Goal: Task Accomplishment & Management: Complete application form

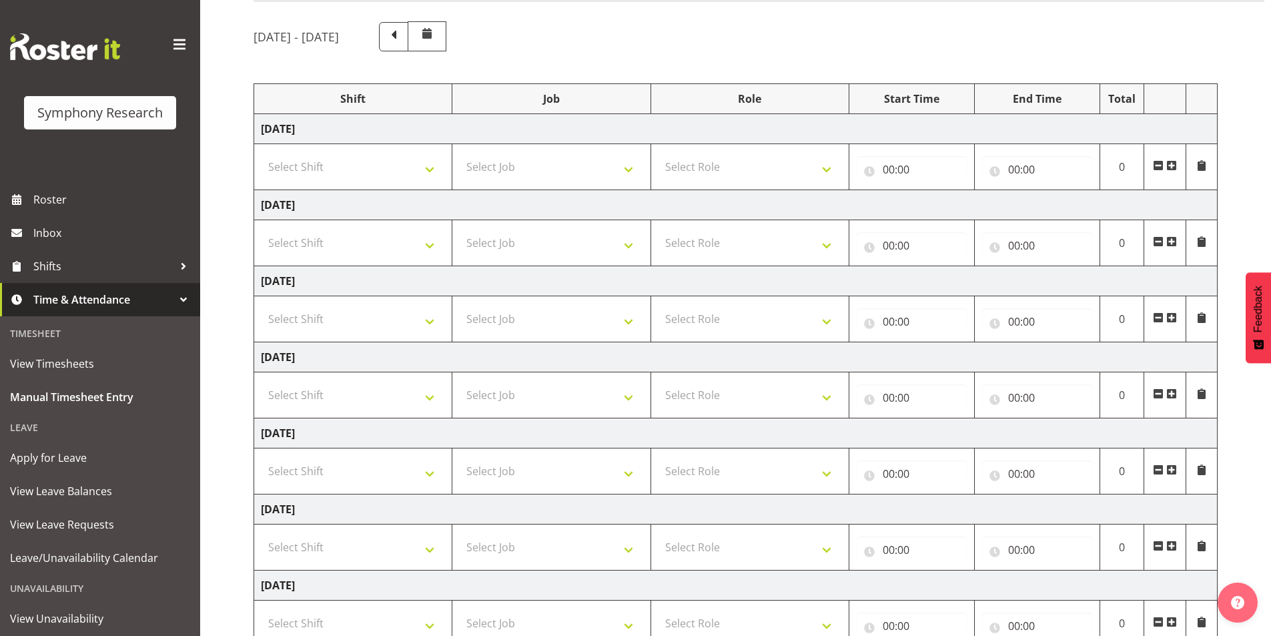
scroll to position [196, 0]
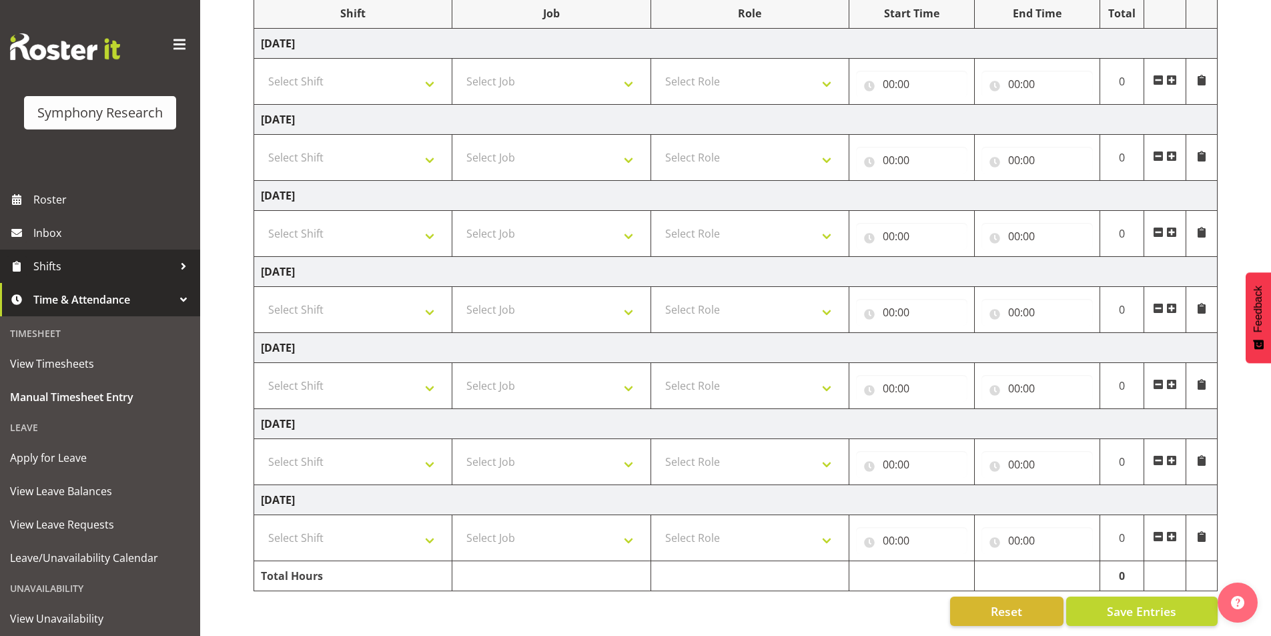
click at [54, 256] on span "Shifts" at bounding box center [103, 266] width 140 height 20
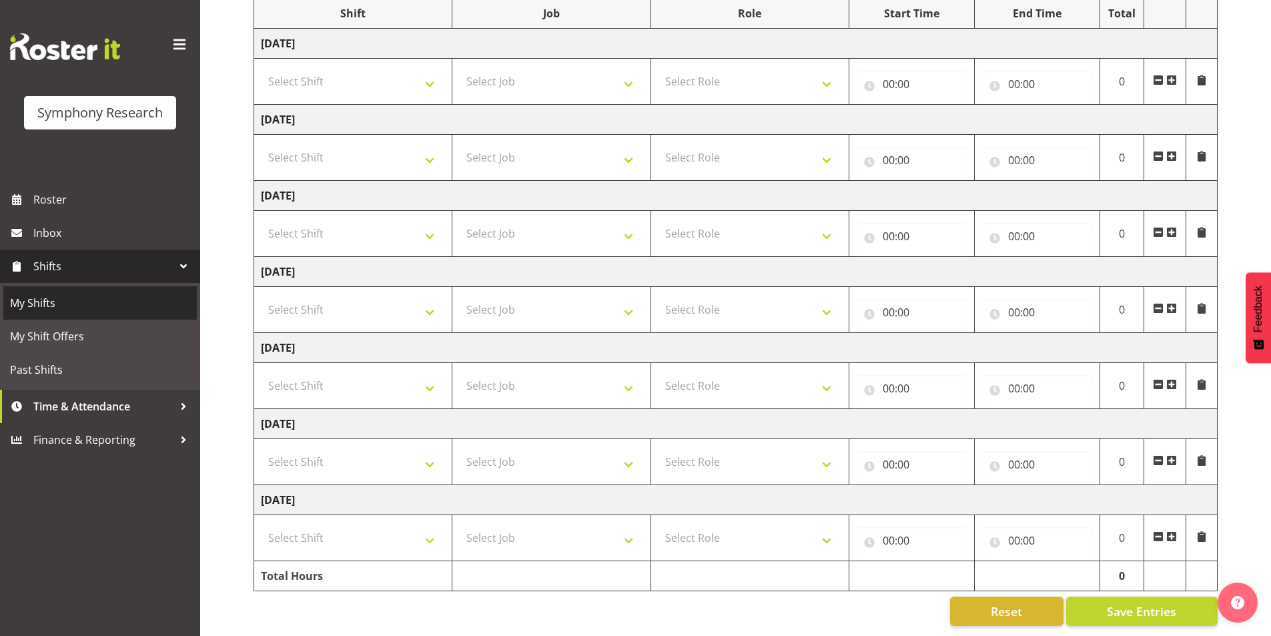
click at [58, 309] on span "My Shifts" at bounding box center [100, 303] width 180 height 20
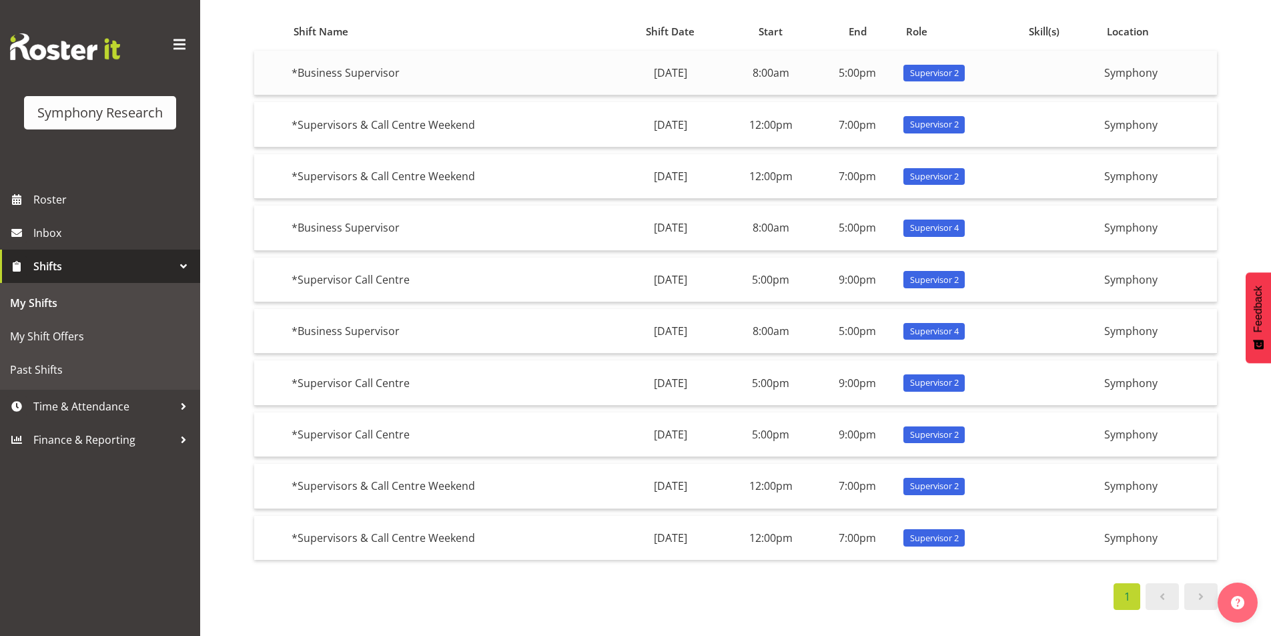
scroll to position [137, 0]
click at [82, 199] on span "Roster" at bounding box center [113, 200] width 160 height 20
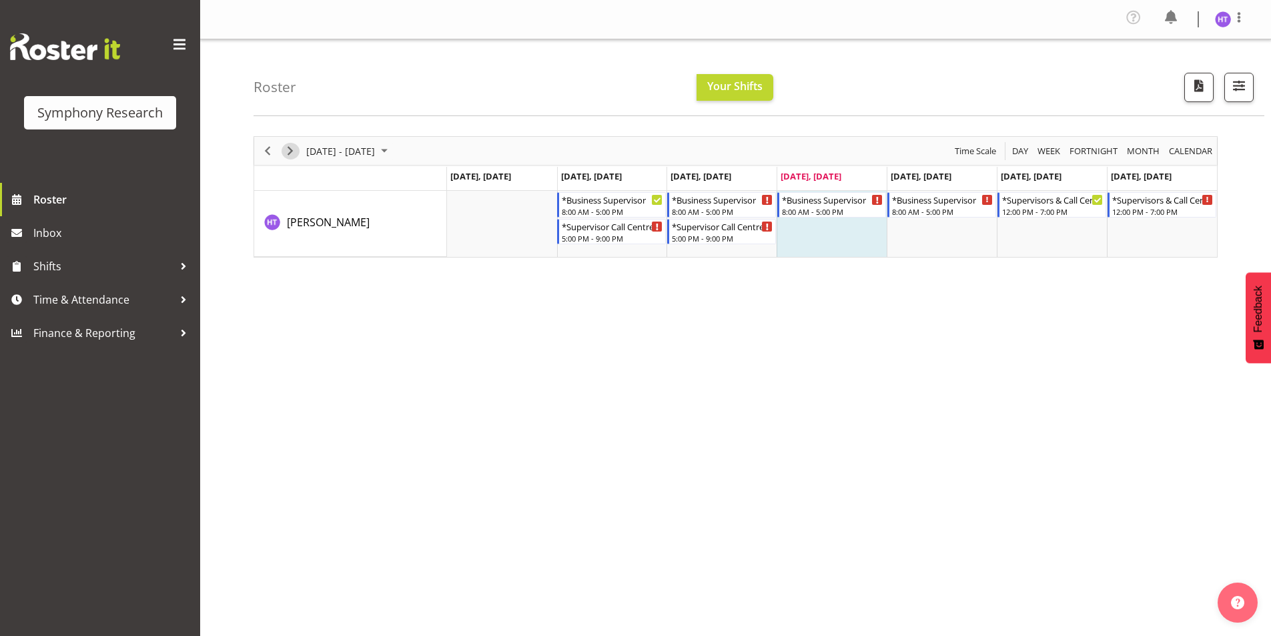
click at [284, 154] on span "Next" at bounding box center [290, 151] width 16 height 17
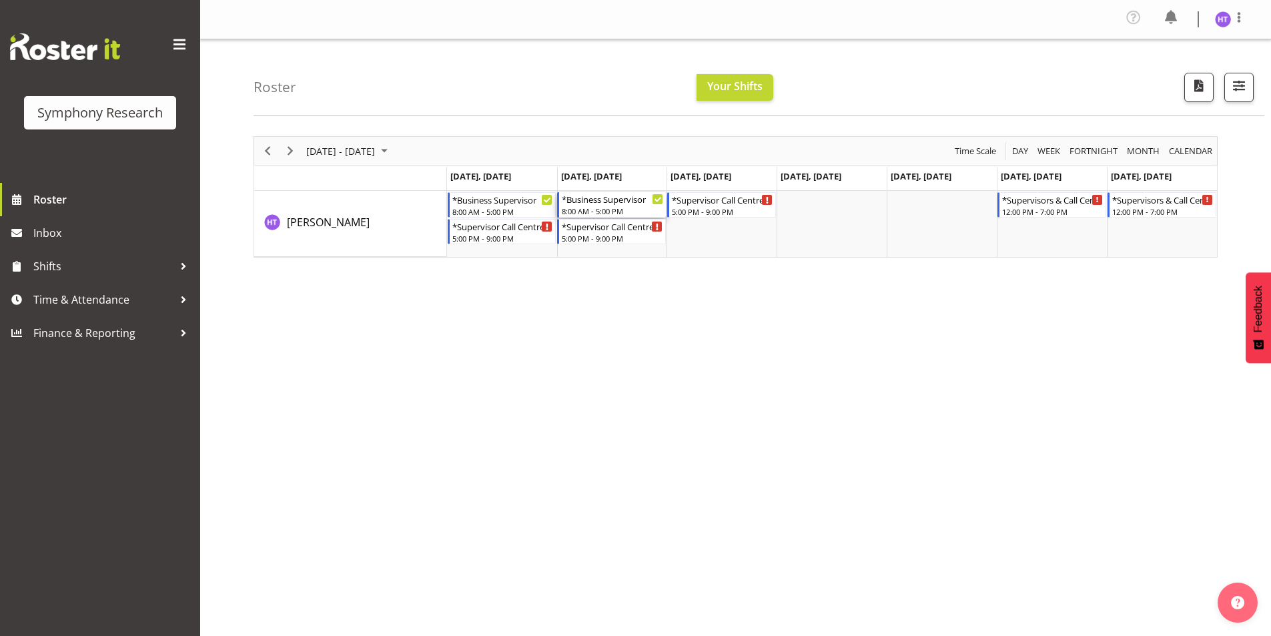
click at [589, 204] on div "*Business Supervisor" at bounding box center [612, 198] width 101 height 13
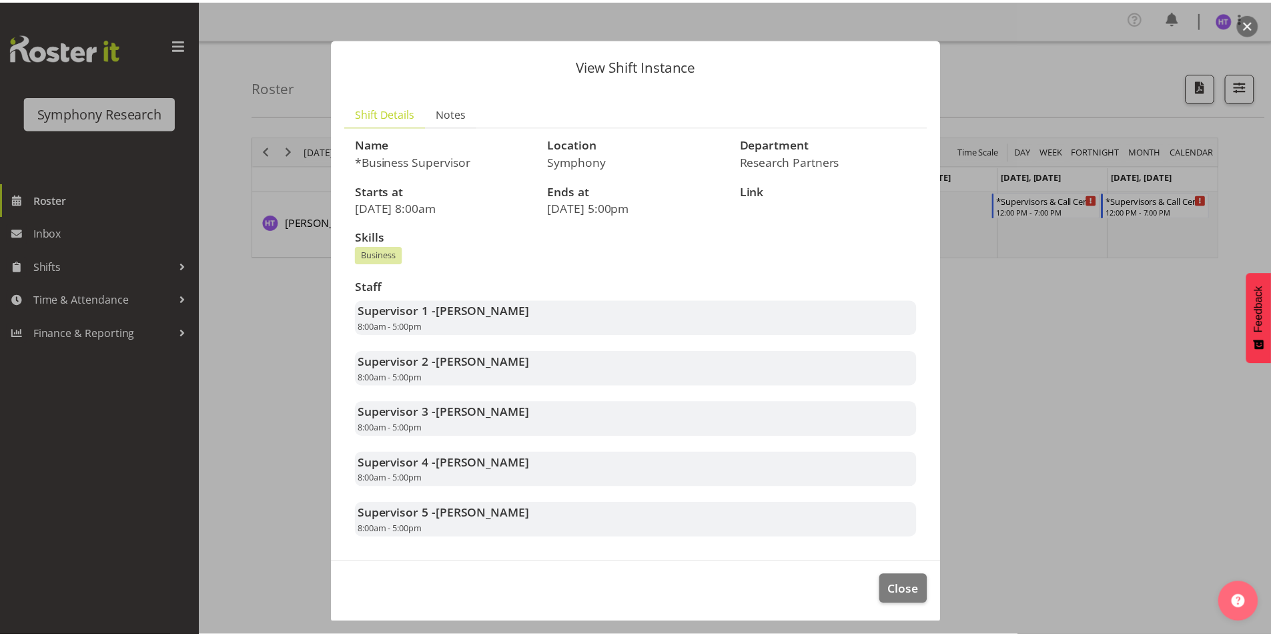
scroll to position [10, 0]
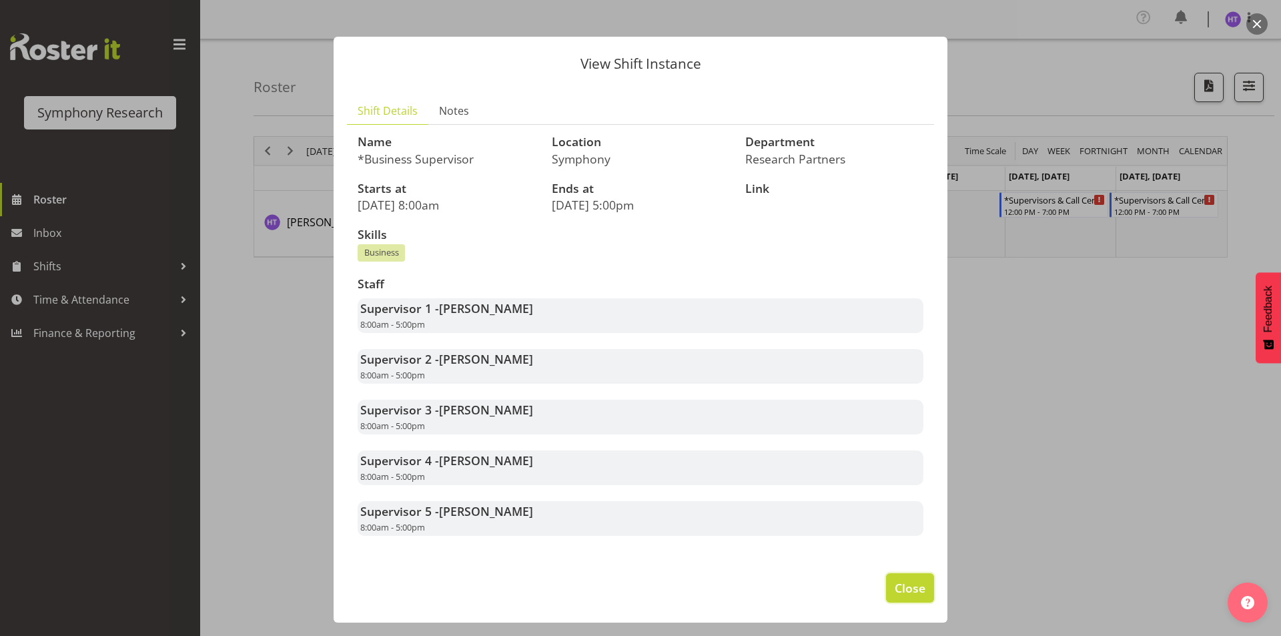
click at [895, 574] on button "Close" at bounding box center [910, 587] width 48 height 29
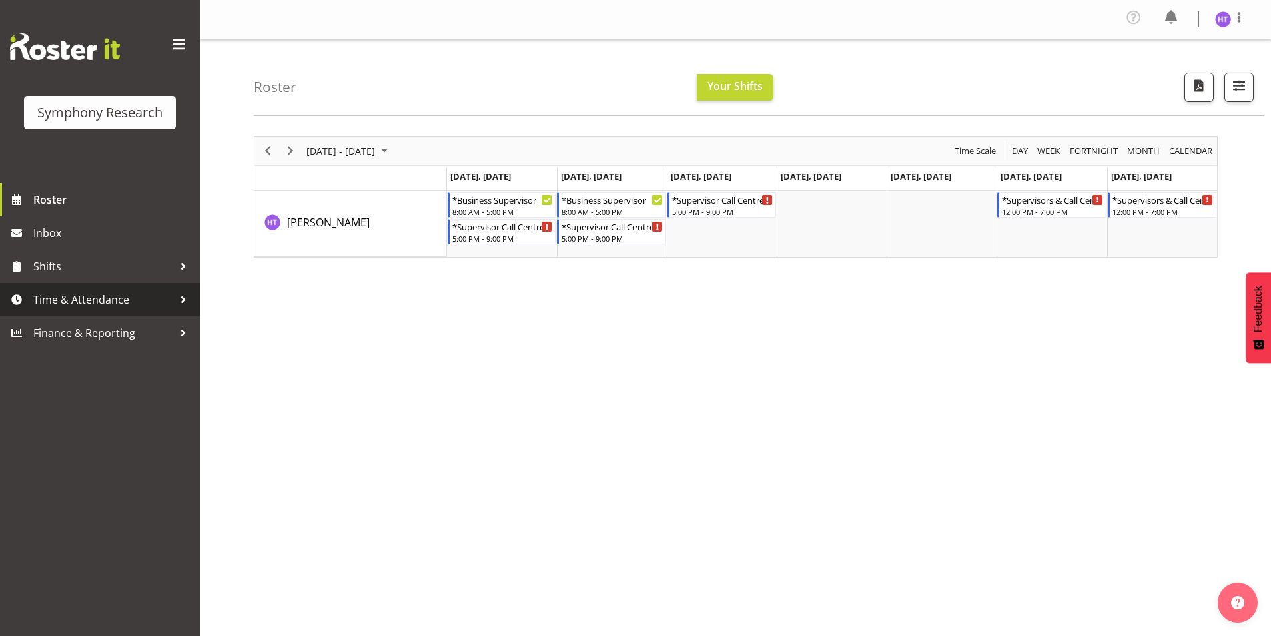
click at [59, 294] on span "Time & Attendance" at bounding box center [103, 300] width 140 height 20
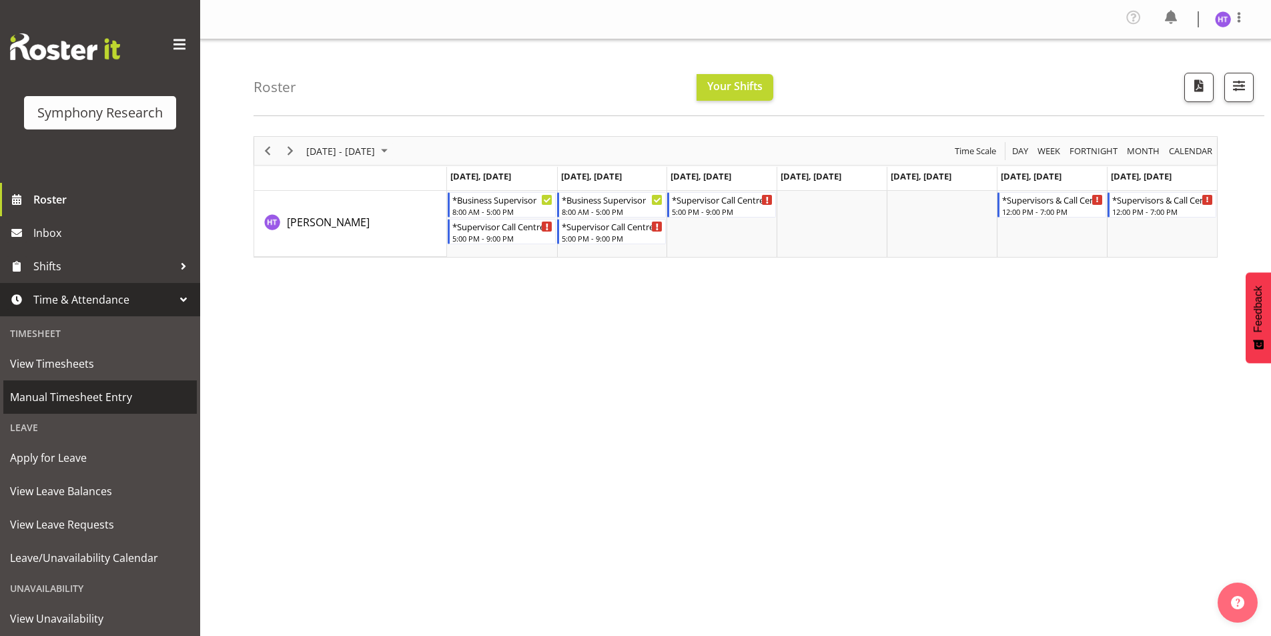
click at [75, 396] on span "Manual Timesheet Entry" at bounding box center [100, 397] width 180 height 20
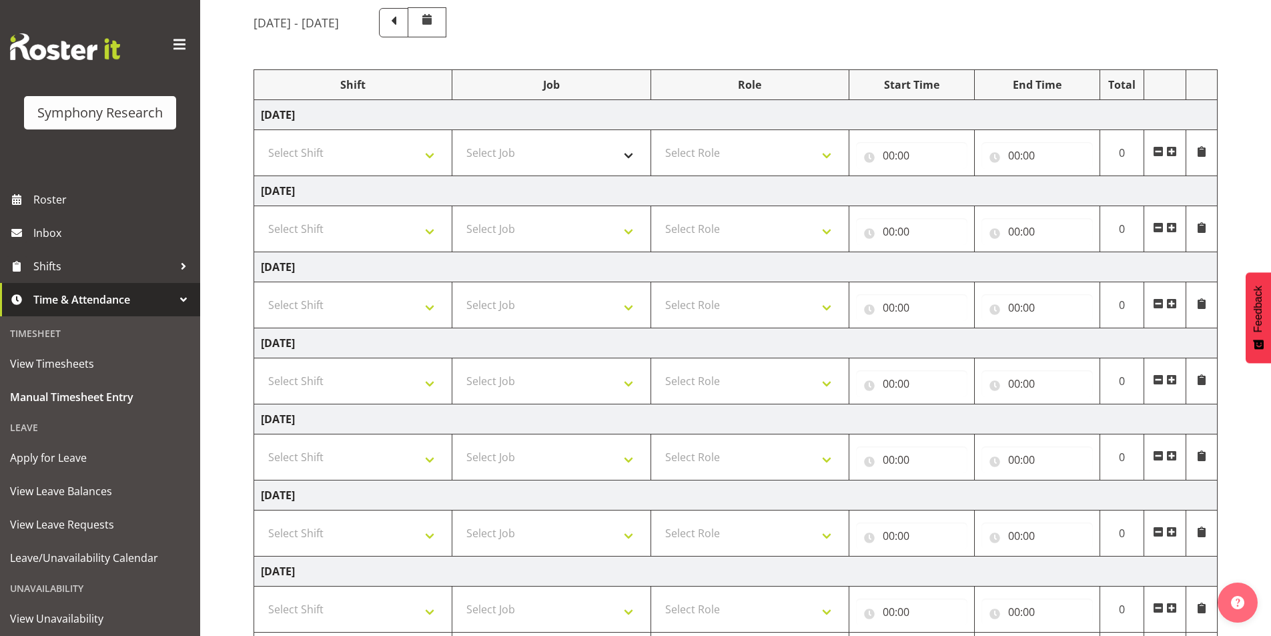
scroll to position [133, 0]
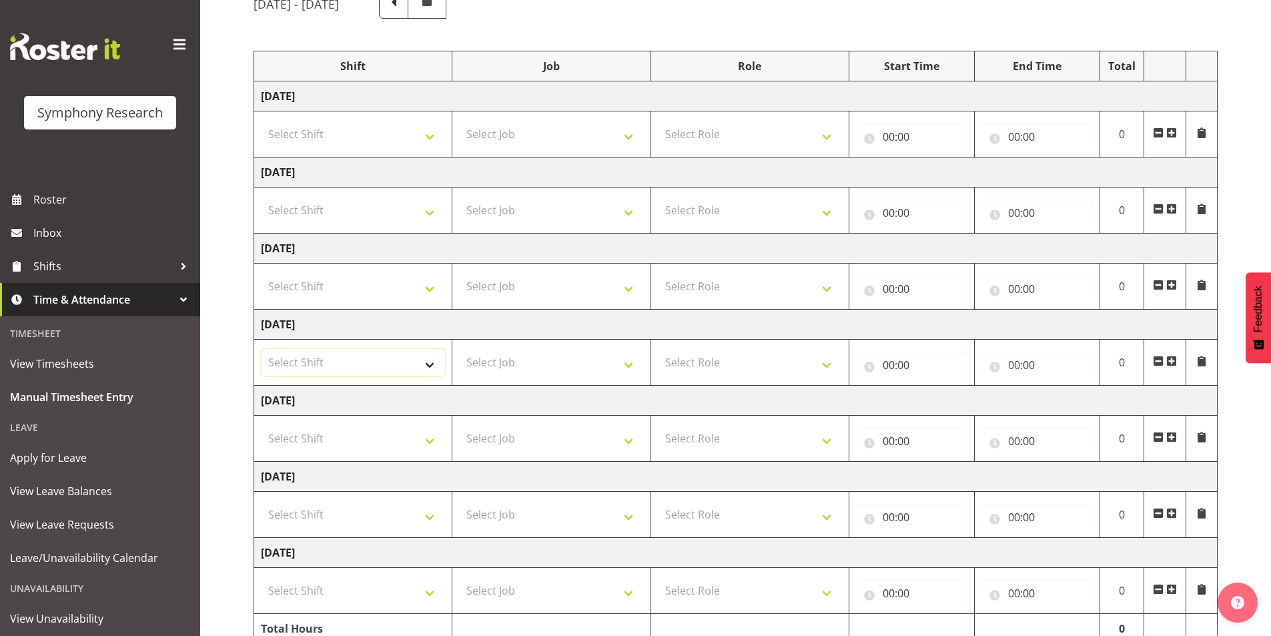
click at [324, 358] on select "Select Shift !!Weekend Residential (Roster IT Shift Label) *Business 9/10am ~ 4…" at bounding box center [353, 362] width 184 height 27
select select "56692"
click at [261, 349] on select "Select Shift !!Weekend Residential (Roster IT Shift Label) *Business 9/10am ~ 4…" at bounding box center [353, 362] width 184 height 27
click at [512, 364] on select "Select Job 550060 IF Admin 553492 World Poll Aus Wave 2 Main 2025 553493 World …" at bounding box center [551, 362] width 184 height 27
select select "743"
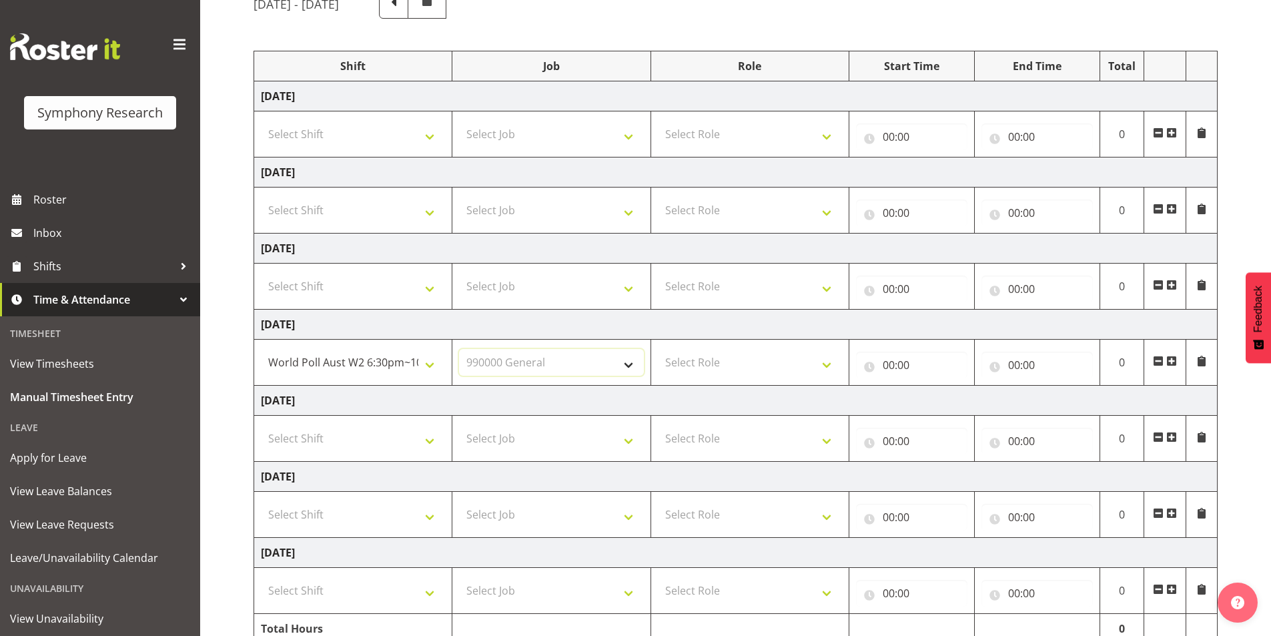
click at [459, 349] on select "Select Job 550060 IF Admin 553492 World Poll Aus Wave 2 Main 2025 553493 World …" at bounding box center [551, 362] width 184 height 27
click at [687, 365] on select "Select Role Interviewing Briefing Supervisor" at bounding box center [750, 362] width 184 height 27
select select "45"
click at [658, 349] on select "Select Role Interviewing Briefing Supervisor" at bounding box center [750, 362] width 184 height 27
click at [889, 365] on input "00:00" at bounding box center [911, 365] width 111 height 27
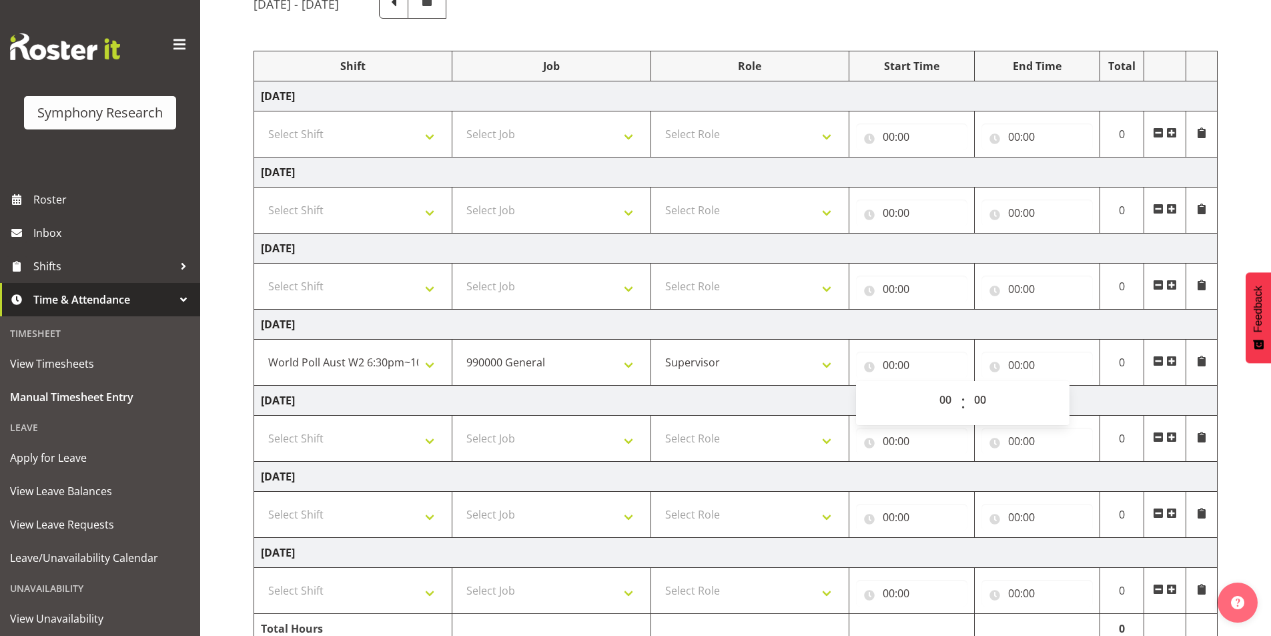
click at [931, 397] on div "00 01 02 03 04 05 06 07 08 09 10 11 12 13 14 15 16 17 18 19 20 21 22 23" at bounding box center [946, 402] width 30 height 33
click at [938, 399] on select "00 01 02 03 04 05 06 07 08 09 10 11 12 13 14 15 16 17 18 19 20 21 22 23" at bounding box center [947, 399] width 30 height 27
select select "14"
click at [932, 386] on select "00 01 02 03 04 05 06 07 08 09 10 11 12 13 14 15 16 17 18 19 20 21 22 23" at bounding box center [947, 399] width 30 height 27
type input "14:00"
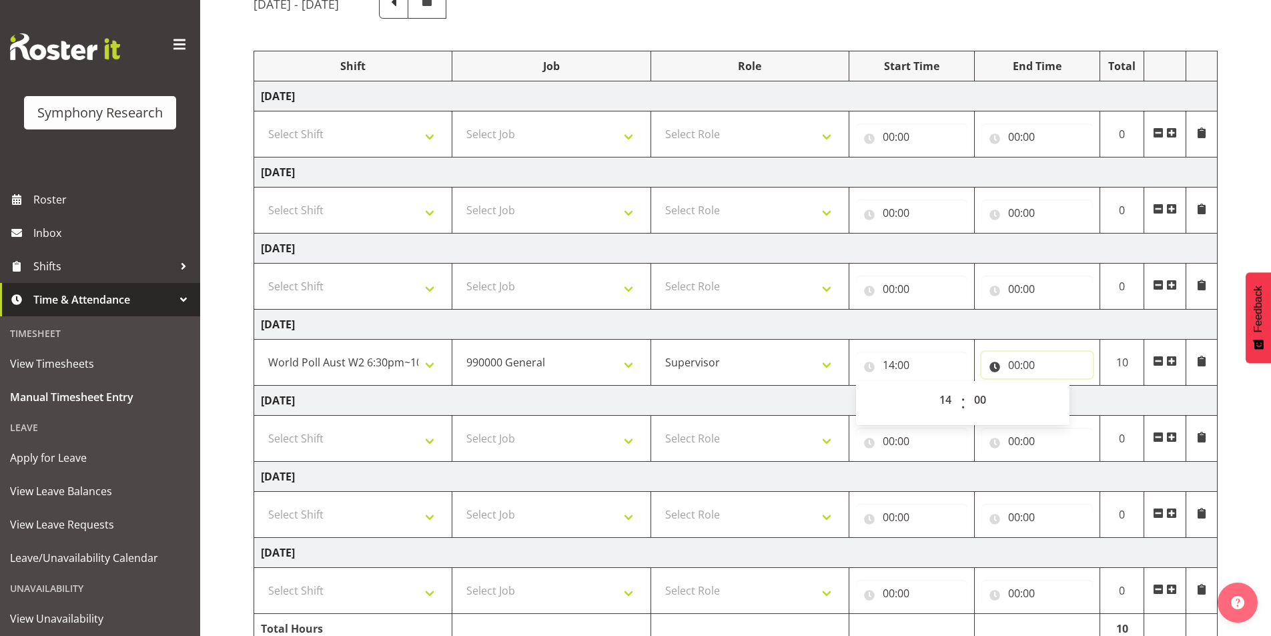
click at [1014, 366] on input "00:00" at bounding box center [1037, 365] width 111 height 27
click at [1062, 395] on select "00 01 02 03 04 05 06 07 08 09 10 11 12 13 14 15 16 17 18 19 20 21 22 23" at bounding box center [1073, 399] width 30 height 27
select select "14"
click at [1058, 386] on select "00 01 02 03 04 05 06 07 08 09 10 11 12 13 14 15 16 17 18 19 20 21 22 23" at bounding box center [1073, 399] width 30 height 27
type input "14:00"
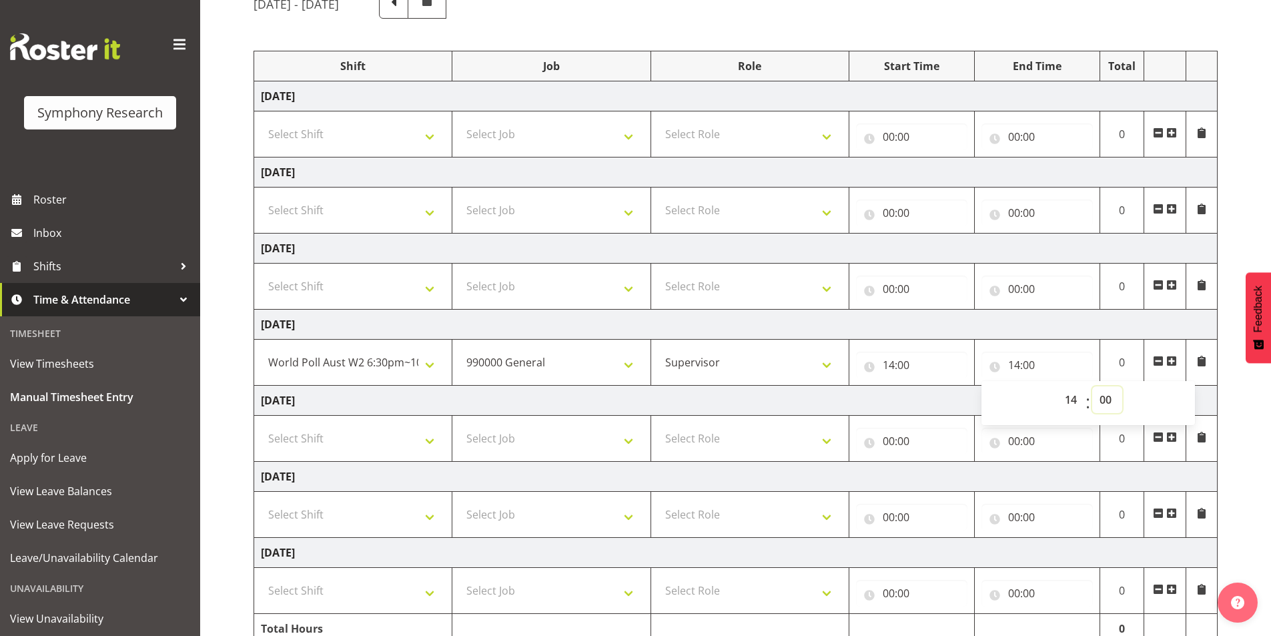
click at [1102, 398] on select "00 01 02 03 04 05 06 07 08 09 10 11 12 13 14 15 16 17 18 19 20 21 22 23 24 25 2…" at bounding box center [1107, 399] width 30 height 27
select select "30"
click at [1092, 386] on select "00 01 02 03 04 05 06 07 08 09 10 11 12 13 14 15 16 17 18 19 20 21 22 23 24 25 2…" at bounding box center [1107, 399] width 30 height 27
type input "14:30"
click at [1169, 357] on span at bounding box center [1171, 361] width 11 height 11
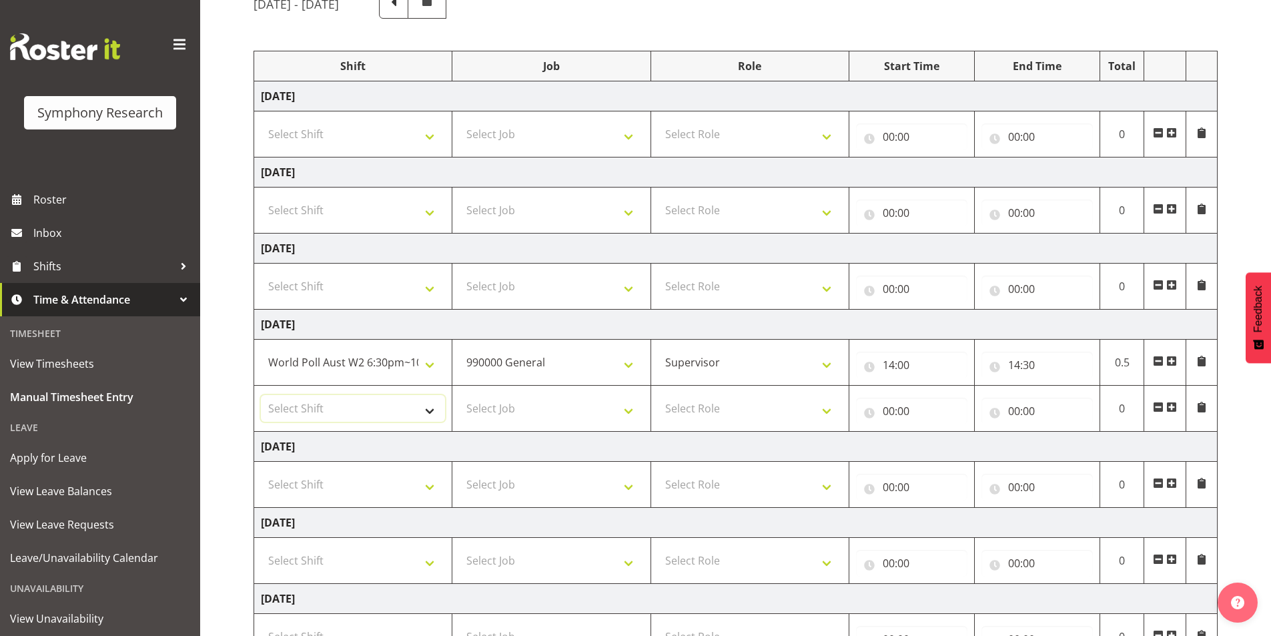
click at [314, 410] on select "Select Shift !!Weekend Residential (Roster IT Shift Label) *Business 9/10am ~ 4…" at bounding box center [353, 408] width 184 height 27
select select "81299"
click at [261, 395] on select "Select Shift !!Weekend Residential (Roster IT Shift Label) *Business 9/10am ~ 4…" at bounding box center [353, 408] width 184 height 27
click at [528, 400] on select "Select Job 550060 IF Admin 553492 World Poll Aus Wave 2 Main 2025 553493 World …" at bounding box center [551, 408] width 184 height 27
select select "760"
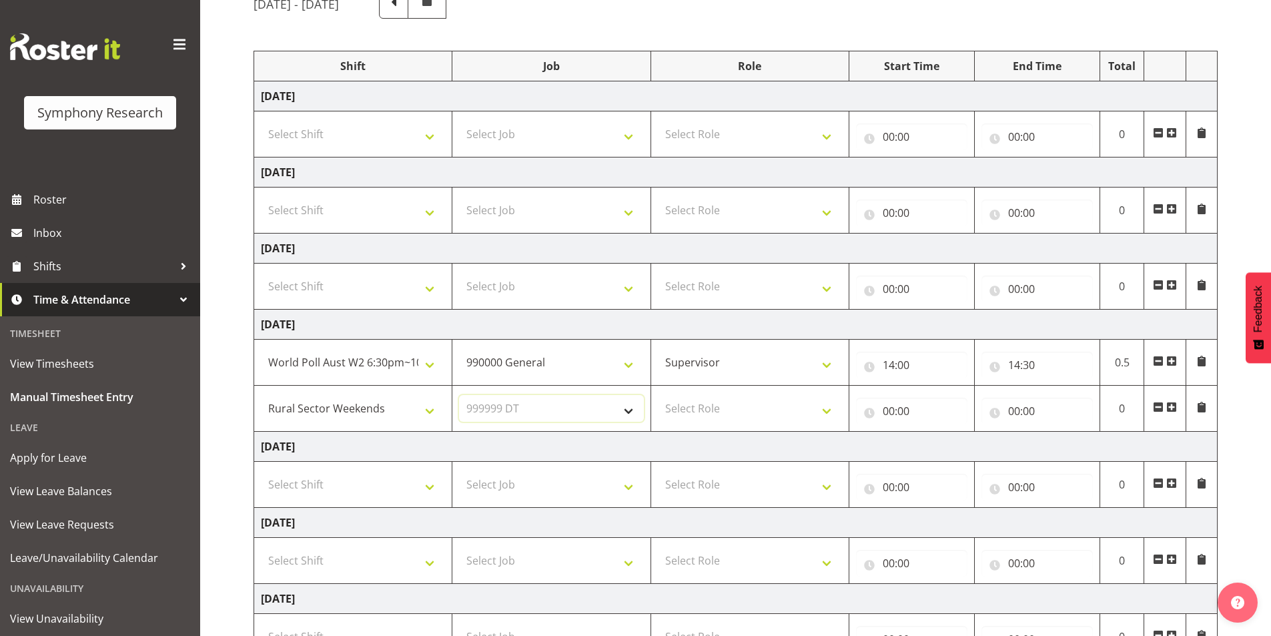
click at [459, 395] on select "Select Job 550060 IF Admin 553492 World Poll Aus Wave 2 Main 2025 553493 World …" at bounding box center [551, 408] width 184 height 27
click at [722, 406] on select "Select Role Interviewing Briefing Supervisor" at bounding box center [750, 408] width 184 height 27
select select "45"
click at [658, 395] on select "Select Role Interviewing Briefing Supervisor" at bounding box center [750, 408] width 184 height 27
click at [893, 414] on input "00:00" at bounding box center [911, 411] width 111 height 27
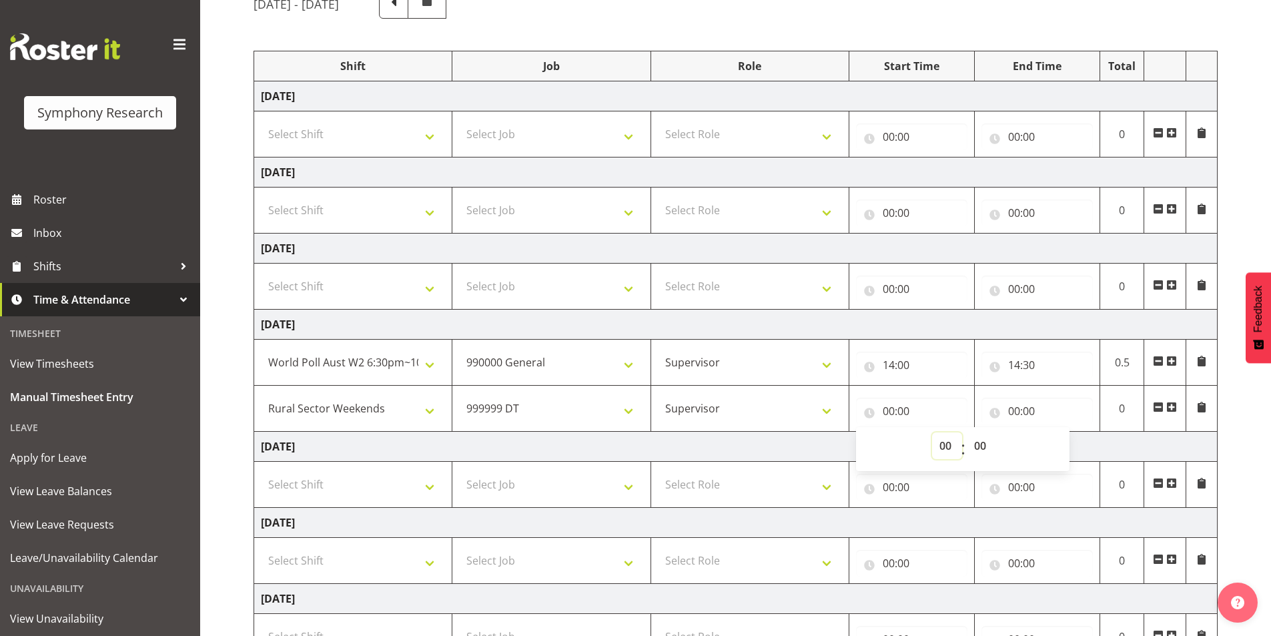
click at [937, 448] on select "00 01 02 03 04 05 06 07 08 09 10 11 12 13 14 15 16 17 18 19 20 21 22 23" at bounding box center [947, 445] width 30 height 27
select select "14"
click at [932, 432] on select "00 01 02 03 04 05 06 07 08 09 10 11 12 13 14 15 16 17 18 19 20 21 22 23" at bounding box center [947, 445] width 30 height 27
type input "14:00"
click at [986, 450] on select "00 01 02 03 04 05 06 07 08 09 10 11 12 13 14 15 16 17 18 19 20 21 22 23 24 25 2…" at bounding box center [982, 445] width 30 height 27
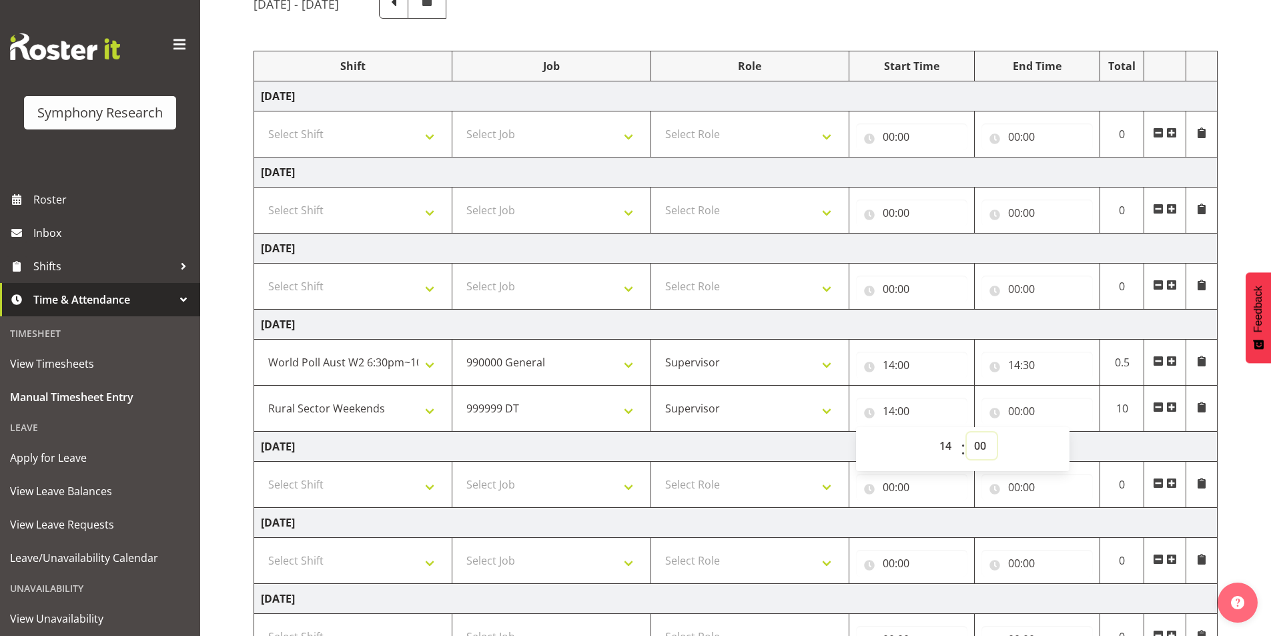
select select "30"
click at [967, 432] on select "00 01 02 03 04 05 06 07 08 09 10 11 12 13 14 15 16 17 18 19 20 21 22 23 24 25 2…" at bounding box center [982, 445] width 30 height 27
type input "14:30"
click at [1012, 410] on input "00:00" at bounding box center [1037, 411] width 111 height 27
click at [1060, 442] on select "00 01 02 03 04 05 06 07 08 09 10 11 12 13 14 15 16 17 18 19 20 21 22 23" at bounding box center [1073, 445] width 30 height 27
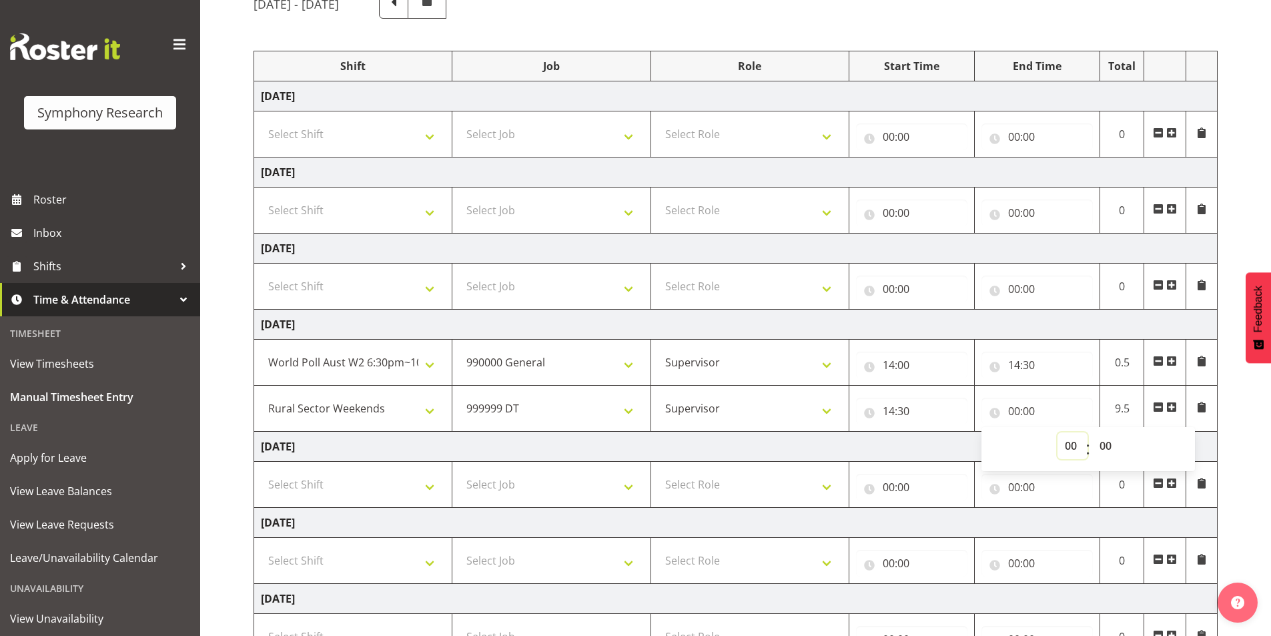
select select "16"
click at [1058, 432] on select "00 01 02 03 04 05 06 07 08 09 10 11 12 13 14 15 16 17 18 19 20 21 22 23" at bounding box center [1073, 445] width 30 height 27
type input "16:00"
click at [1107, 450] on select "00 01 02 03 04 05 06 07 08 09 10 11 12 13 14 15 16 17 18 19 20 21 22 23 24 25 2…" at bounding box center [1107, 445] width 30 height 27
select select "30"
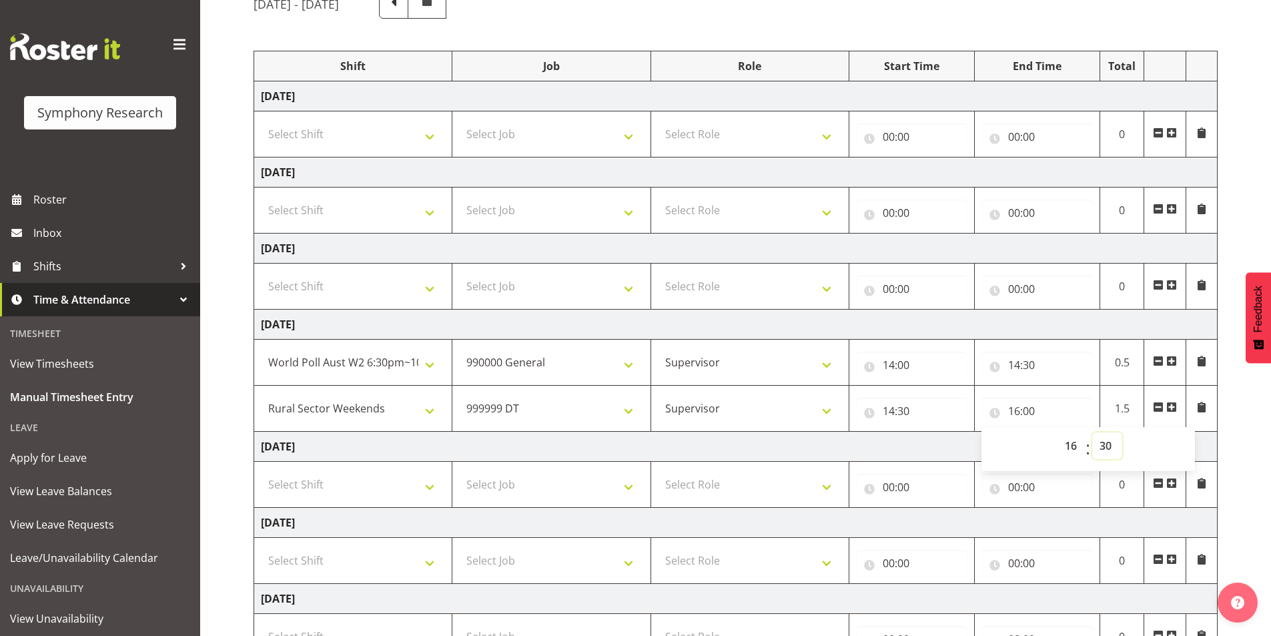
click at [1092, 432] on select "00 01 02 03 04 05 06 07 08 09 10 11 12 13 14 15 16 17 18 19 20 21 22 23 24 25 2…" at bounding box center [1107, 445] width 30 height 27
type input "16:30"
click at [1170, 408] on span at bounding box center [1171, 407] width 11 height 11
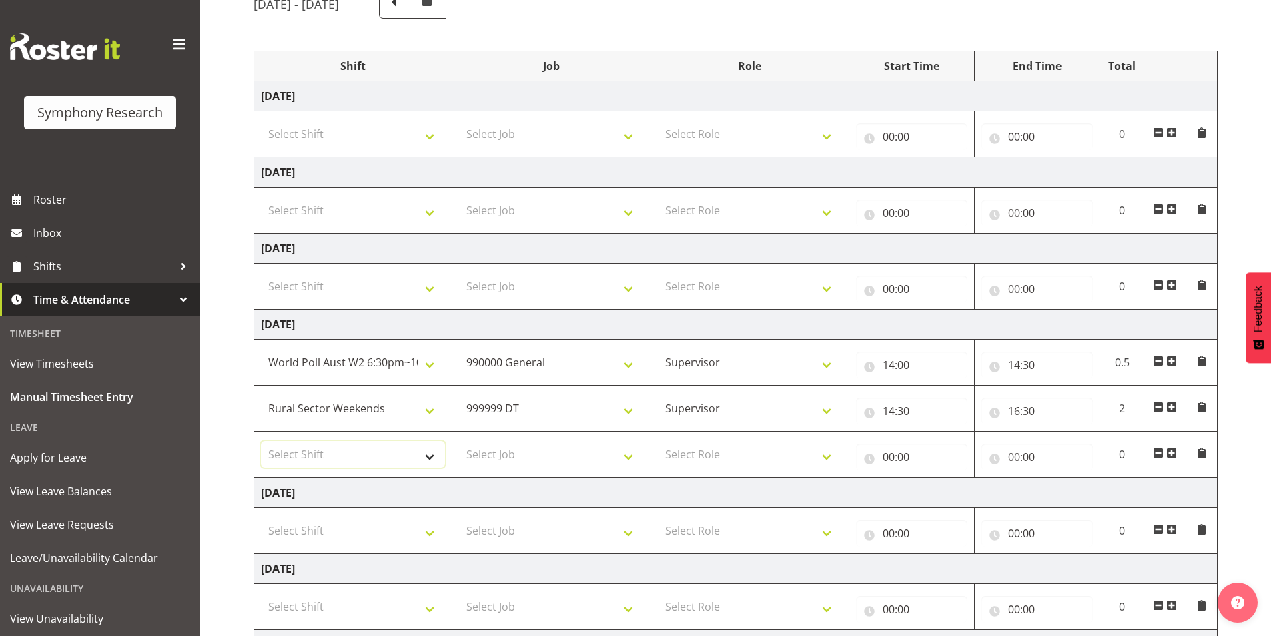
click at [370, 462] on select "Select Shift !!Weekend Residential (Roster IT Shift Label) *Business 9/10am ~ 4…" at bounding box center [353, 454] width 184 height 27
select select "81299"
click at [261, 441] on select "Select Shift !!Weekend Residential (Roster IT Shift Label) *Business 9/10am ~ 4…" at bounding box center [353, 454] width 184 height 27
click at [538, 454] on select "Select Job 550060 IF Admin 553492 World Poll Aus Wave 2 Main 2025 553493 World …" at bounding box center [551, 454] width 184 height 27
select select "7759"
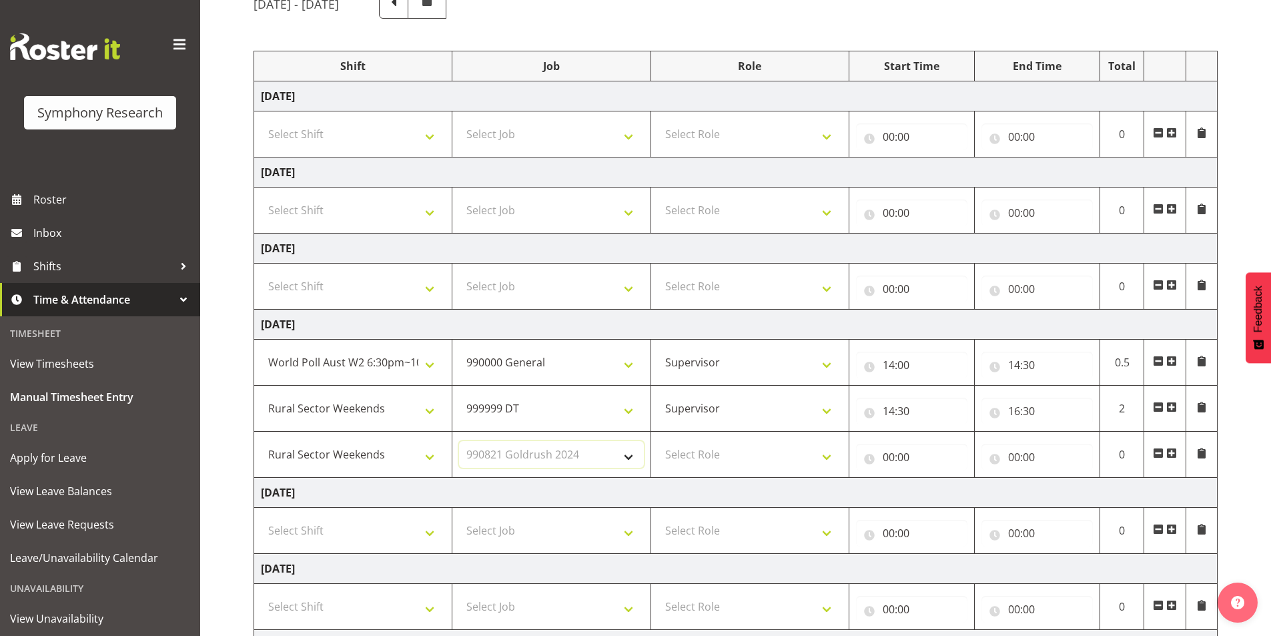
click at [459, 441] on select "Select Job 550060 IF Admin 553492 World Poll Aus Wave 2 Main 2025 553493 World …" at bounding box center [551, 454] width 184 height 27
click at [693, 455] on select "Select Role Interviewing Briefing Supervisor" at bounding box center [750, 454] width 184 height 27
select select "45"
click at [658, 441] on select "Select Role Interviewing Briefing Supervisor" at bounding box center [750, 454] width 184 height 27
click at [889, 459] on input "00:00" at bounding box center [911, 457] width 111 height 27
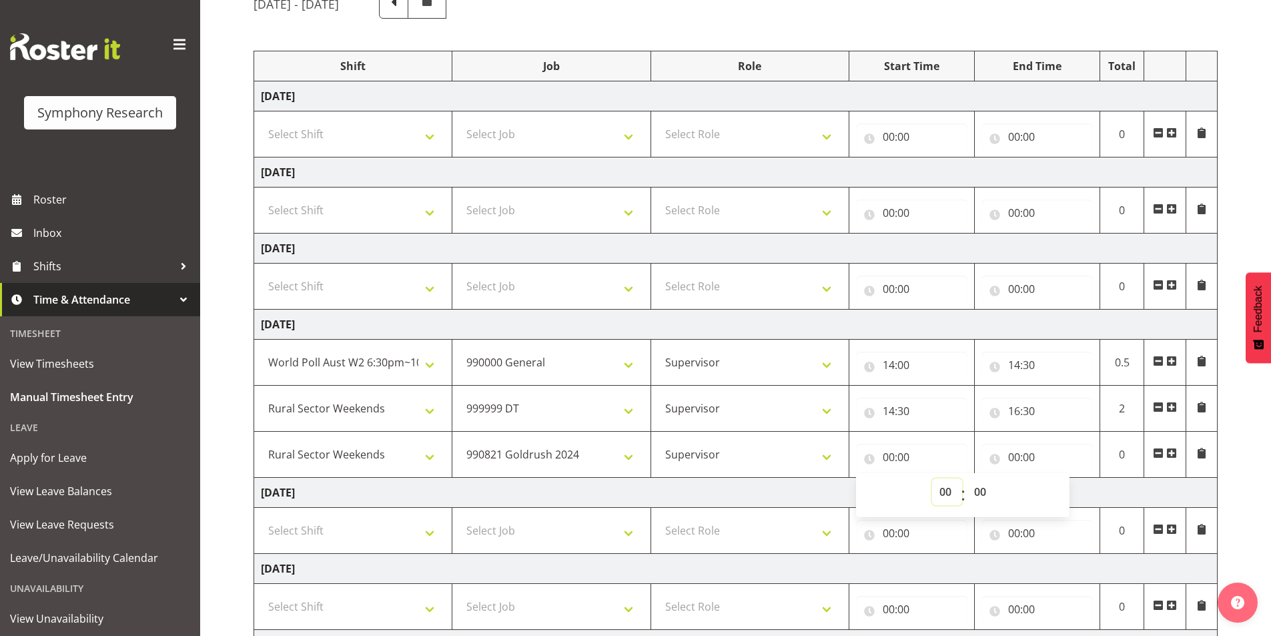
click at [945, 496] on select "00 01 02 03 04 05 06 07 08 09 10 11 12 13 14 15 16 17 18 19 20 21 22 23" at bounding box center [947, 491] width 30 height 27
select select "16"
click at [932, 478] on select "00 01 02 03 04 05 06 07 08 09 10 11 12 13 14 15 16 17 18 19 20 21 22 23" at bounding box center [947, 491] width 30 height 27
type input "16:00"
click at [984, 496] on select "00 01 02 03 04 05 06 07 08 09 10 11 12 13 14 15 16 17 18 19 20 21 22 23 24 25 2…" at bounding box center [982, 491] width 30 height 27
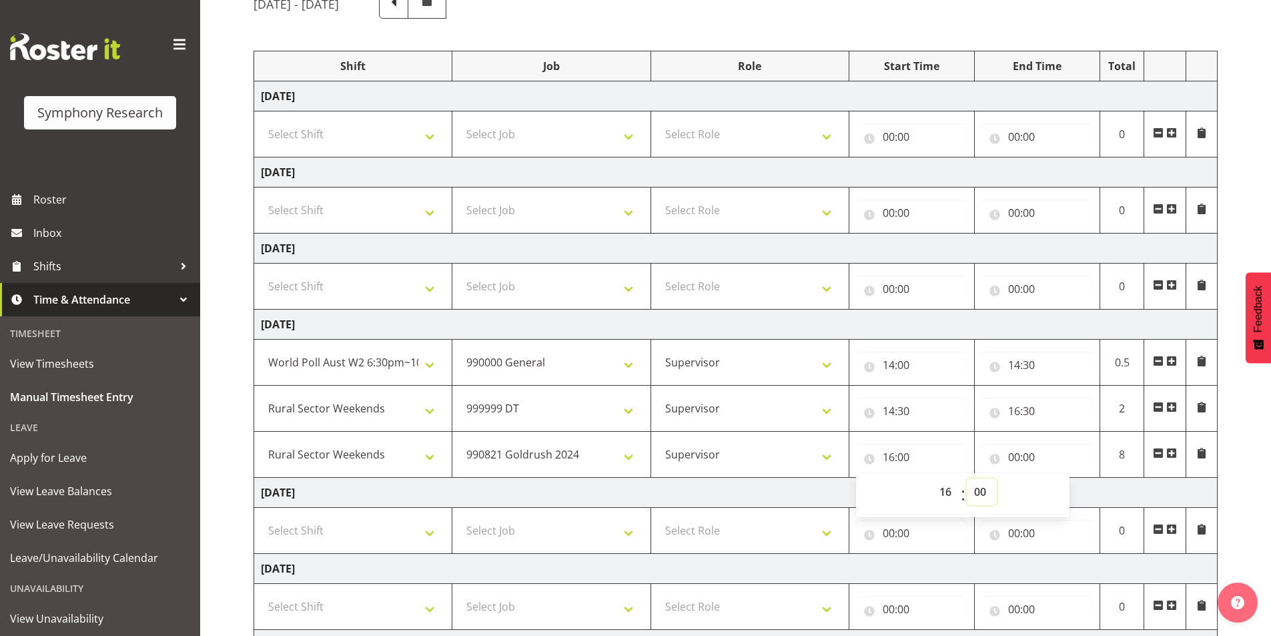
select select "55"
click at [967, 478] on select "00 01 02 03 04 05 06 07 08 09 10 11 12 13 14 15 16 17 18 19 20 21 22 23 24 25 2…" at bounding box center [982, 491] width 30 height 27
type input "16:55"
click at [1012, 462] on input "00:00" at bounding box center [1037, 457] width 111 height 27
click at [1068, 495] on select "00 01 02 03 04 05 06 07 08 09 10 11 12 13 14 15 16 17 18 19 20 21 22 23" at bounding box center [1073, 491] width 30 height 27
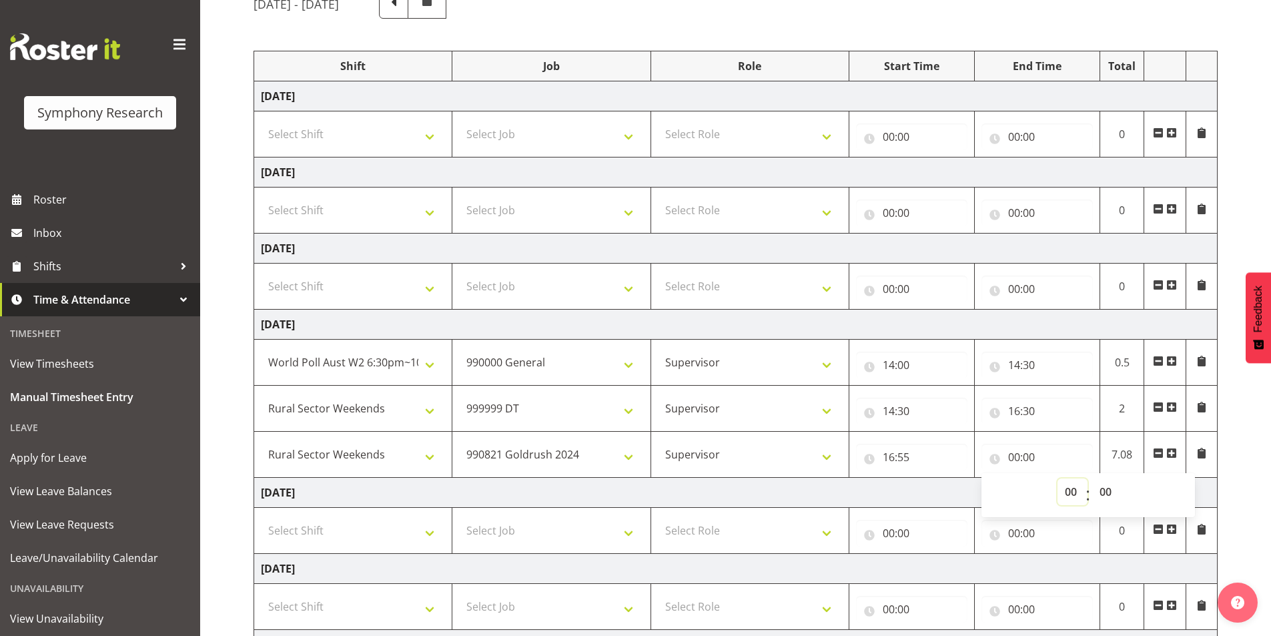
select select "17"
click at [1058, 478] on select "00 01 02 03 04 05 06 07 08 09 10 11 12 13 14 15 16 17 18 19 20 21 22 23" at bounding box center [1073, 491] width 30 height 27
type input "17:00"
click at [1108, 495] on select "00 01 02 03 04 05 06 07 08 09 10 11 12 13 14 15 16 17 18 19 20 21 22 23 24 25 2…" at bounding box center [1107, 491] width 30 height 27
select select "5"
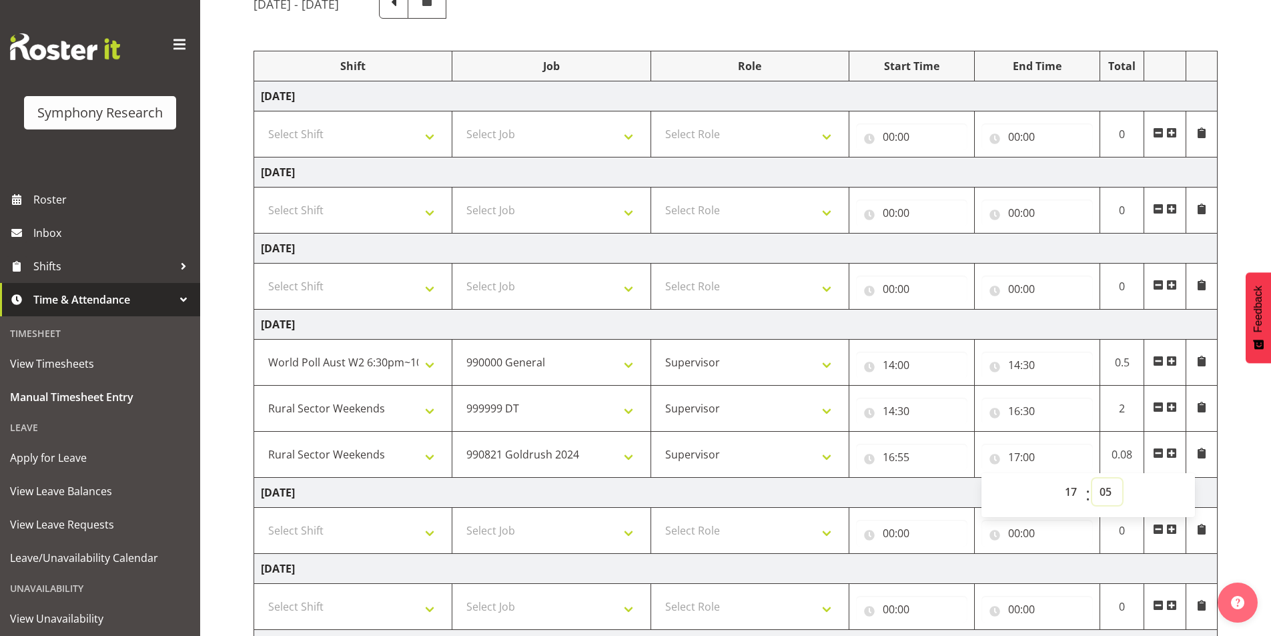
click at [1092, 478] on select "00 01 02 03 04 05 06 07 08 09 10 11 12 13 14 15 16 17 18 19 20 21 22 23 24 25 2…" at bounding box center [1107, 491] width 30 height 27
type input "17:05"
click at [1170, 455] on span at bounding box center [1171, 453] width 11 height 11
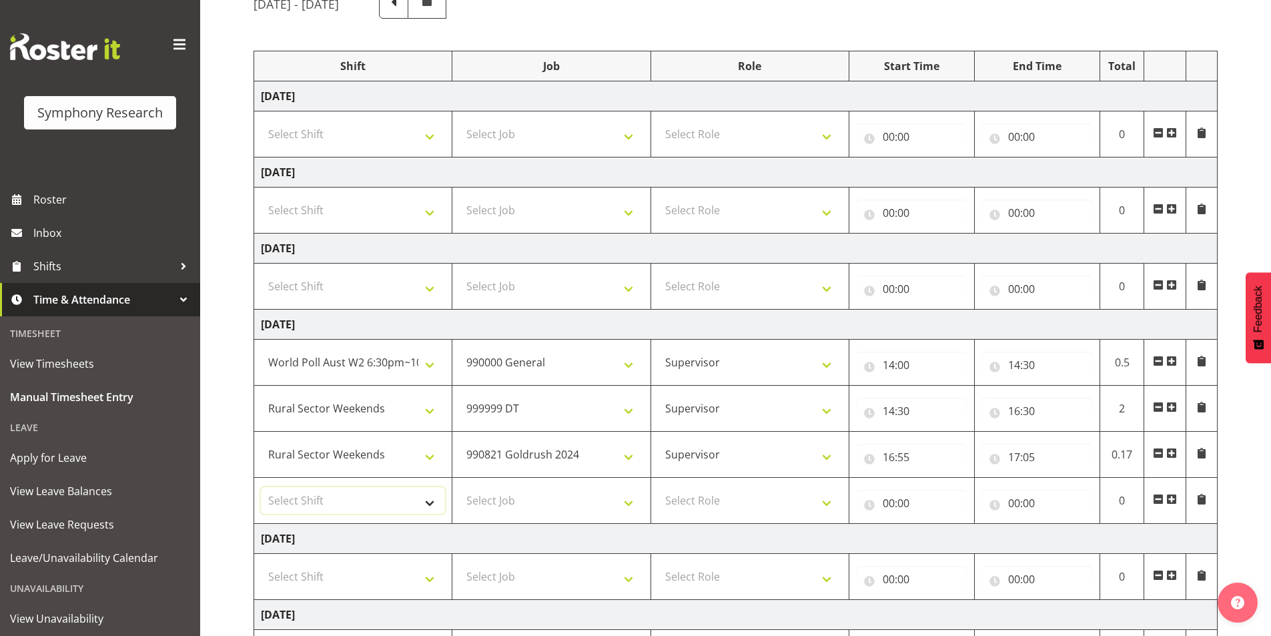
click at [329, 500] on select "Select Shift !!Weekend Residential (Roster IT Shift Label) *Business 9/10am ~ 4…" at bounding box center [353, 500] width 184 height 27
select select "56692"
click at [261, 487] on select "Select Shift !!Weekend Residential (Roster IT Shift Label) *Business 9/10am ~ 4…" at bounding box center [353, 500] width 184 height 27
click at [508, 492] on select "Select Job 550060 IF Admin 553492 World Poll Aus Wave 2 Main 2025 553493 World …" at bounding box center [551, 500] width 184 height 27
select select "10576"
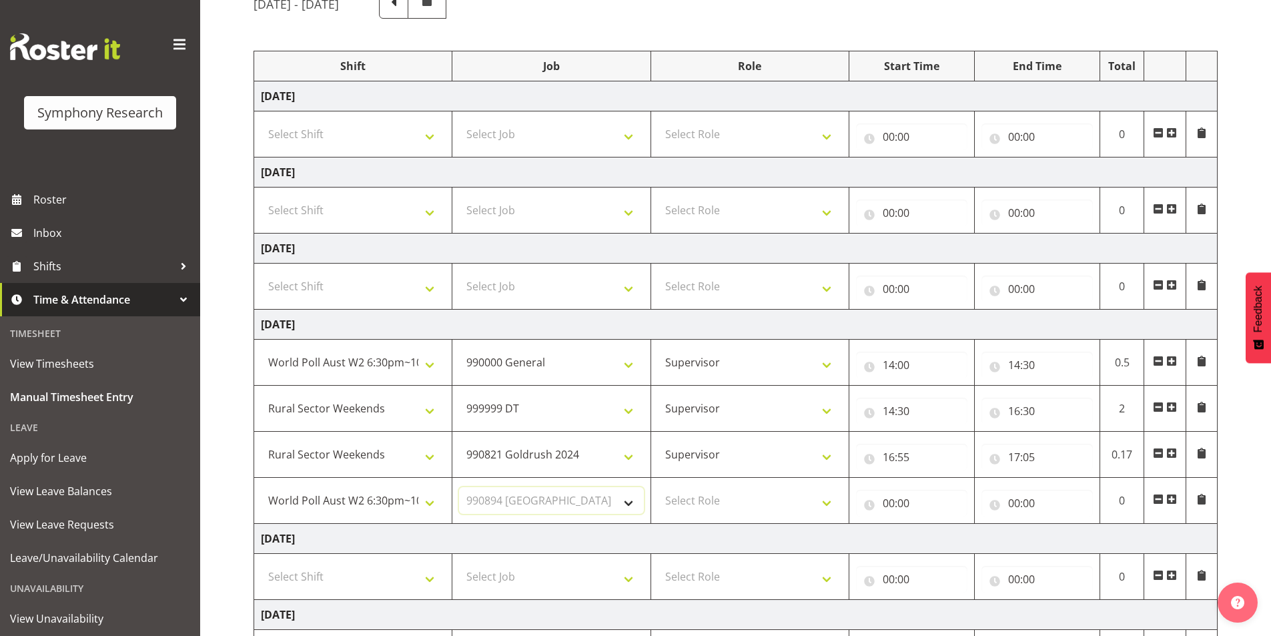
click at [459, 487] on select "Select Job 550060 IF Admin 553492 World Poll Aus Wave 2 Main 2025 553493 World …" at bounding box center [551, 500] width 184 height 27
click at [728, 504] on select "Select Role Interviewing Briefing Supervisor" at bounding box center [750, 500] width 184 height 27
select select "45"
click at [658, 487] on select "Select Role Interviewing Briefing Supervisor" at bounding box center [750, 500] width 184 height 27
click at [885, 502] on input "00:00" at bounding box center [911, 503] width 111 height 27
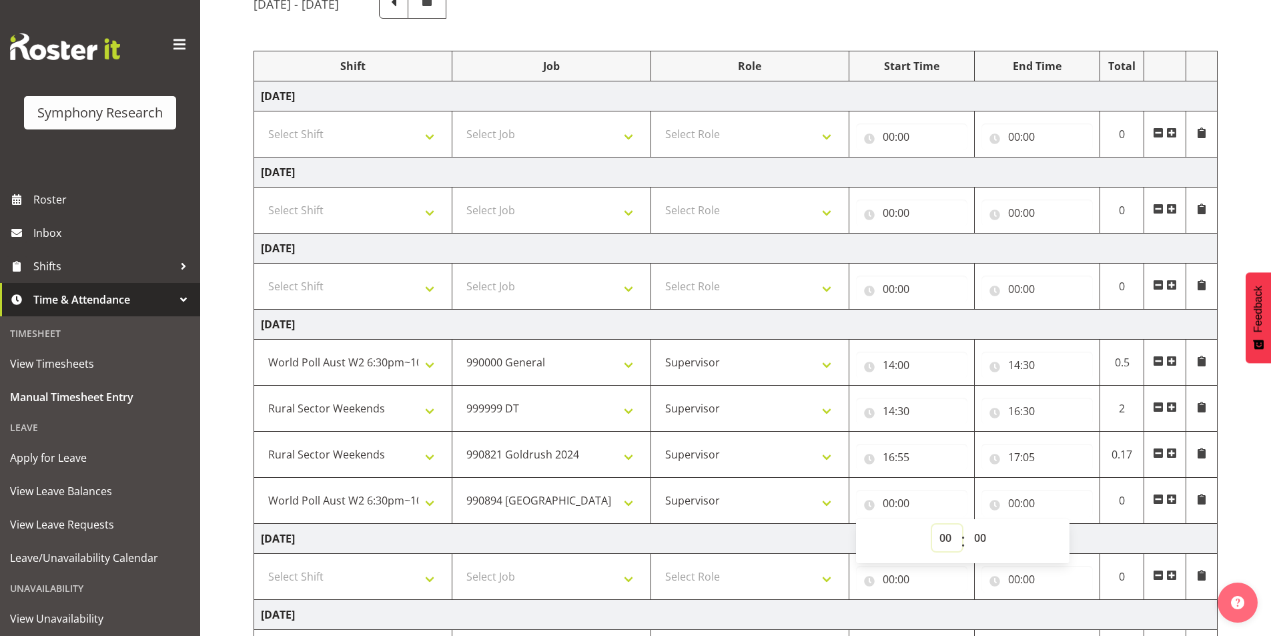
click at [941, 542] on select "00 01 02 03 04 05 06 07 08 09 10 11 12 13 14 15 16 17 18 19 20 21 22 23" at bounding box center [947, 537] width 30 height 27
select select "17"
click at [932, 524] on select "00 01 02 03 04 05 06 07 08 09 10 11 12 13 14 15 16 17 18 19 20 21 22 23" at bounding box center [947, 537] width 30 height 27
type input "17:00"
click at [986, 536] on select "00 01 02 03 04 05 06 07 08 09 10 11 12 13 14 15 16 17 18 19 20 21 22 23 24 25 2…" at bounding box center [982, 537] width 30 height 27
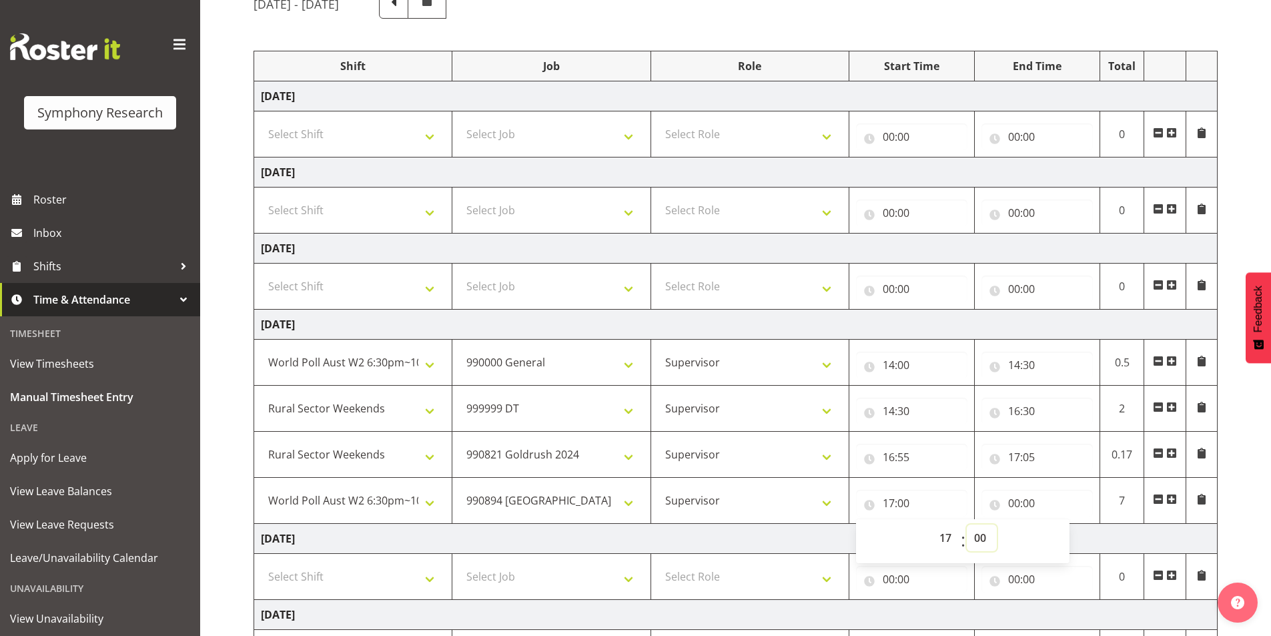
select select "5"
click at [967, 524] on select "00 01 02 03 04 05 06 07 08 09 10 11 12 13 14 15 16 17 18 19 20 21 22 23 24 25 2…" at bounding box center [982, 537] width 30 height 27
type input "17:05"
click at [1018, 501] on input "00:00" at bounding box center [1037, 503] width 111 height 27
click at [1063, 535] on select "00 01 02 03 04 05 06 07 08 09 10 11 12 13 14 15 16 17 18 19 20 21 22 23" at bounding box center [1073, 537] width 30 height 27
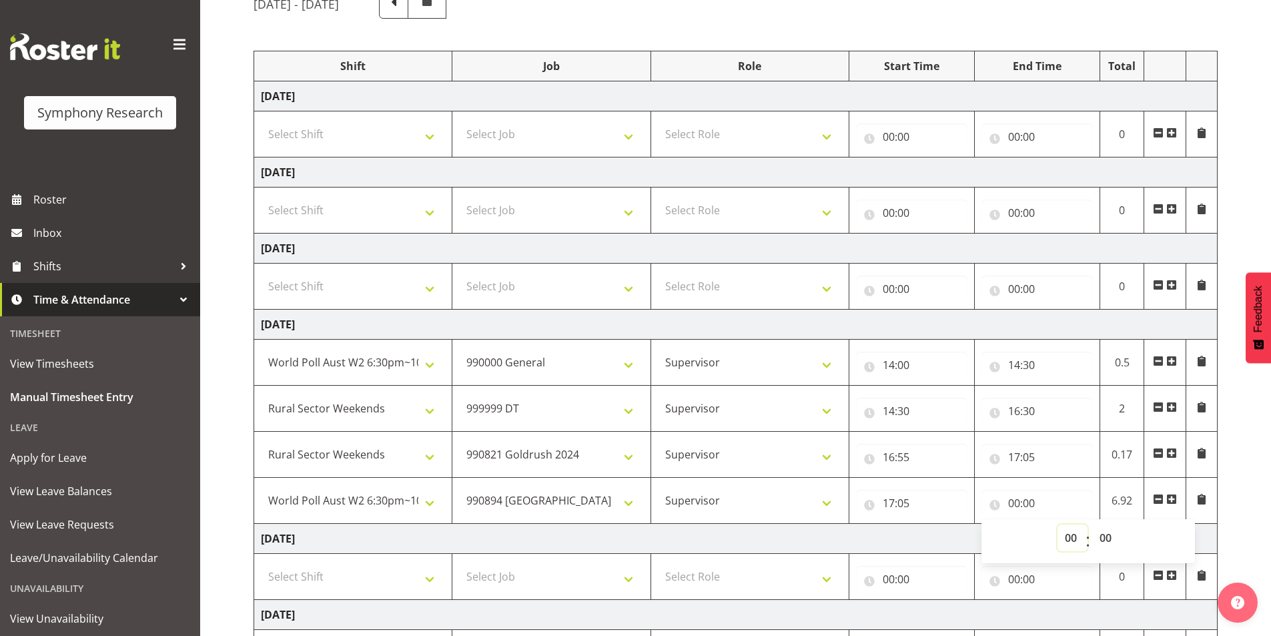
select select "17"
click at [1058, 524] on select "00 01 02 03 04 05 06 07 08 09 10 11 12 13 14 15 16 17 18 19 20 21 22 23" at bounding box center [1073, 537] width 30 height 27
type input "17:00"
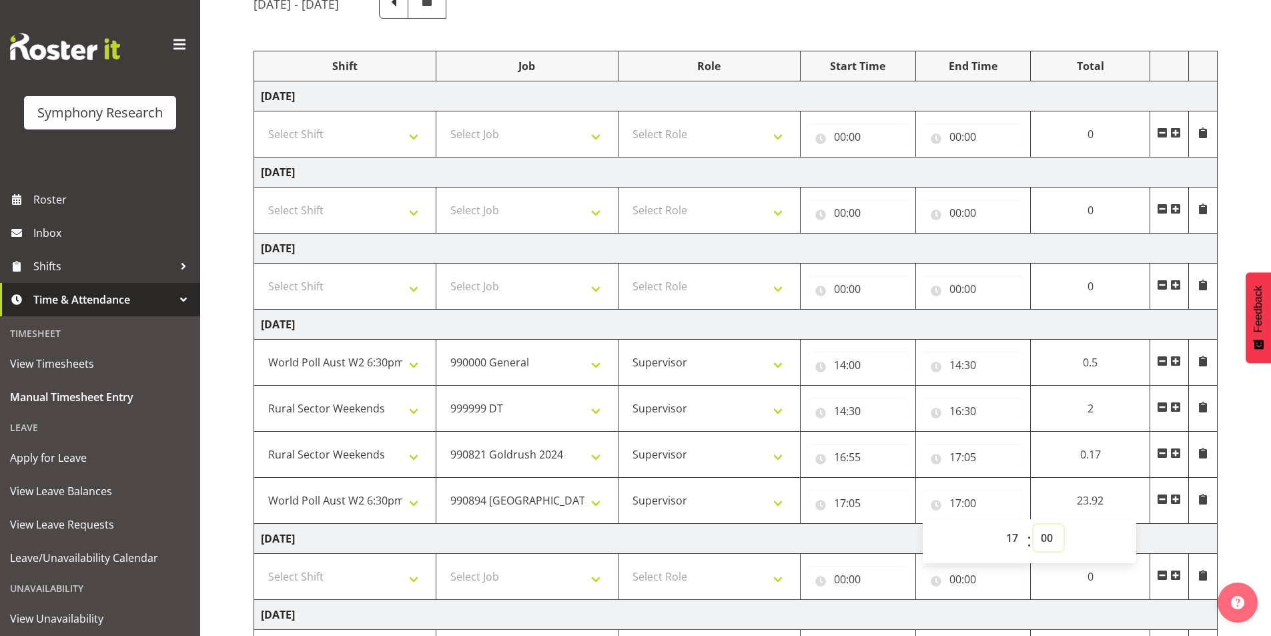
click at [1045, 531] on select "00 01 02 03 04 05 06 07 08 09 10 11 12 13 14 15 16 17 18 19 20 21 22 23 24 25 2…" at bounding box center [1049, 537] width 30 height 27
select select "25"
click at [1064, 524] on select "00 01 02 03 04 05 06 07 08 09 10 11 12 13 14 15 16 17 18 19 20 21 22 23 24 25 2…" at bounding box center [1049, 537] width 30 height 27
type input "17:25"
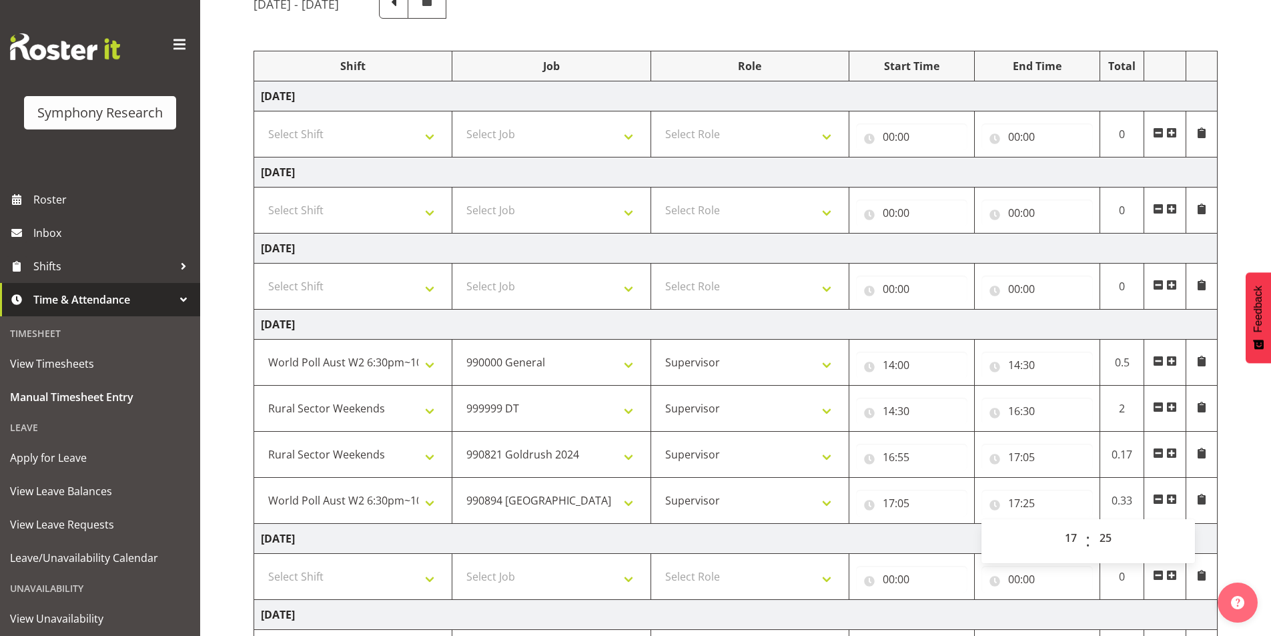
click at [1238, 440] on div "September 1st - September 7th 2025 Shift Job Role Start Time End Time Total Mon…" at bounding box center [763, 403] width 1018 height 848
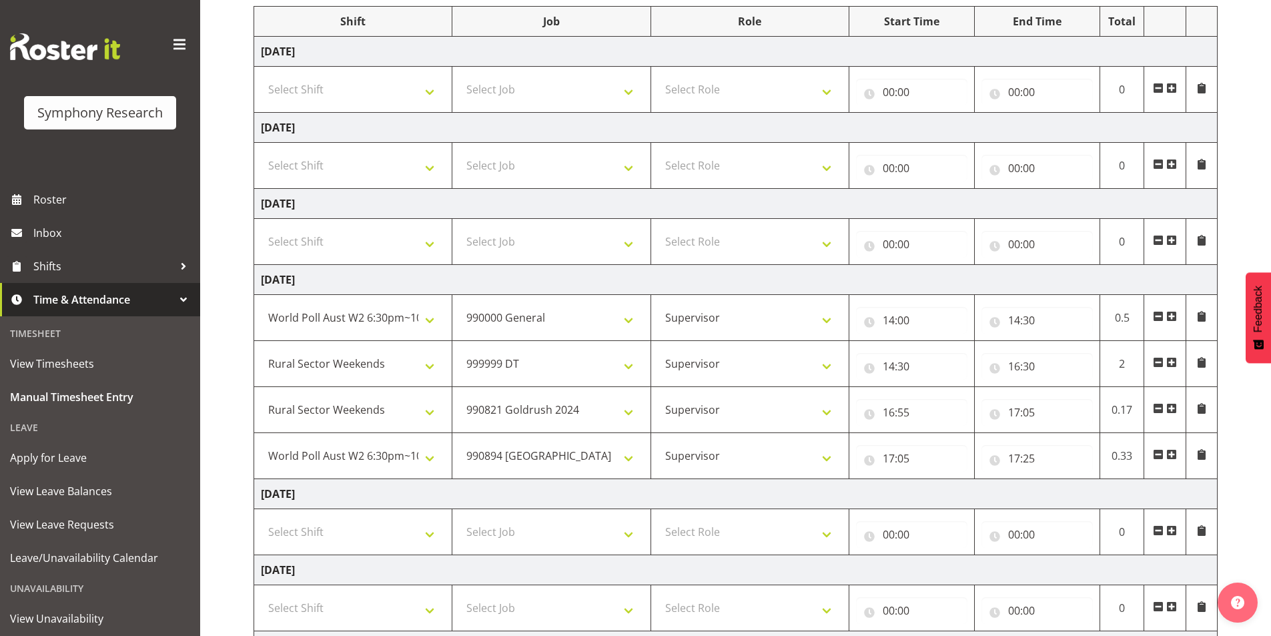
scroll to position [200, 0]
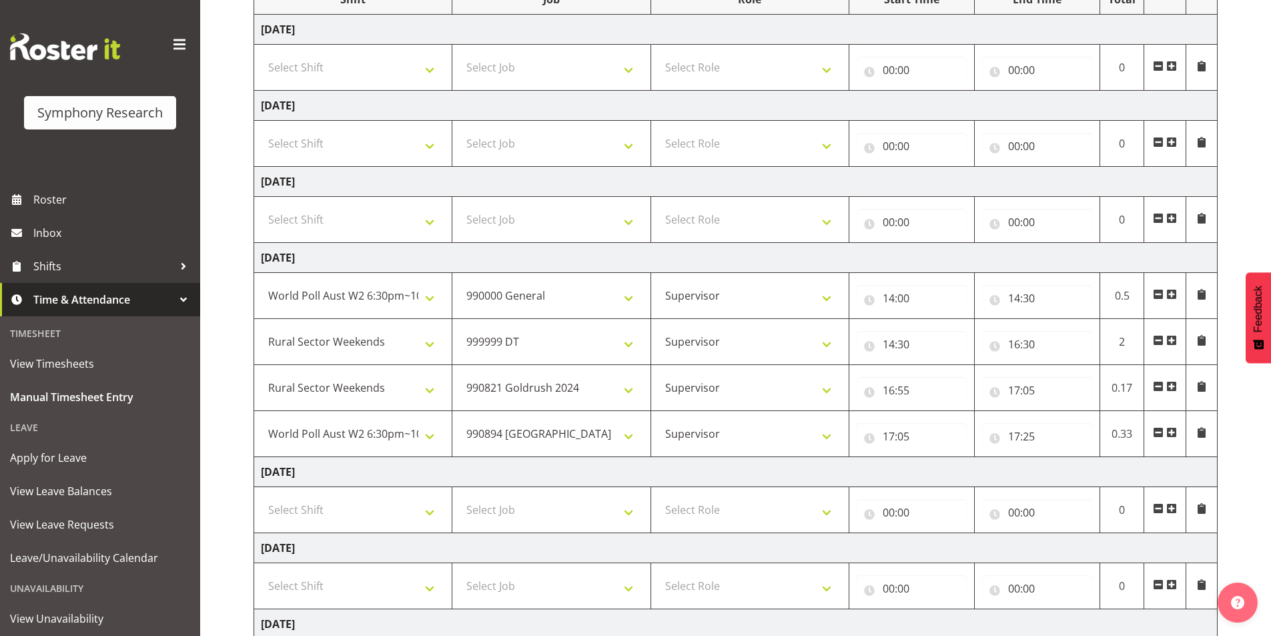
click at [1174, 434] on span at bounding box center [1171, 432] width 11 height 11
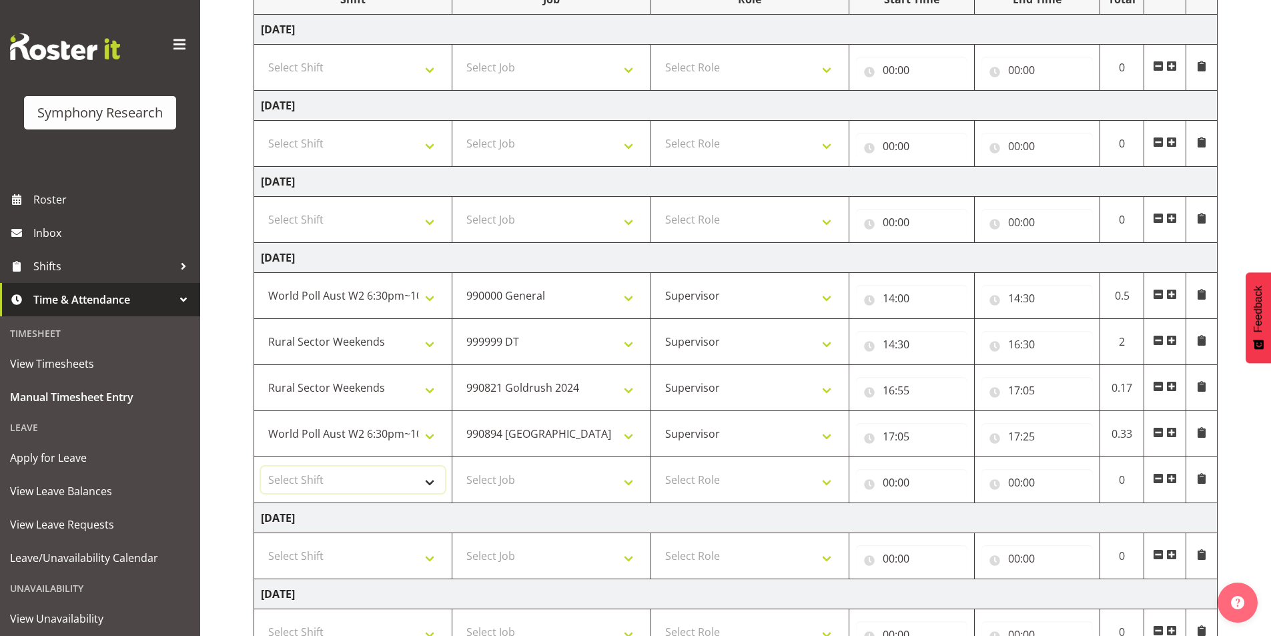
click at [370, 475] on select "Select Shift !!Weekend Residential (Roster IT Shift Label) *Business 9/10am ~ 4…" at bounding box center [353, 479] width 184 height 27
select select "56692"
click at [261, 466] on select "Select Shift !!Weekend Residential (Roster IT Shift Label) *Business 9/10am ~ 4…" at bounding box center [353, 479] width 184 height 27
click at [526, 476] on select "Select Job 550060 IF Admin 553492 World Poll Aus Wave 2 Main 2025 553493 World …" at bounding box center [551, 479] width 184 height 27
select select "10499"
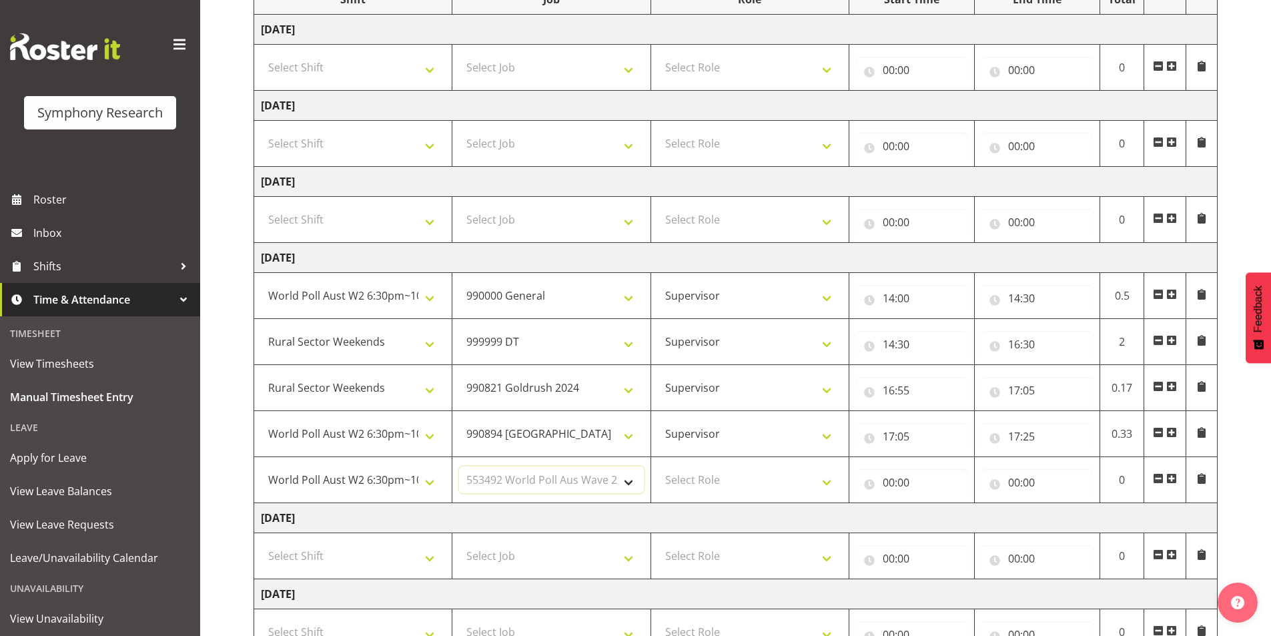
click at [459, 466] on select "Select Job 550060 IF Admin 553492 World Poll Aus Wave 2 Main 2025 553493 World …" at bounding box center [551, 479] width 184 height 27
click at [711, 483] on select "Select Role Interviewing Briefing Supervisor" at bounding box center [750, 479] width 184 height 27
select select "45"
click at [658, 466] on select "Select Role Interviewing Briefing Supervisor" at bounding box center [750, 479] width 184 height 27
click at [891, 482] on input "00:00" at bounding box center [911, 482] width 111 height 27
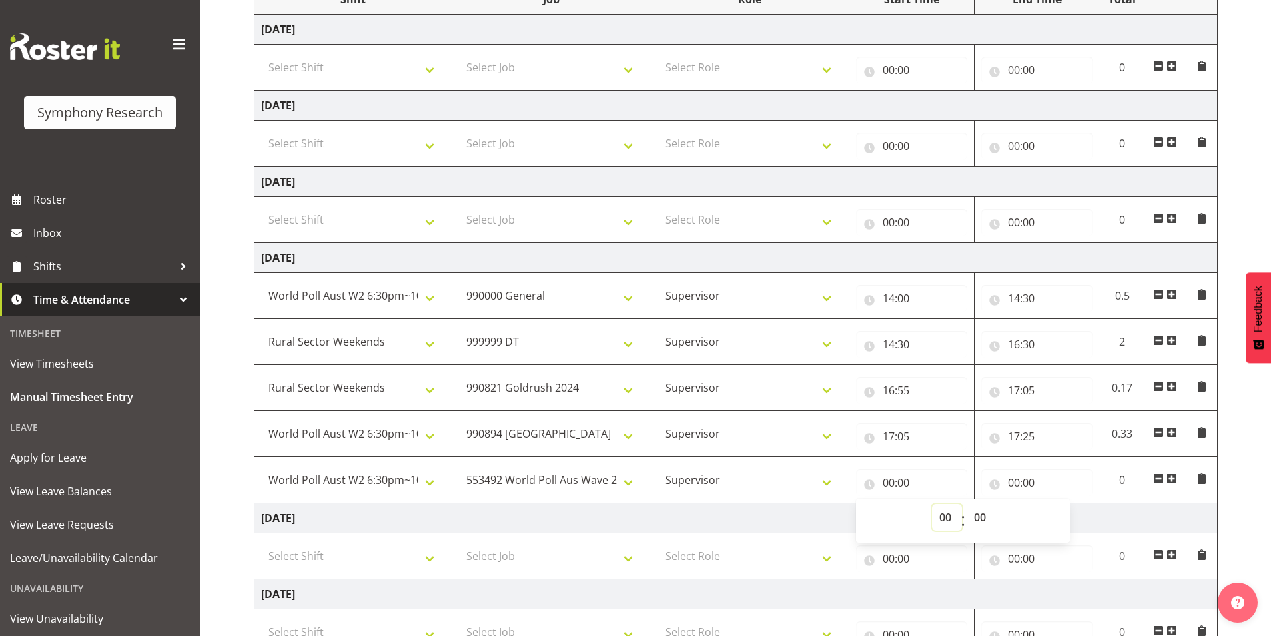
click at [946, 521] on select "00 01 02 03 04 05 06 07 08 09 10 11 12 13 14 15 16 17 18 19 20 21 22 23" at bounding box center [947, 517] width 30 height 27
select select "17"
click at [932, 504] on select "00 01 02 03 04 05 06 07 08 09 10 11 12 13 14 15 16 17 18 19 20 21 22 23" at bounding box center [947, 517] width 30 height 27
type input "17:00"
click at [980, 518] on select "00 01 02 03 04 05 06 07 08 09 10 11 12 13 14 15 16 17 18 19 20 21 22 23 24 25 2…" at bounding box center [982, 517] width 30 height 27
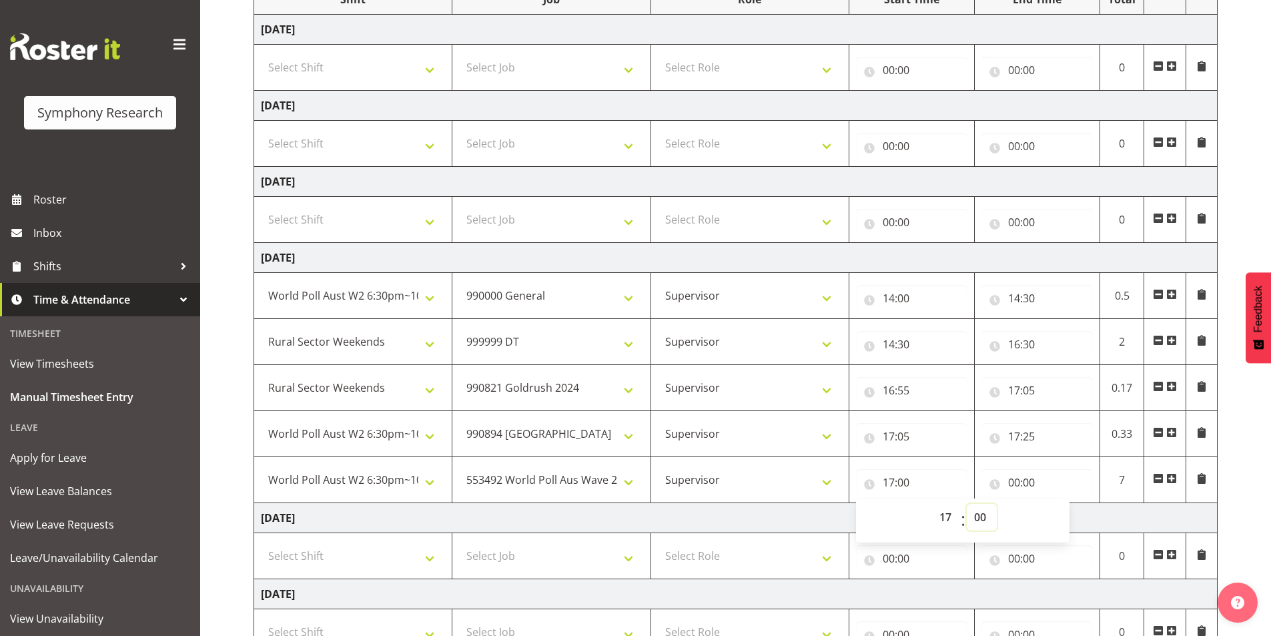
select select "25"
click at [967, 504] on select "00 01 02 03 04 05 06 07 08 09 10 11 12 13 14 15 16 17 18 19 20 21 22 23 24 25 2…" at bounding box center [982, 517] width 30 height 27
type input "17:25"
click at [1018, 480] on input "00:00" at bounding box center [1037, 482] width 111 height 27
click at [1064, 511] on select "00 01 02 03 04 05 06 07 08 09 10 11 12 13 14 15 16 17 18 19 20 21 22 23" at bounding box center [1073, 517] width 30 height 27
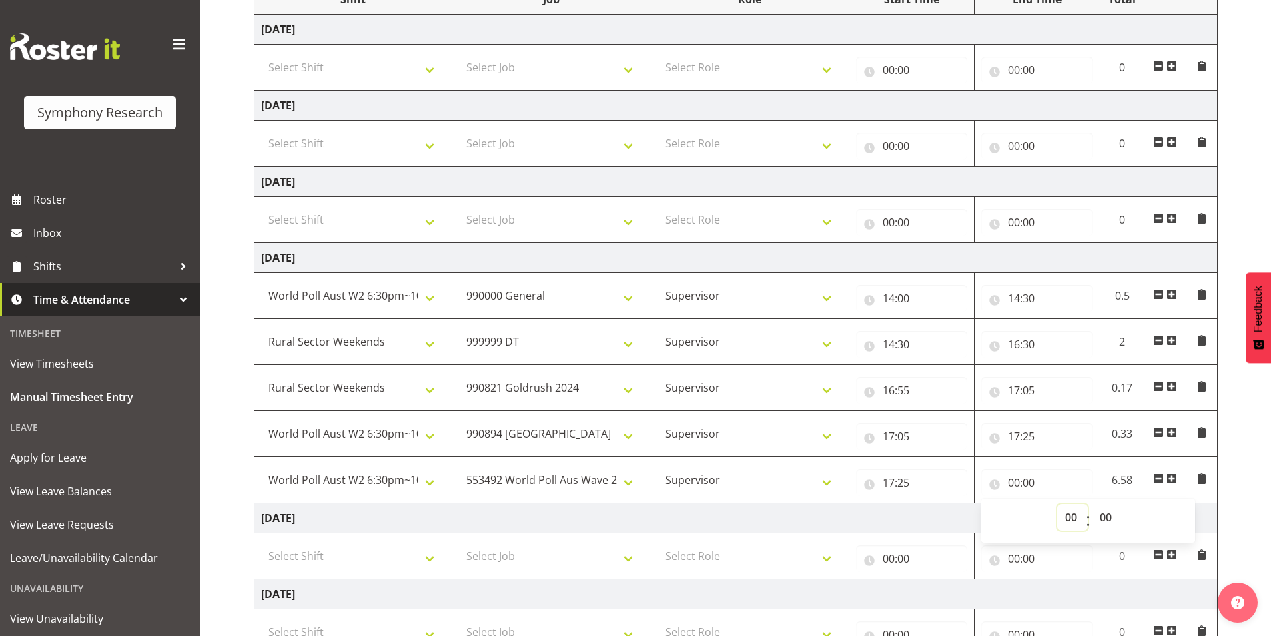
select select "17"
click at [1058, 504] on select "00 01 02 03 04 05 06 07 08 09 10 11 12 13 14 15 16 17 18 19 20 21 22 23" at bounding box center [1073, 517] width 30 height 27
type input "17:00"
click at [1104, 512] on select "00 01 02 03 04 05 06 07 08 09 10 11 12 13 14 15 16 17 18 19 20 21 22 23 24 25 2…" at bounding box center [1107, 517] width 30 height 27
select select "35"
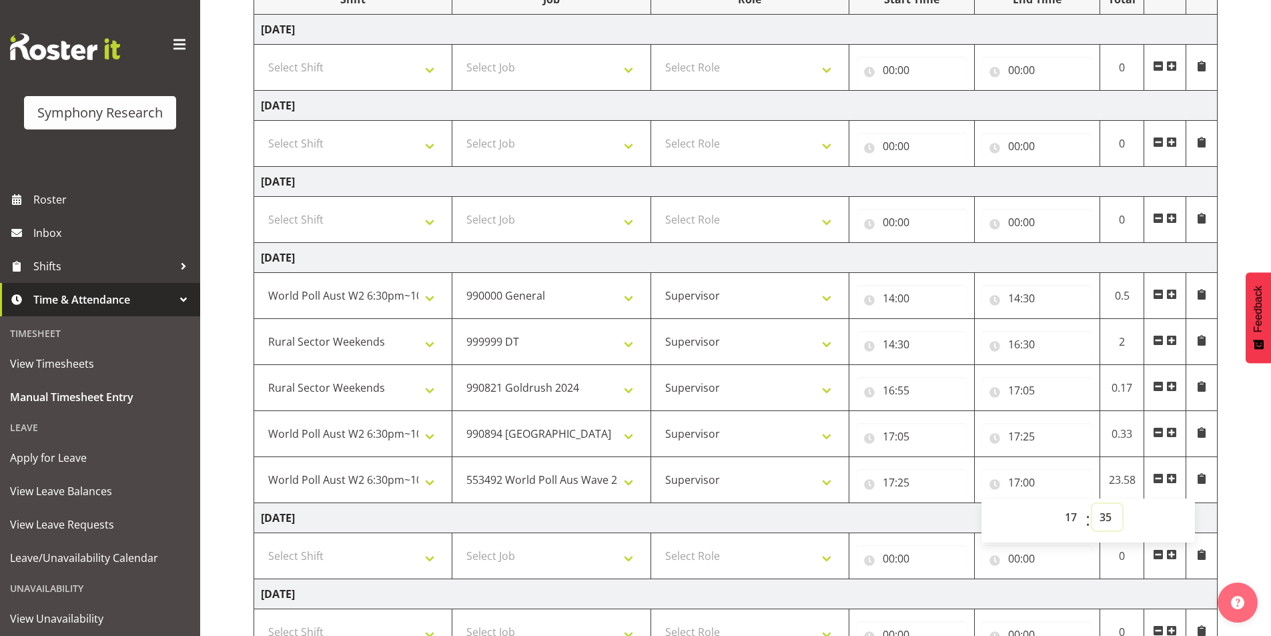
click at [1092, 504] on select "00 01 02 03 04 05 06 07 08 09 10 11 12 13 14 15 16 17 18 19 20 21 22 23 24 25 2…" at bounding box center [1107, 517] width 30 height 27
type input "17:35"
click at [1170, 480] on span at bounding box center [1171, 478] width 11 height 11
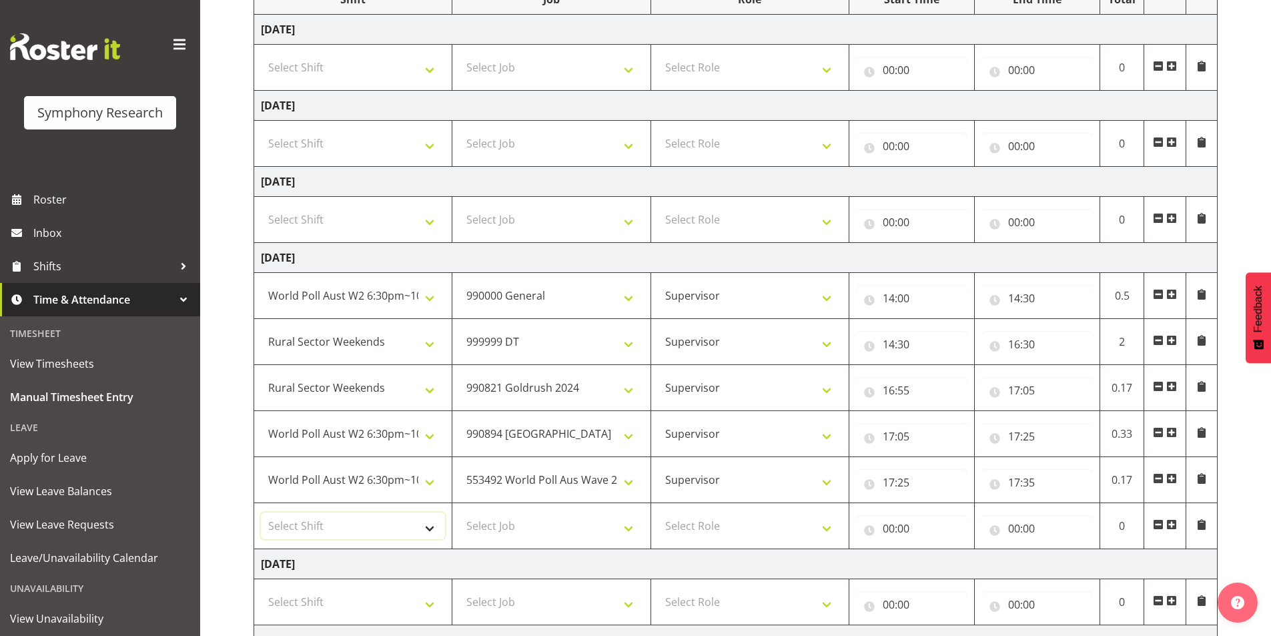
click at [308, 526] on select "Select Shift !!Weekend Residential (Roster IT Shift Label) *Business 9/10am ~ 4…" at bounding box center [353, 525] width 184 height 27
select select "81299"
click at [261, 512] on select "Select Shift !!Weekend Residential (Roster IT Shift Label) *Business 9/10am ~ 4…" at bounding box center [353, 525] width 184 height 27
click at [531, 527] on select "Select Job 550060 IF Admin 553492 World Poll Aus Wave 2 Main 2025 553493 World …" at bounding box center [551, 525] width 184 height 27
select select "10527"
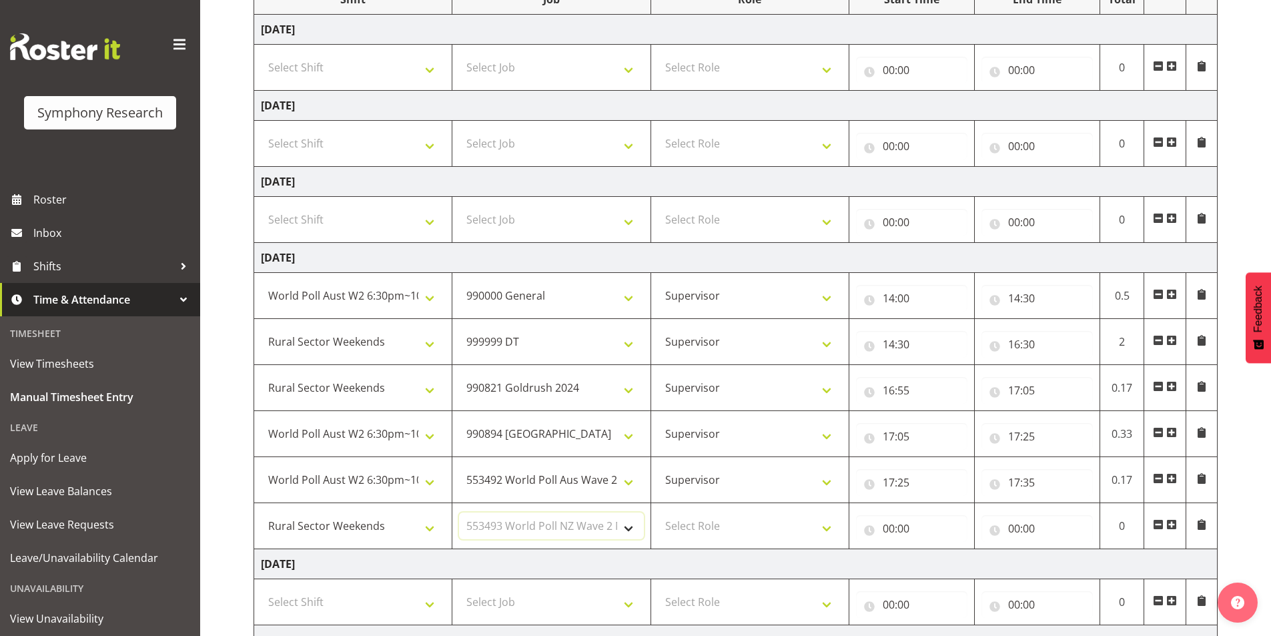
click at [459, 512] on select "Select Job 550060 IF Admin 553492 World Poll Aus Wave 2 Main 2025 553493 World …" at bounding box center [551, 525] width 184 height 27
click at [686, 524] on select "Select Role Interviewing Briefing Supervisor" at bounding box center [750, 525] width 184 height 27
select select "45"
click at [658, 512] on select "Select Role Interviewing Briefing Supervisor" at bounding box center [750, 525] width 184 height 27
click at [888, 534] on input "00:00" at bounding box center [911, 528] width 111 height 27
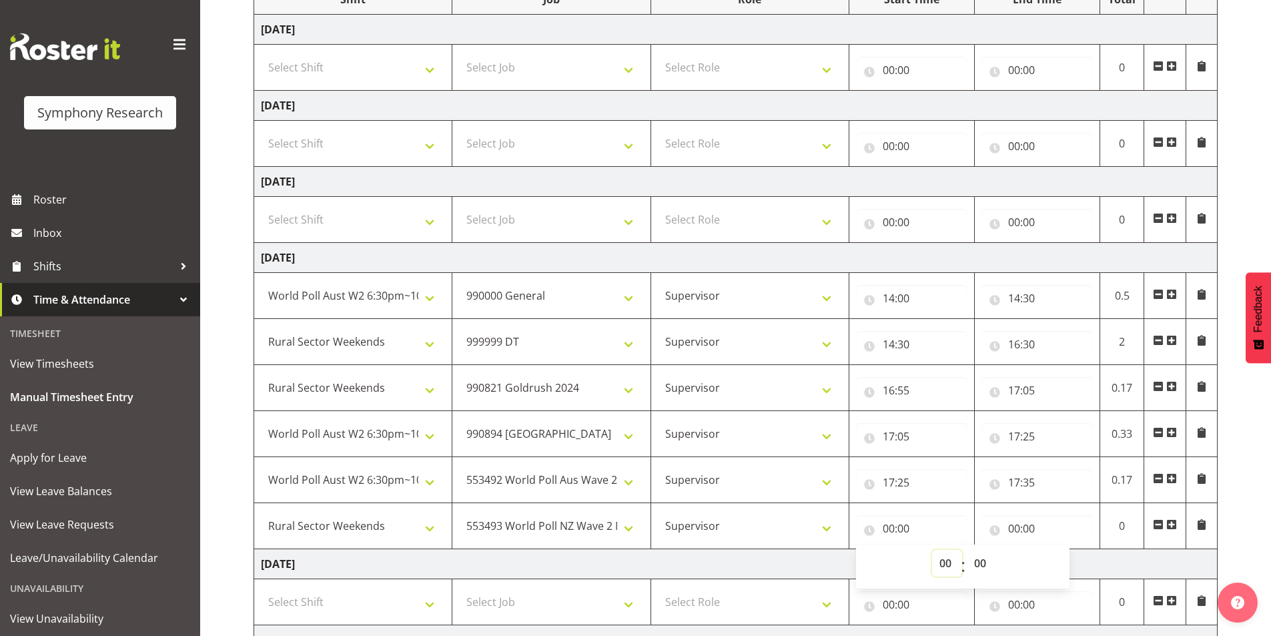
click at [941, 561] on select "00 01 02 03 04 05 06 07 08 09 10 11 12 13 14 15 16 17 18 19 20 21 22 23" at bounding box center [947, 563] width 30 height 27
select select "17"
click at [932, 550] on select "00 01 02 03 04 05 06 07 08 09 10 11 12 13 14 15 16 17 18 19 20 21 22 23" at bounding box center [947, 563] width 30 height 27
type input "17:00"
click at [978, 557] on select "00 01 02 03 04 05 06 07 08 09 10 11 12 13 14 15 16 17 18 19 20 21 22 23 24 25 2…" at bounding box center [982, 563] width 30 height 27
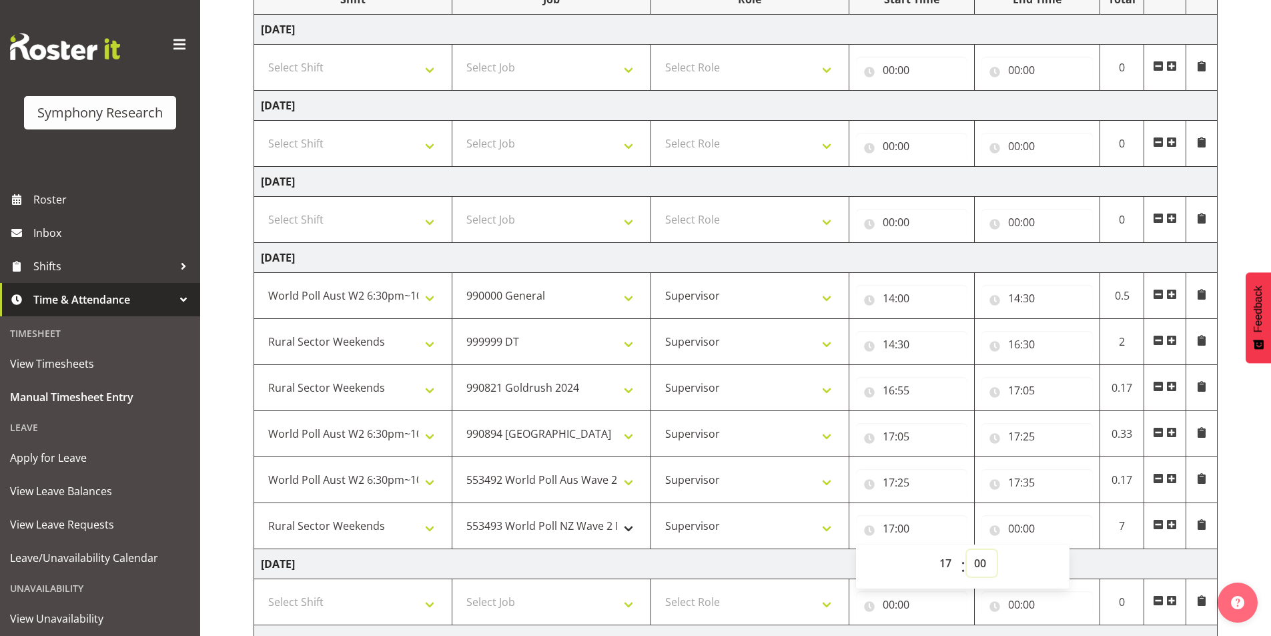
select select "35"
type input "17:35"
click at [510, 524] on select "550060 IF Admin 553492 World Poll Aus Wave 2 Main 2025 553493 World Poll NZ Wav…" at bounding box center [551, 525] width 184 height 27
select select "10536"
click at [459, 512] on select "550060 IF Admin 553492 World Poll Aus Wave 2 Main 2025 553493 World Poll NZ Wav…" at bounding box center [551, 525] width 184 height 27
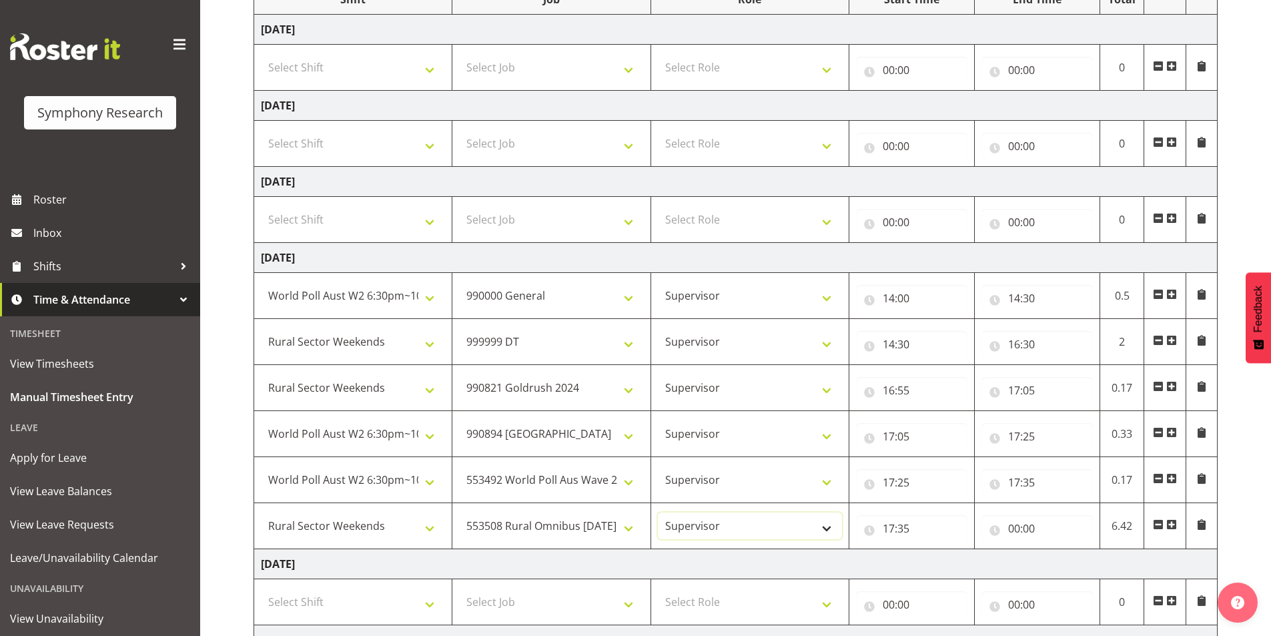
click at [697, 522] on select "Interviewing Briefing Supervisor" at bounding box center [750, 525] width 184 height 27
click at [1017, 528] on input "00:00" at bounding box center [1037, 528] width 111 height 27
click at [1059, 563] on select "00 01 02 03 04 05 06 07 08 09 10 11 12 13 14 15 16 17 18 19 20 21 22 23" at bounding box center [1073, 563] width 30 height 27
select select "17"
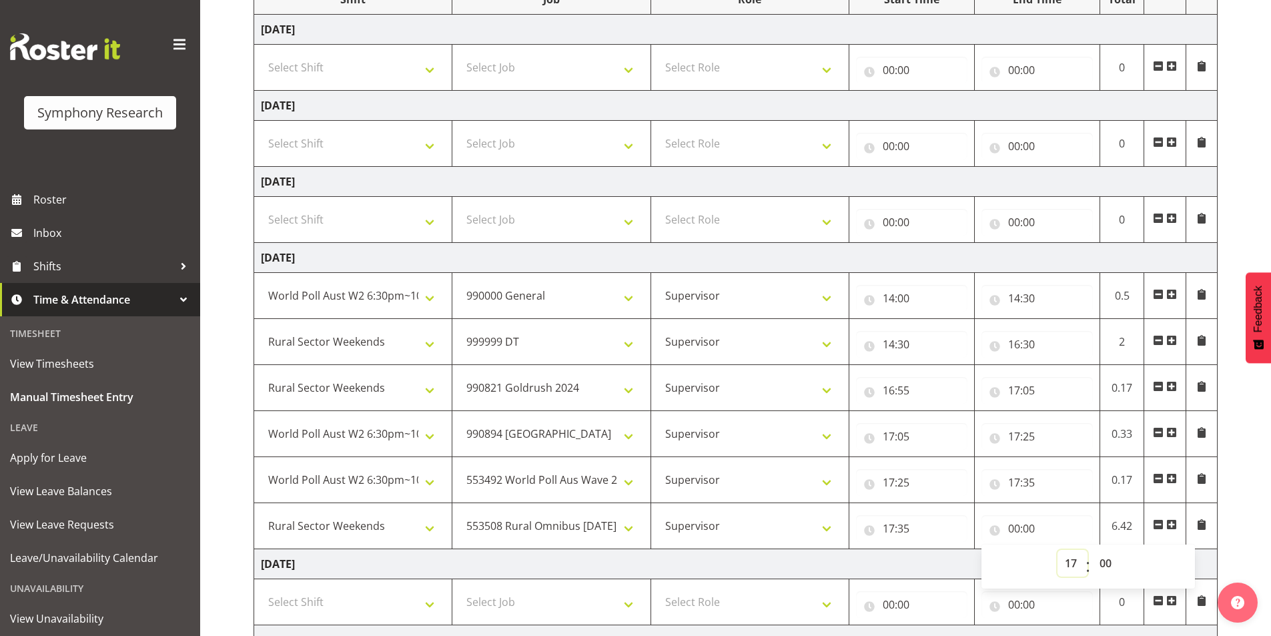
click at [1058, 550] on select "00 01 02 03 04 05 06 07 08 09 10 11 12 13 14 15 16 17 18 19 20 21 22 23" at bounding box center [1073, 563] width 30 height 27
type input "17:00"
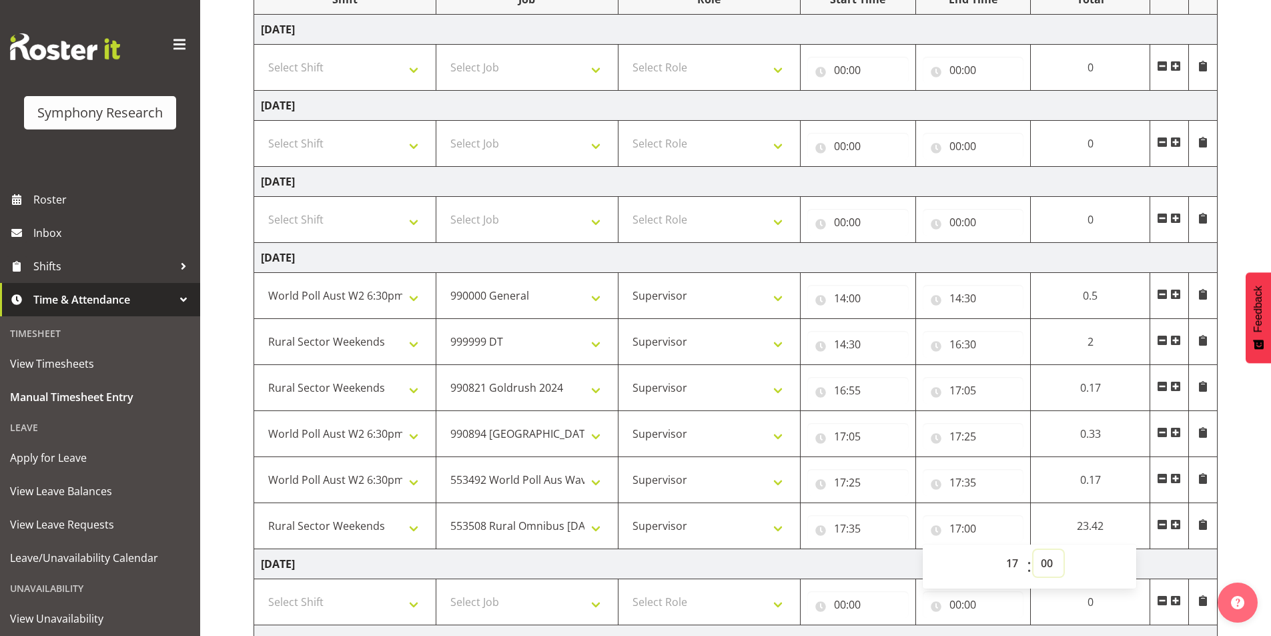
click at [1051, 563] on select "00 01 02 03 04 05 06 07 08 09 10 11 12 13 14 15 16 17 18 19 20 21 22 23 24 25 2…" at bounding box center [1049, 563] width 30 height 27
select select "55"
click at [1064, 550] on select "00 01 02 03 04 05 06 07 08 09 10 11 12 13 14 15 16 17 18 19 20 21 22 23 24 25 2…" at bounding box center [1049, 563] width 30 height 27
type input "17:55"
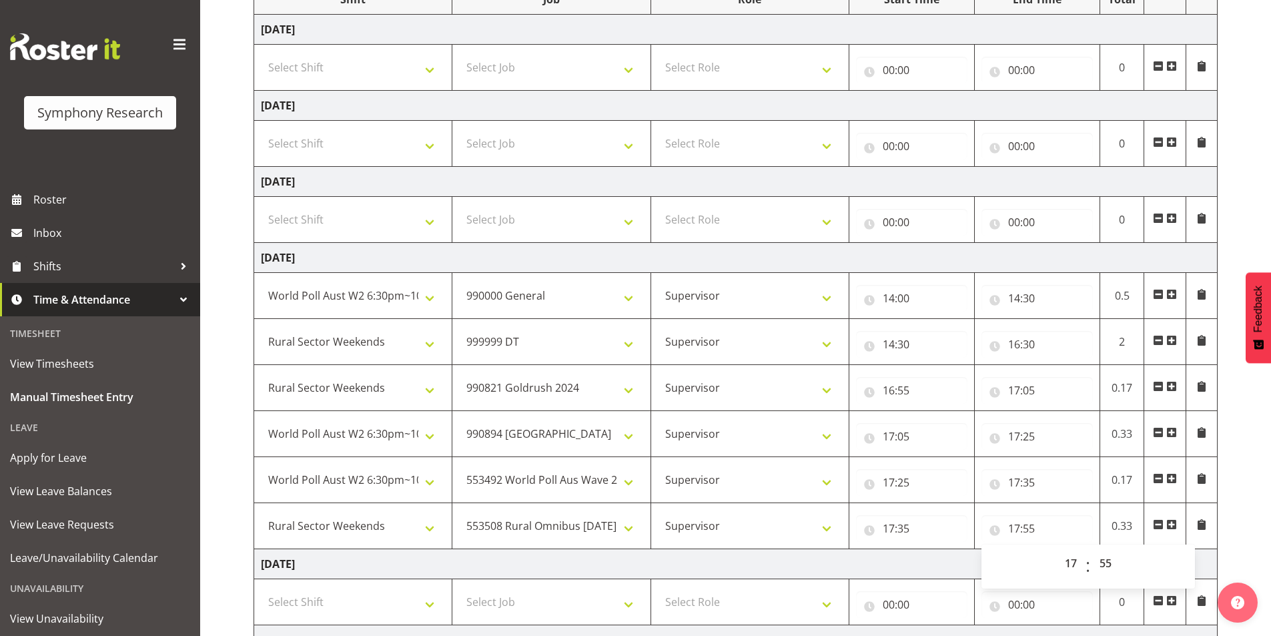
click at [1168, 524] on span at bounding box center [1171, 524] width 11 height 11
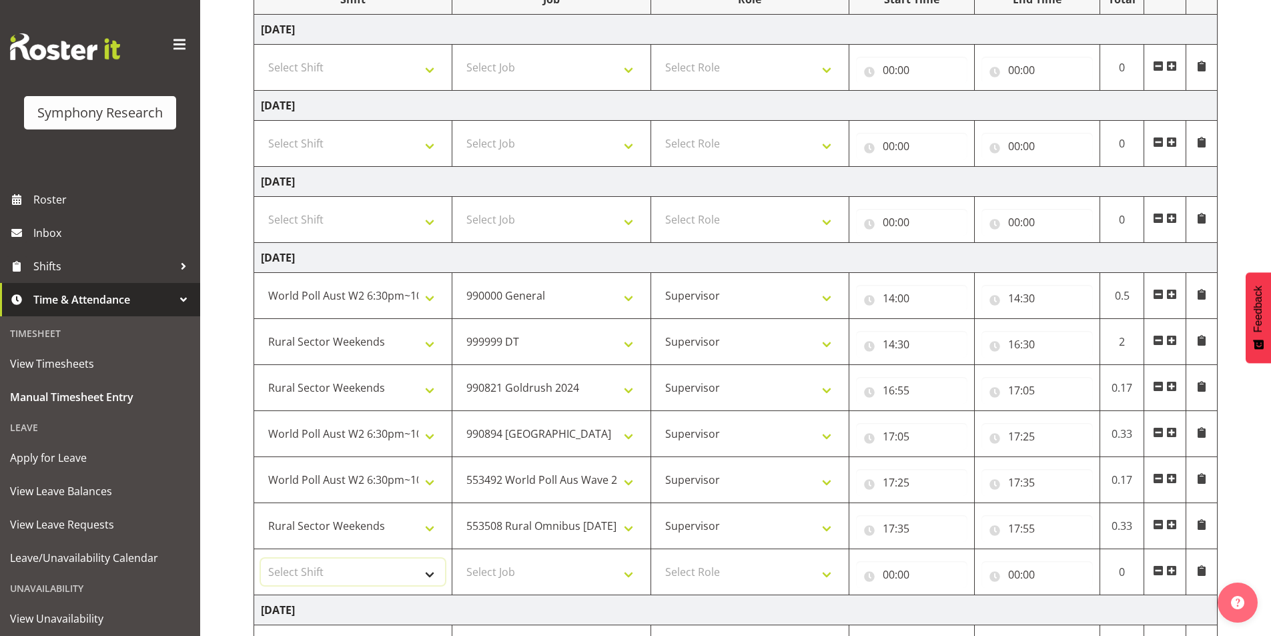
click at [331, 564] on select "Select Shift !!Weekend Residential (Roster IT Shift Label) *Business 9/10am ~ 4…" at bounding box center [353, 572] width 184 height 27
select select "81299"
click at [261, 559] on select "Select Shift !!Weekend Residential (Roster IT Shift Label) *Business 9/10am ~ 4…" at bounding box center [353, 572] width 184 height 27
click at [559, 572] on select "Select Job 550060 IF Admin 553492 World Poll Aus Wave 2 Main 2025 553493 World …" at bounding box center [551, 572] width 184 height 27
select select "10587"
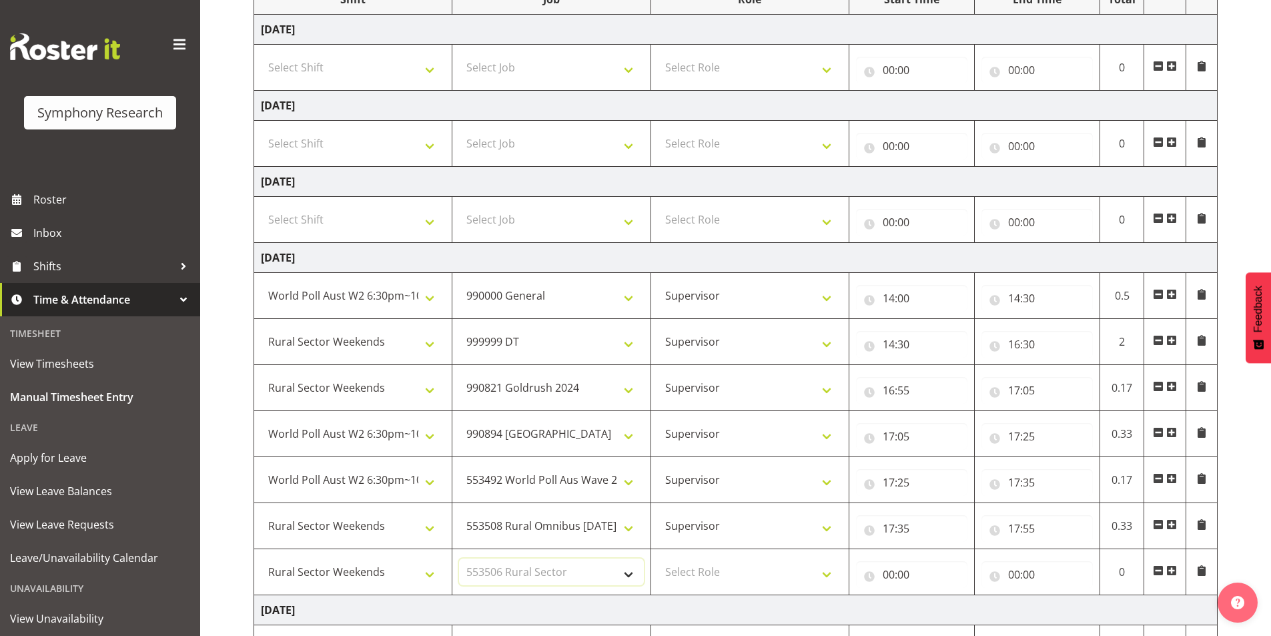
click at [459, 559] on select "Select Job 550060 IF Admin 553492 World Poll Aus Wave 2 Main 2025 553493 World …" at bounding box center [551, 572] width 184 height 27
click at [689, 565] on select "Select Role Interviewing Briefing Supervisor" at bounding box center [750, 572] width 184 height 27
select select "45"
click at [658, 559] on select "Select Role Interviewing Briefing Supervisor" at bounding box center [750, 572] width 184 height 27
click at [887, 574] on input "00:00" at bounding box center [911, 574] width 111 height 27
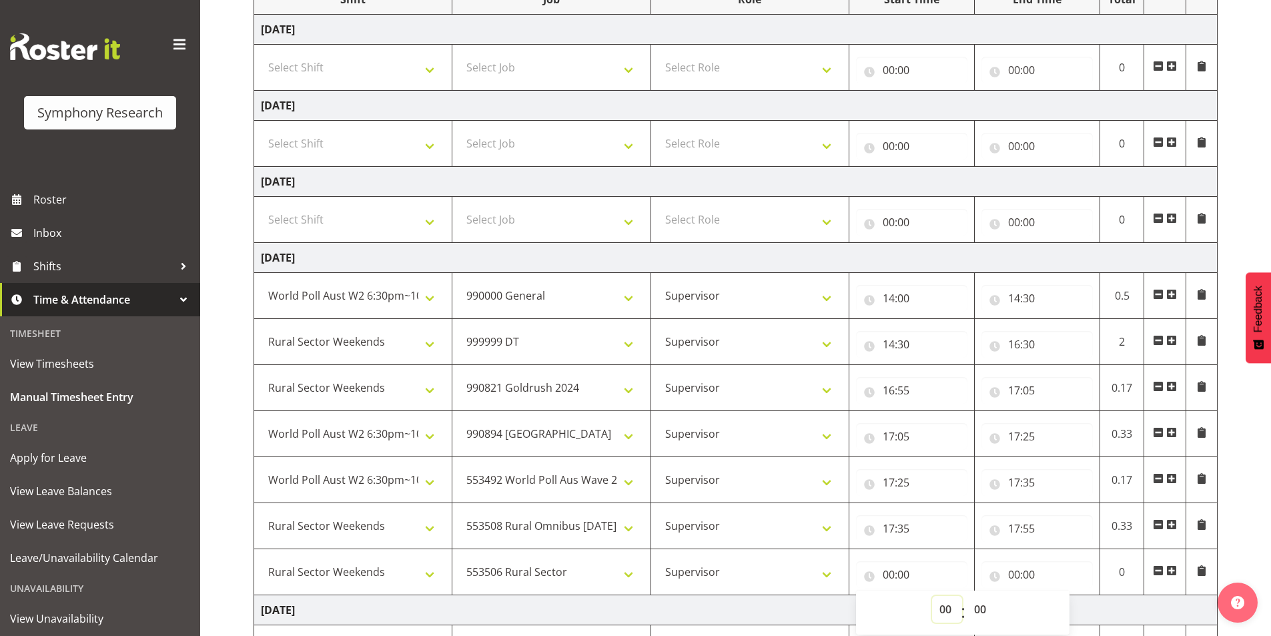
click at [938, 609] on select "00 01 02 03 04 05 06 07 08 09 10 11 12 13 14 15 16 17 18 19 20 21 22 23" at bounding box center [947, 609] width 30 height 27
select select "17"
click at [932, 596] on select "00 01 02 03 04 05 06 07 08 09 10 11 12 13 14 15 16 17 18 19 20 21 22 23" at bounding box center [947, 609] width 30 height 27
type input "17:00"
click at [976, 611] on select "00 01 02 03 04 05 06 07 08 09 10 11 12 13 14 15 16 17 18 19 20 21 22 23 24 25 2…" at bounding box center [982, 609] width 30 height 27
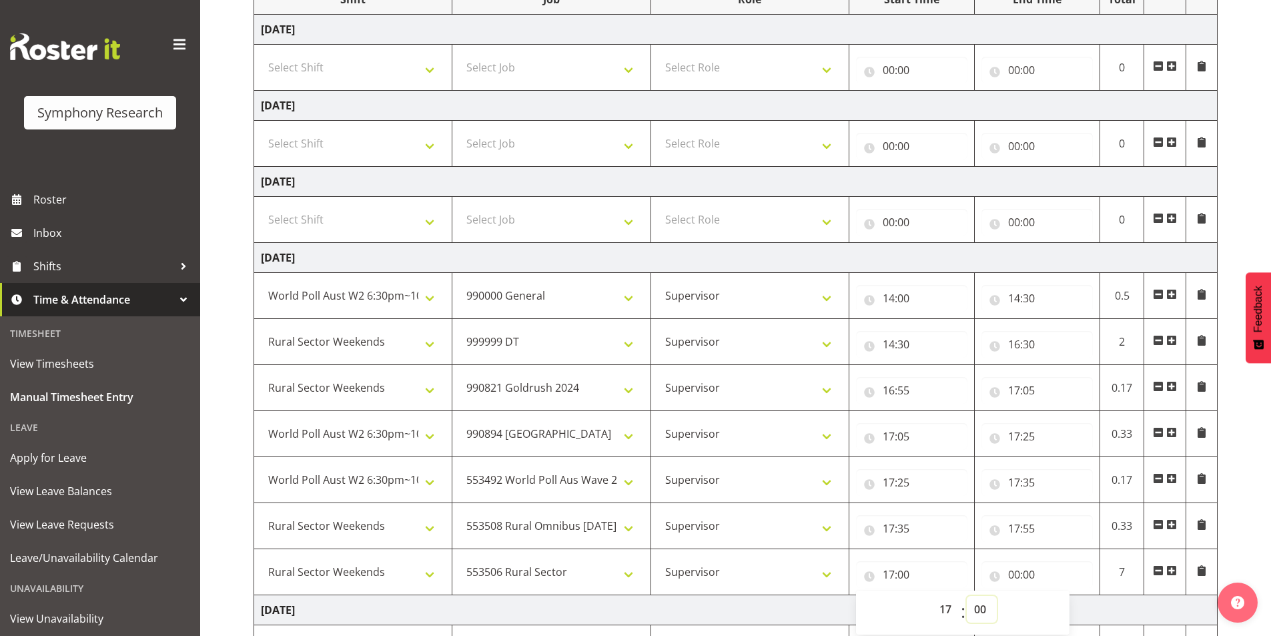
select select "55"
click at [967, 596] on select "00 01 02 03 04 05 06 07 08 09 10 11 12 13 14 15 16 17 18 19 20 21 22 23 24 25 2…" at bounding box center [982, 609] width 30 height 27
type input "17:55"
click at [1019, 573] on input "00:00" at bounding box center [1037, 574] width 111 height 27
click at [1064, 605] on select "00 01 02 03 04 05 06 07 08 09 10 11 12 13 14 15 16 17 18 19 20 21 22 23" at bounding box center [1073, 609] width 30 height 27
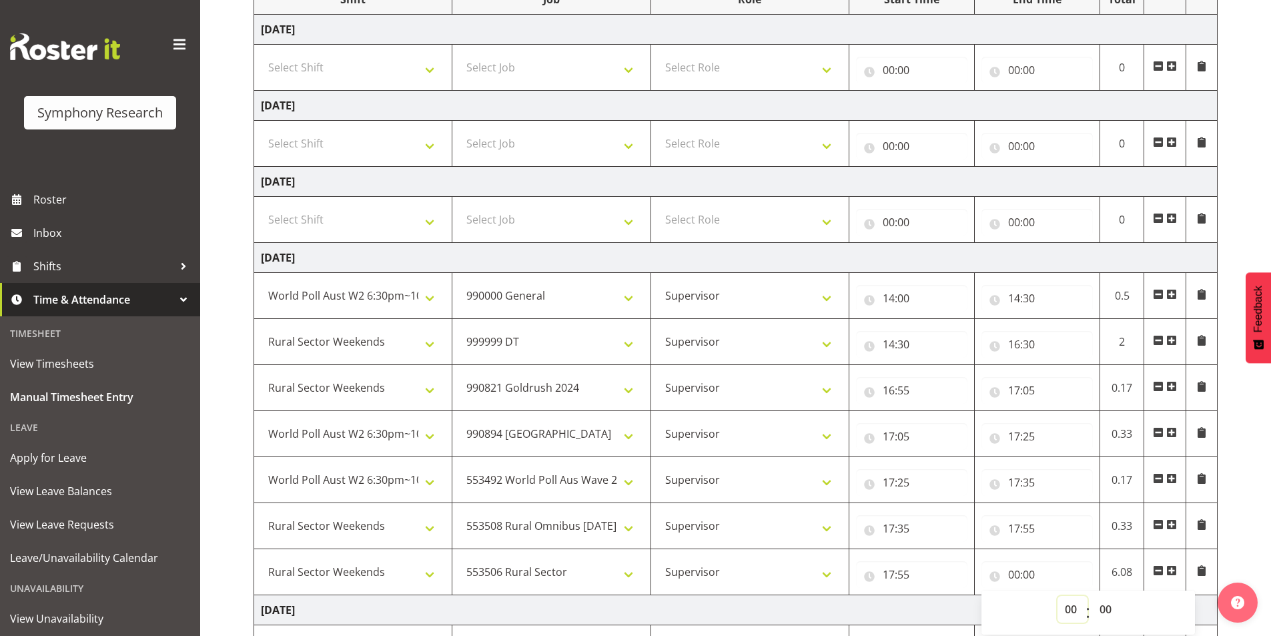
select select "18"
click at [1058, 596] on select "00 01 02 03 04 05 06 07 08 09 10 11 12 13 14 15 16 17 18 19 20 21 22 23" at bounding box center [1073, 609] width 30 height 27
type input "18:00"
click at [1108, 607] on select "00 01 02 03 04 05 06 07 08 09 10 11 12 13 14 15 16 17 18 19 20 21 22 23 24 25 2…" at bounding box center [1107, 609] width 30 height 27
select select "40"
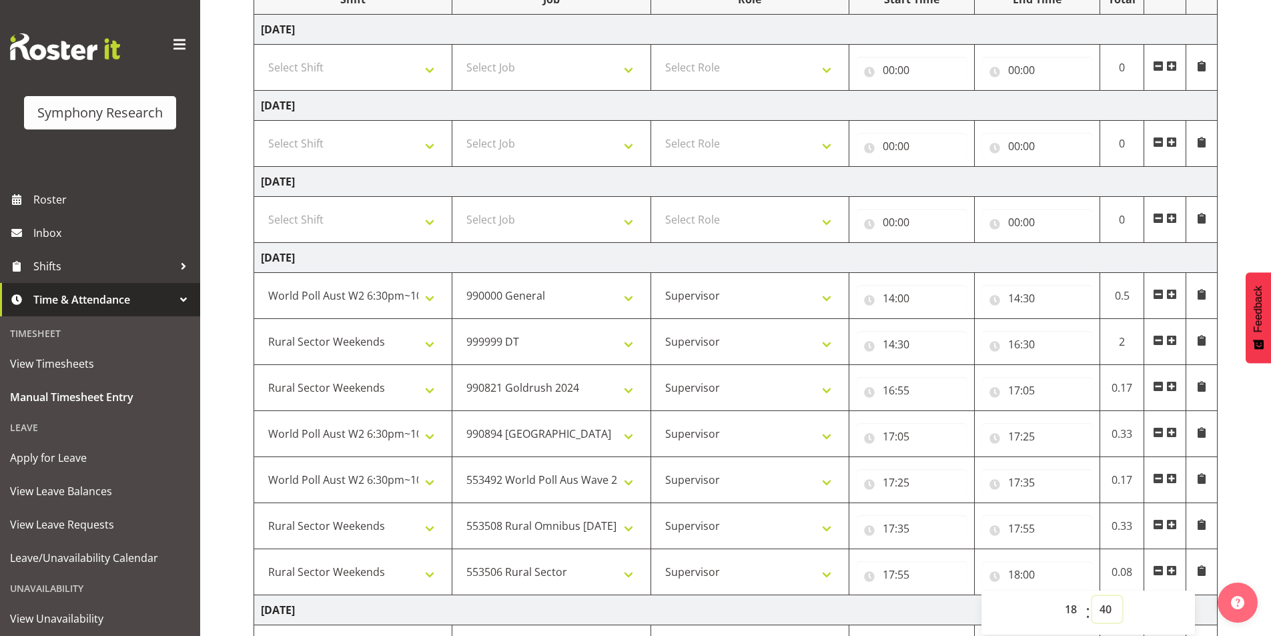
click at [1092, 596] on select "00 01 02 03 04 05 06 07 08 09 10 11 12 13 14 15 16 17 18 19 20 21 22 23 24 25 2…" at bounding box center [1107, 609] width 30 height 27
type input "18:40"
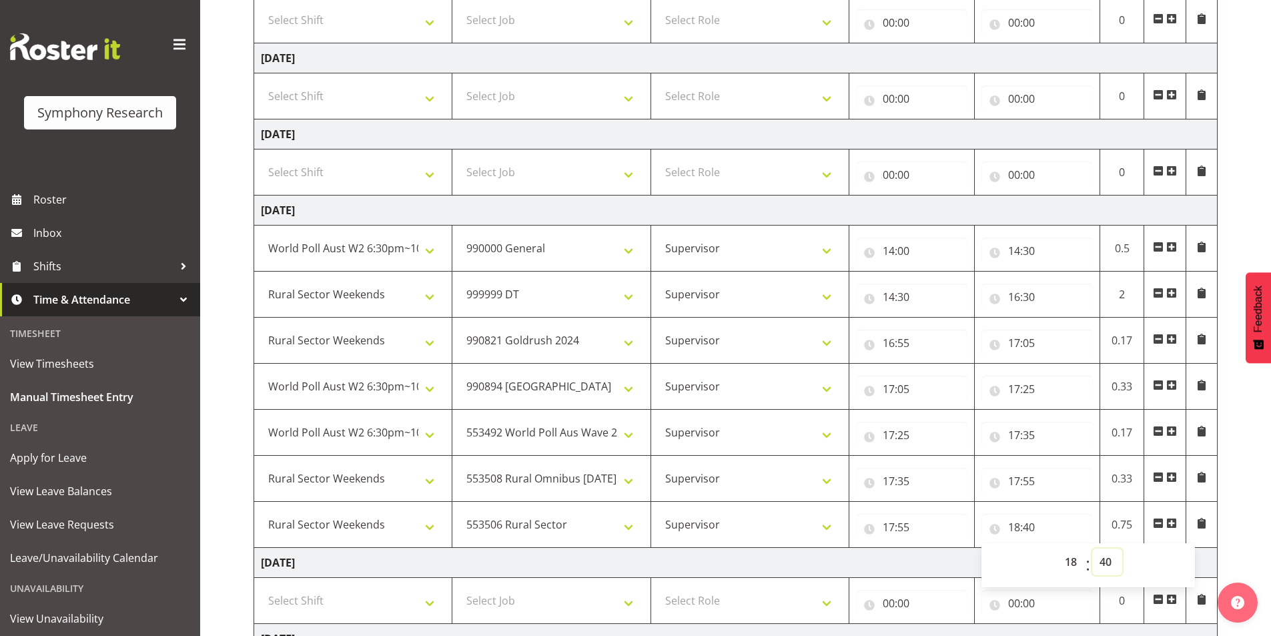
scroll to position [267, 0]
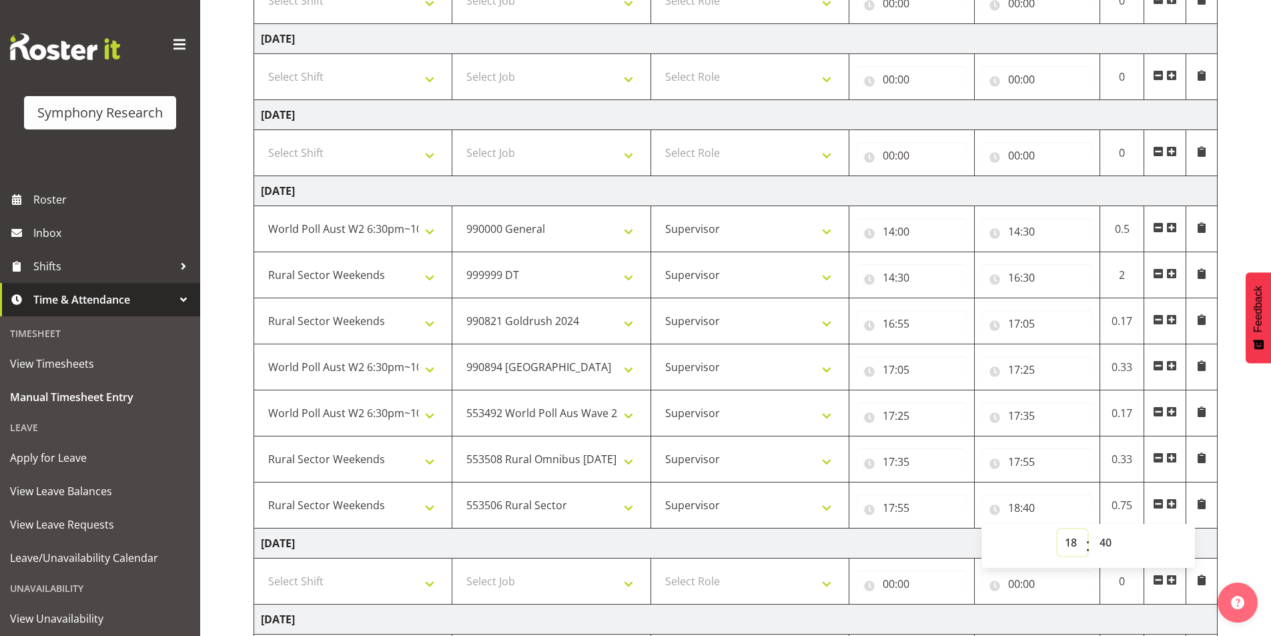
click at [1070, 540] on select "00 01 02 03 04 05 06 07 08 09 10 11 12 13 14 15 16 17 18 19 20 21 22 23" at bounding box center [1073, 542] width 30 height 27
click at [1058, 529] on select "00 01 02 03 04 05 06 07 08 09 10 11 12 13 14 15 16 17 18 19 20 21 22 23" at bounding box center [1073, 542] width 30 height 27
click at [1107, 536] on select "00 01 02 03 04 05 06 07 08 09 10 11 12 13 14 15 16 17 18 19 20 21 22 23 24 25 2…" at bounding box center [1107, 542] width 30 height 27
click at [1092, 529] on select "00 01 02 03 04 05 06 07 08 09 10 11 12 13 14 15 16 17 18 19 20 21 22 23 24 25 2…" at bounding box center [1107, 542] width 30 height 27
click at [1174, 500] on span at bounding box center [1171, 503] width 11 height 11
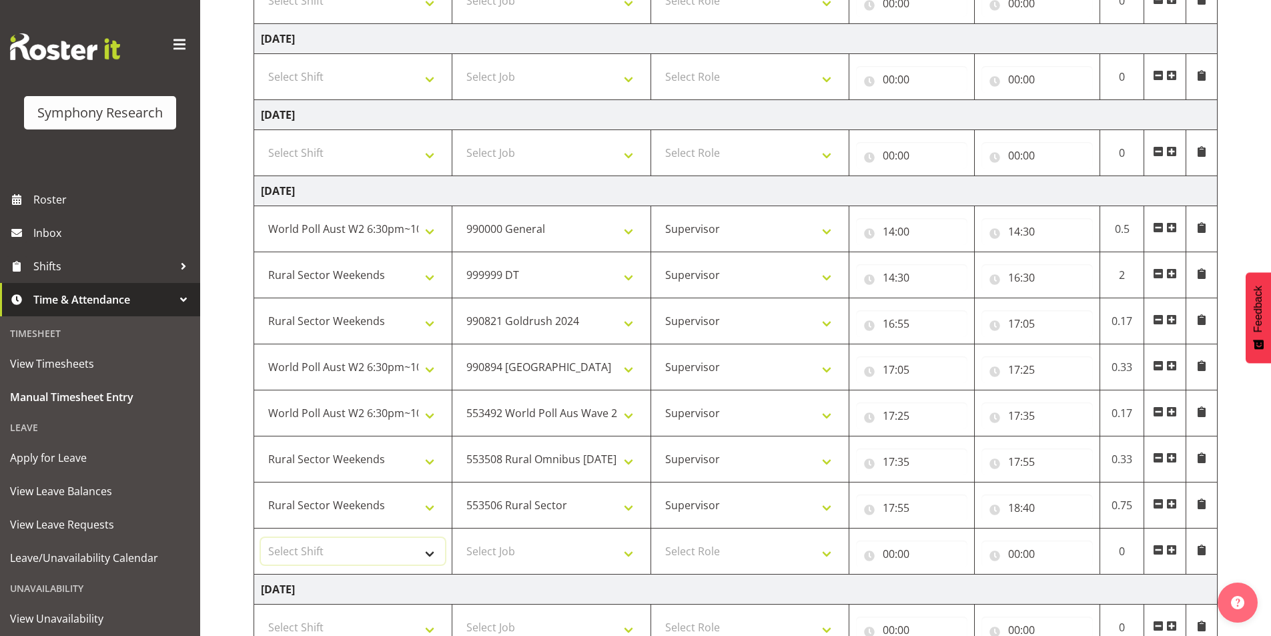
click at [297, 554] on select "Select Shift !!Weekend Residential (Roster IT Shift Label) *Business 9/10am ~ 4…" at bounding box center [353, 551] width 184 height 27
select select "56692"
click at [261, 538] on select "Select Shift !!Weekend Residential (Roster IT Shift Label) *Business 9/10am ~ 4…" at bounding box center [353, 551] width 184 height 27
click at [541, 544] on select "Select Job 550060 IF Admin 553492 World Poll Aus Wave 2 Main 2025 553493 World …" at bounding box center [551, 551] width 184 height 27
select select "10527"
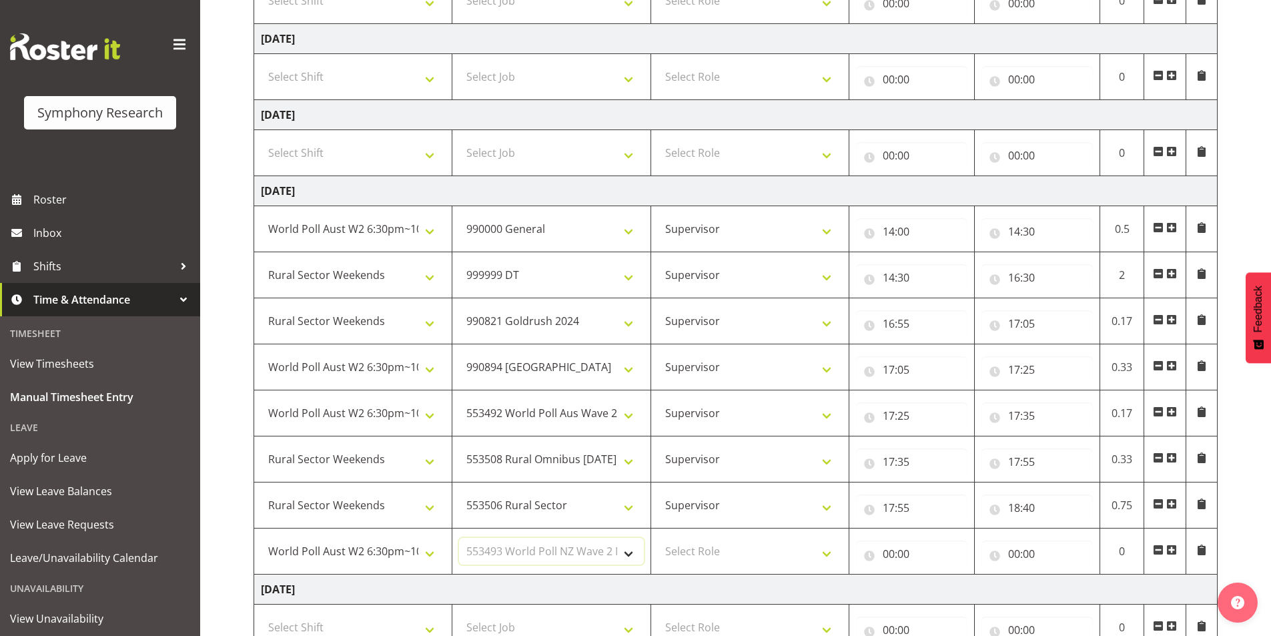
click at [459, 538] on select "Select Job 550060 IF Admin 553492 World Poll Aus Wave 2 Main 2025 553493 World …" at bounding box center [551, 551] width 184 height 27
click at [709, 551] on select "Select Role Interviewing Briefing Supervisor" at bounding box center [750, 551] width 184 height 27
select select "45"
click at [658, 538] on select "Select Role Interviewing Briefing Supervisor" at bounding box center [750, 551] width 184 height 27
click at [895, 548] on input "00:00" at bounding box center [911, 553] width 111 height 27
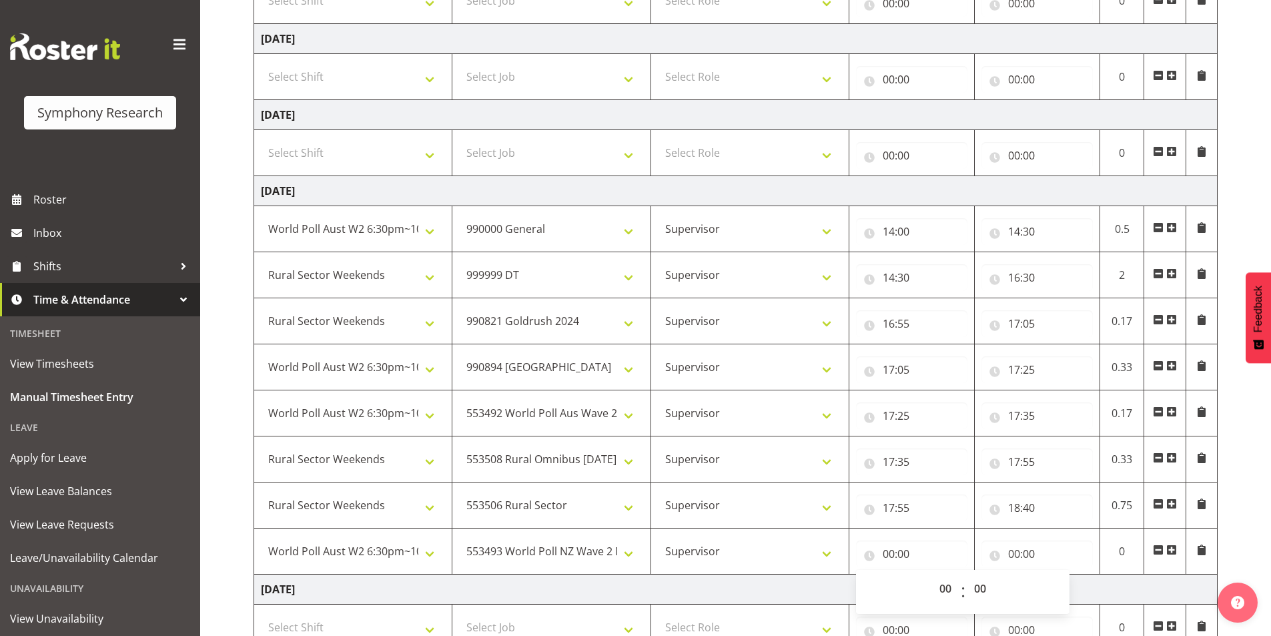
click at [929, 590] on div "00 01 02 03 04 05 06 07 08 09 10 11 12 13 14 15 16 17 18 19 20 21 22 23 : 00 01…" at bounding box center [963, 591] width 214 height 33
click at [937, 591] on select "00 01 02 03 04 05 06 07 08 09 10 11 12 13 14 15 16 17 18 19 20 21 22 23" at bounding box center [947, 588] width 30 height 27
select select "18"
click at [932, 575] on select "00 01 02 03 04 05 06 07 08 09 10 11 12 13 14 15 16 17 18 19 20 21 22 23" at bounding box center [947, 588] width 30 height 27
type input "18:00"
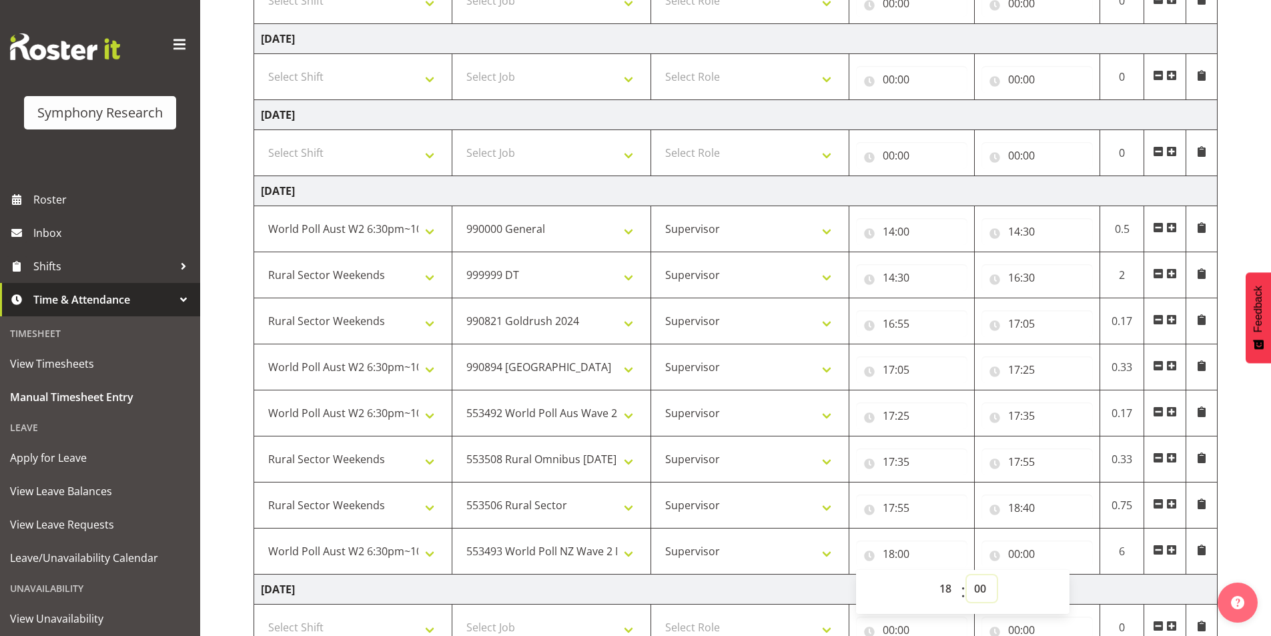
click at [982, 591] on select "00 01 02 03 04 05 06 07 08 09 10 11 12 13 14 15 16 17 18 19 20 21 22 23 24 25 2…" at bounding box center [982, 588] width 30 height 27
select select "40"
click at [967, 575] on select "00 01 02 03 04 05 06 07 08 09 10 11 12 13 14 15 16 17 18 19 20 21 22 23 24 25 2…" at bounding box center [982, 588] width 30 height 27
type input "18:40"
click at [1018, 554] on input "00:00" at bounding box center [1037, 553] width 111 height 27
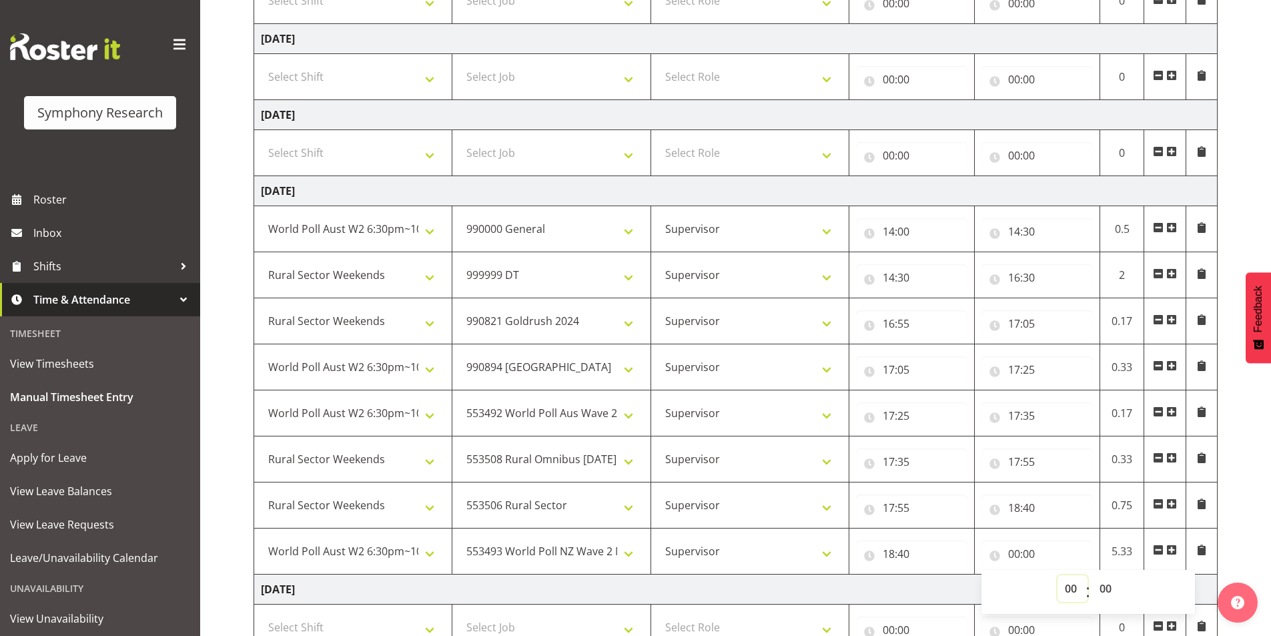
click at [1071, 585] on select "00 01 02 03 04 05 06 07 08 09 10 11 12 13 14 15 16 17 18 19 20 21 22 23" at bounding box center [1073, 588] width 30 height 27
select select "20"
click at [1058, 575] on select "00 01 02 03 04 05 06 07 08 09 10 11 12 13 14 15 16 17 18 19 20 21 22 23" at bounding box center [1073, 588] width 30 height 27
type input "20:00"
click at [1102, 591] on select "00 01 02 03 04 05 06 07 08 09 10 11 12 13 14 15 16 17 18 19 20 21 22 23 24 25 2…" at bounding box center [1107, 588] width 30 height 27
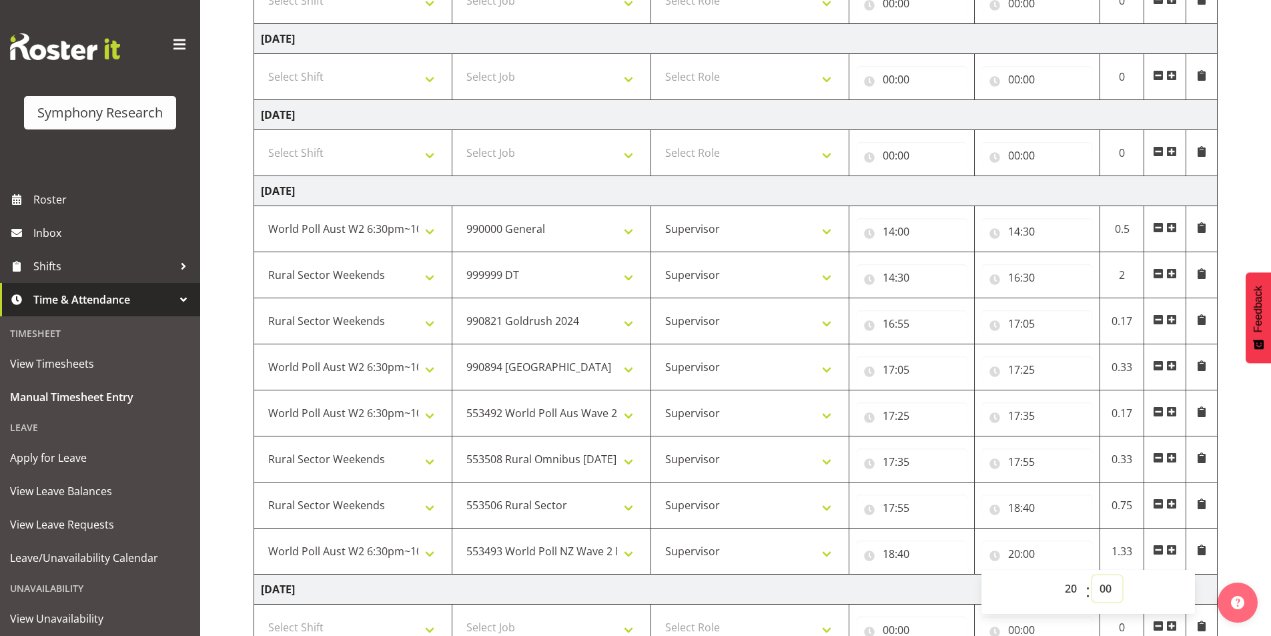
select select "30"
click at [1092, 575] on select "00 01 02 03 04 05 06 07 08 09 10 11 12 13 14 15 16 17 18 19 20 21 22 23 24 25 2…" at bounding box center [1107, 588] width 30 height 27
type input "20:30"
click at [1236, 492] on div "September 1st - September 7th 2025 Shift Job Role Start Time End Time Total Mon…" at bounding box center [763, 361] width 1018 height 1032
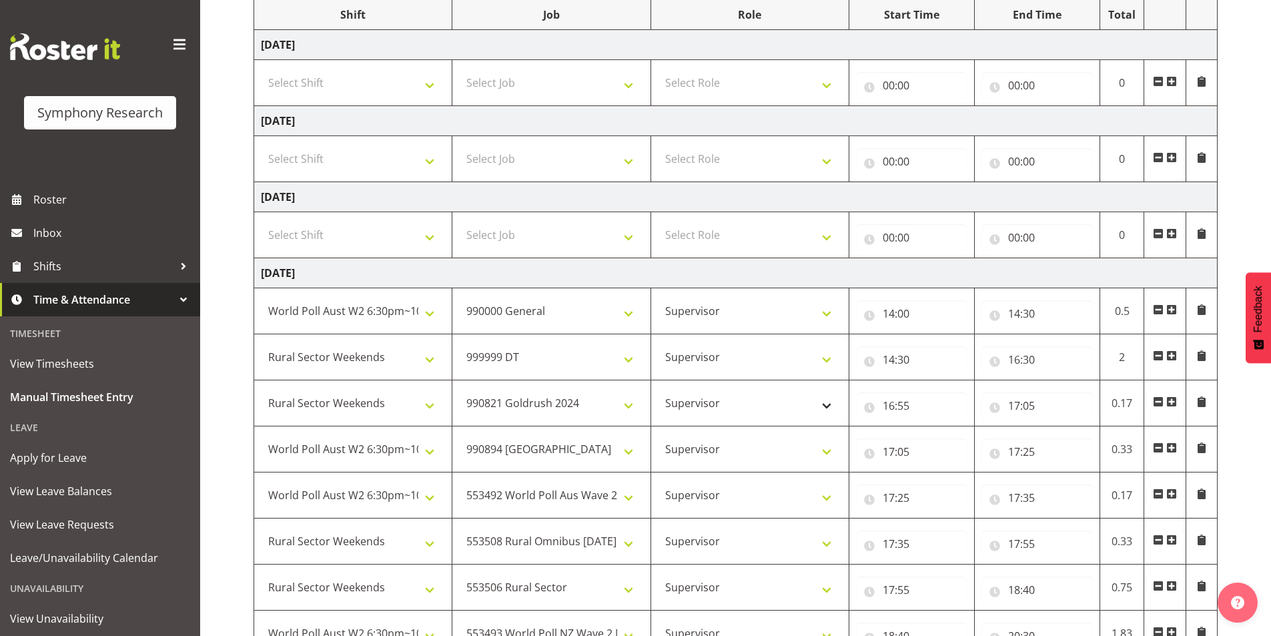
scroll to position [452, 0]
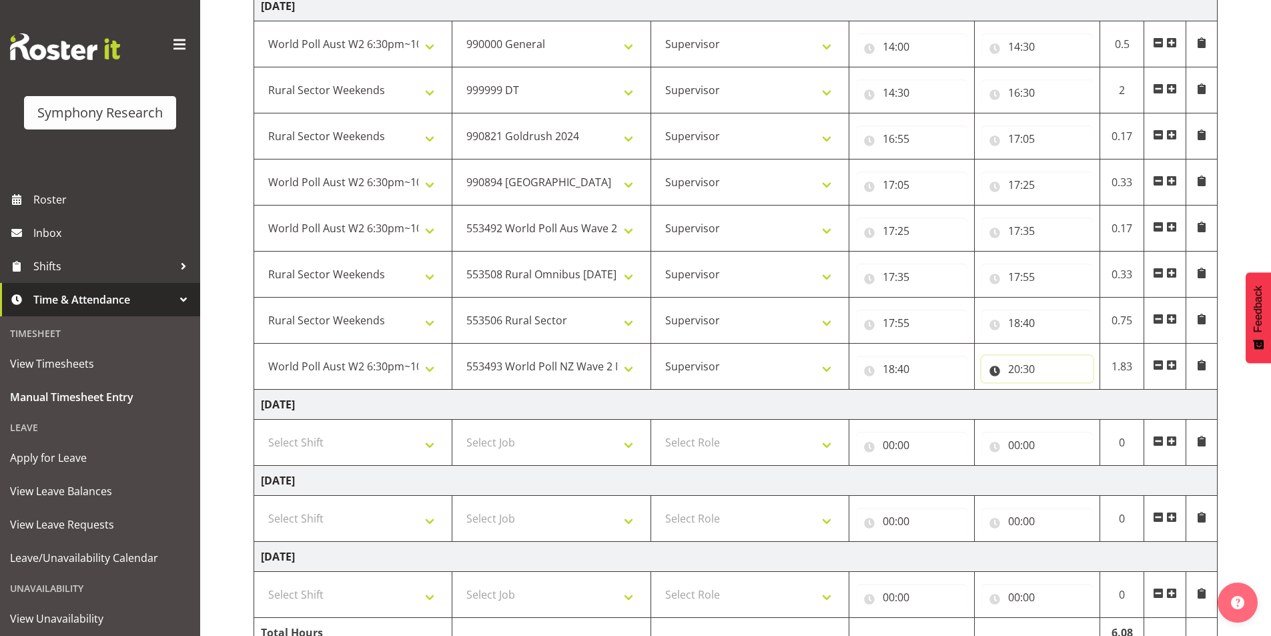
click at [1026, 374] on input "20:30" at bounding box center [1037, 369] width 111 height 27
click at [1108, 402] on select "00 01 02 03 04 05 06 07 08 09 10 11 12 13 14 15 16 17 18 19 20 21 22 23 24 25 2…" at bounding box center [1107, 403] width 30 height 27
select select "40"
click at [1092, 390] on select "00 01 02 03 04 05 06 07 08 09 10 11 12 13 14 15 16 17 18 19 20 21 22 23 24 25 2…" at bounding box center [1107, 403] width 30 height 27
type input "20:40"
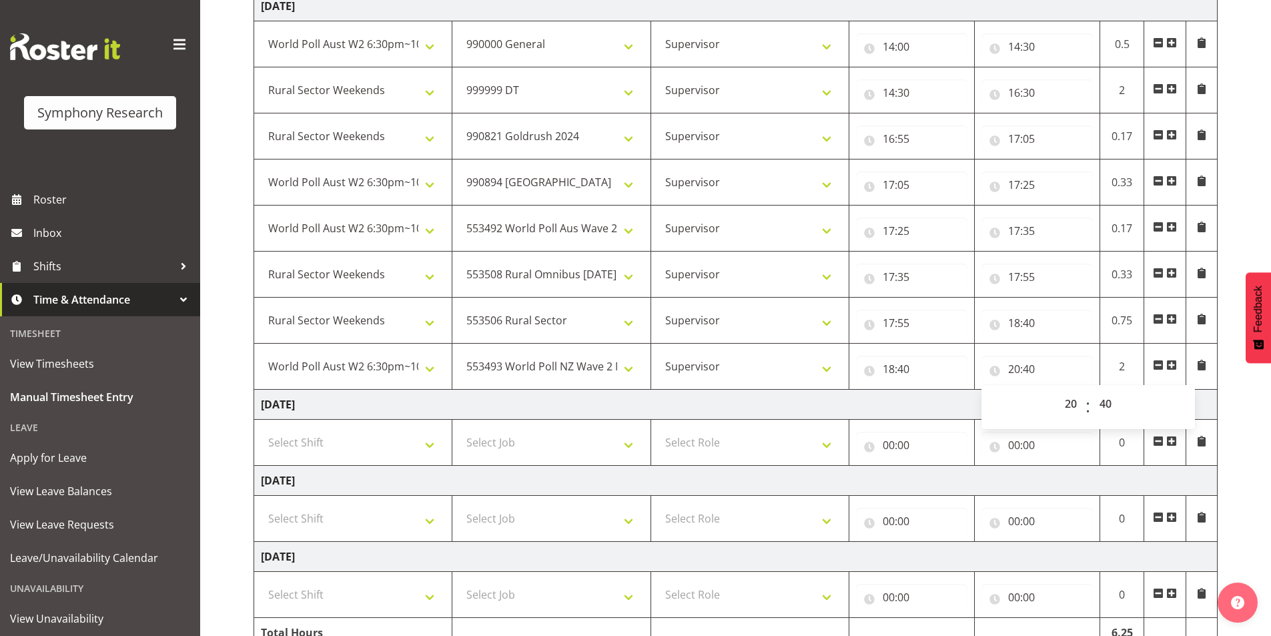
click at [1170, 366] on span at bounding box center [1171, 365] width 11 height 11
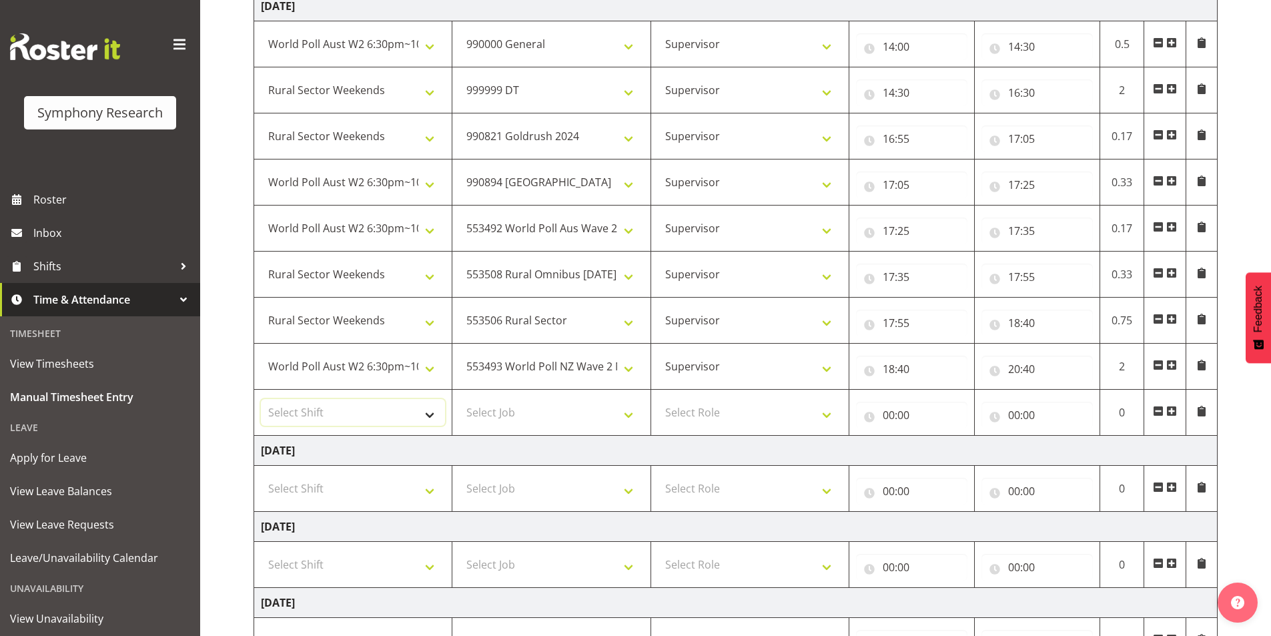
click at [329, 418] on select "Select Shift !!Weekend Residential (Roster IT Shift Label) *Business 9/10am ~ 4…" at bounding box center [353, 412] width 184 height 27
select select "81299"
click at [261, 399] on select "Select Shift !!Weekend Residential (Roster IT Shift Label) *Business 9/10am ~ 4…" at bounding box center [353, 412] width 184 height 27
click at [510, 400] on select "Select Job 550060 IF Admin 553492 World Poll Aus Wave 2 Main 2025 553493 World …" at bounding box center [551, 412] width 184 height 27
select select "10499"
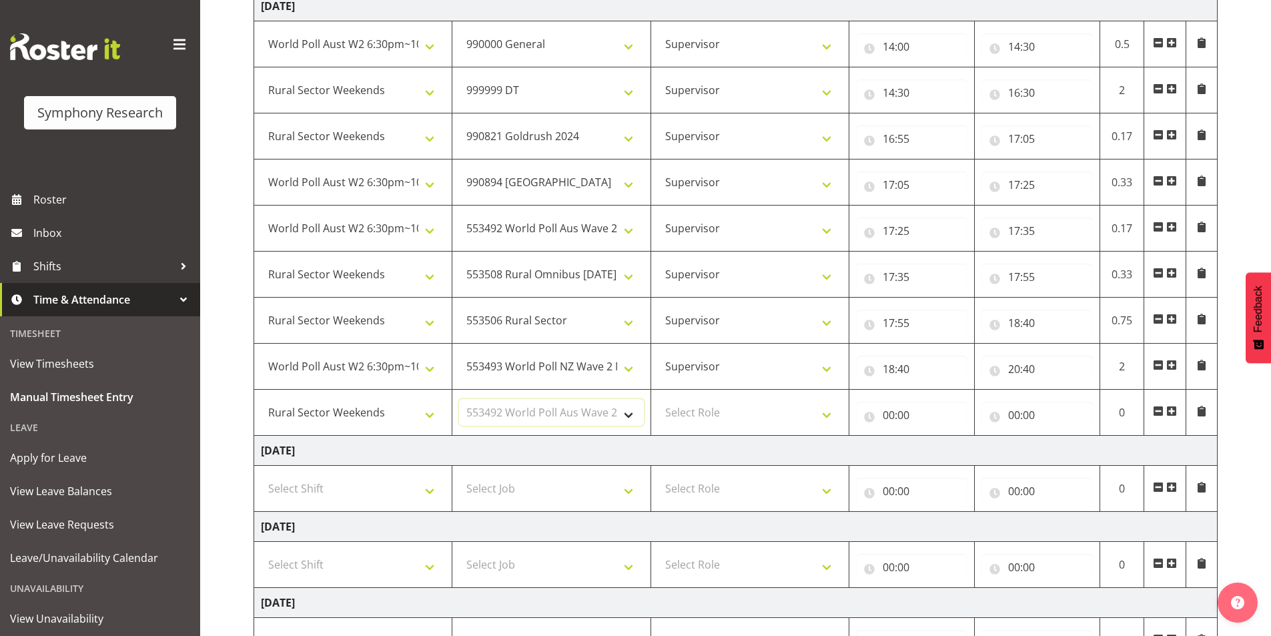
click at [459, 399] on select "Select Job 550060 IF Admin 553492 World Poll Aus Wave 2 Main 2025 553493 World …" at bounding box center [551, 412] width 184 height 27
click at [705, 401] on select "Select Role Interviewing Briefing Supervisor" at bounding box center [750, 412] width 184 height 27
select select "45"
click at [658, 399] on select "Select Role Interviewing Briefing Supervisor" at bounding box center [750, 412] width 184 height 27
click at [889, 419] on input "00:00" at bounding box center [911, 415] width 111 height 27
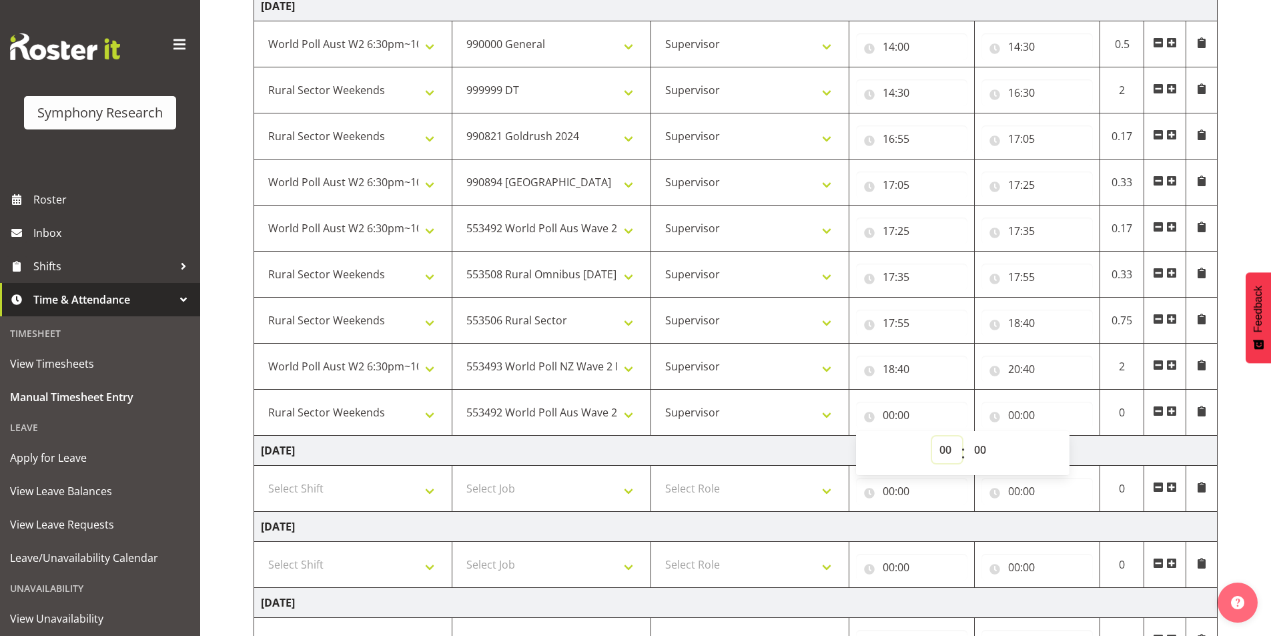
click at [949, 449] on select "00 01 02 03 04 05 06 07 08 09 10 11 12 13 14 15 16 17 18 19 20 21 22 23" at bounding box center [947, 449] width 30 height 27
select select "20"
click at [932, 436] on select "00 01 02 03 04 05 06 07 08 09 10 11 12 13 14 15 16 17 18 19 20 21 22 23" at bounding box center [947, 449] width 30 height 27
type input "20:00"
click at [982, 454] on select "00 01 02 03 04 05 06 07 08 09 10 11 12 13 14 15 16 17 18 19 20 21 22 23 24 25 2…" at bounding box center [982, 449] width 30 height 27
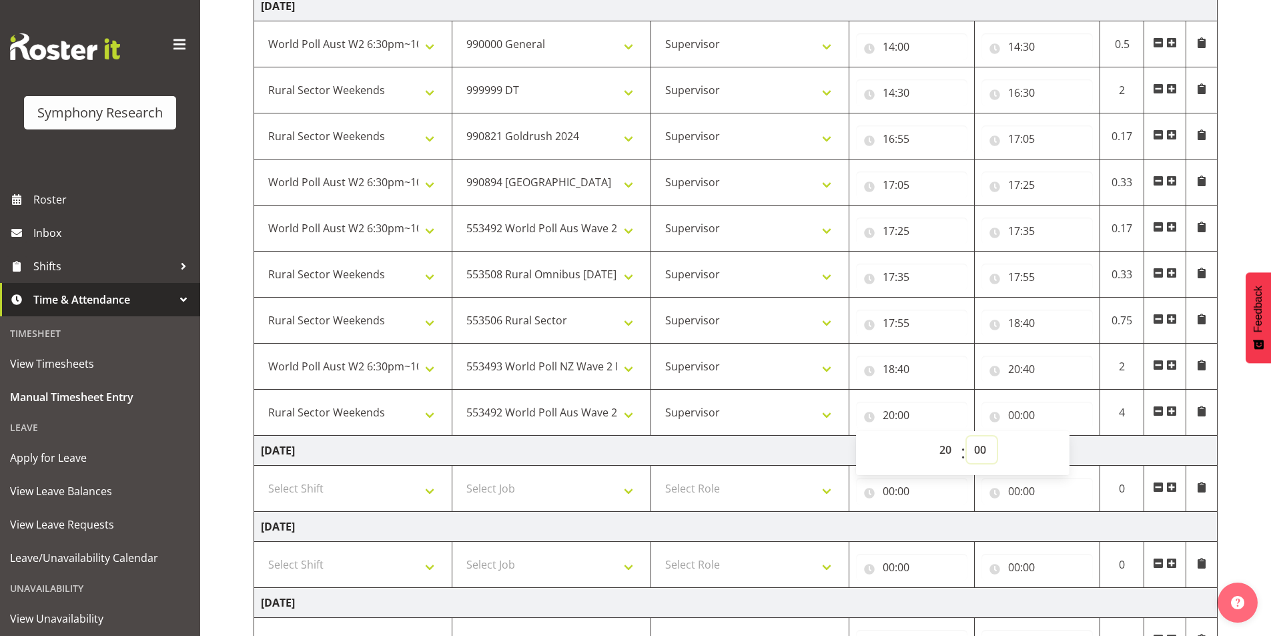
select select "40"
click at [967, 436] on select "00 01 02 03 04 05 06 07 08 09 10 11 12 13 14 15 16 17 18 19 20 21 22 23 24 25 2…" at bounding box center [982, 449] width 30 height 27
type input "20:40"
click at [1018, 416] on input "00:00" at bounding box center [1037, 415] width 111 height 27
click at [1072, 452] on select "00 01 02 03 04 05 06 07 08 09 10 11 12 13 14 15 16 17 18 19 20 21 22 23" at bounding box center [1073, 449] width 30 height 27
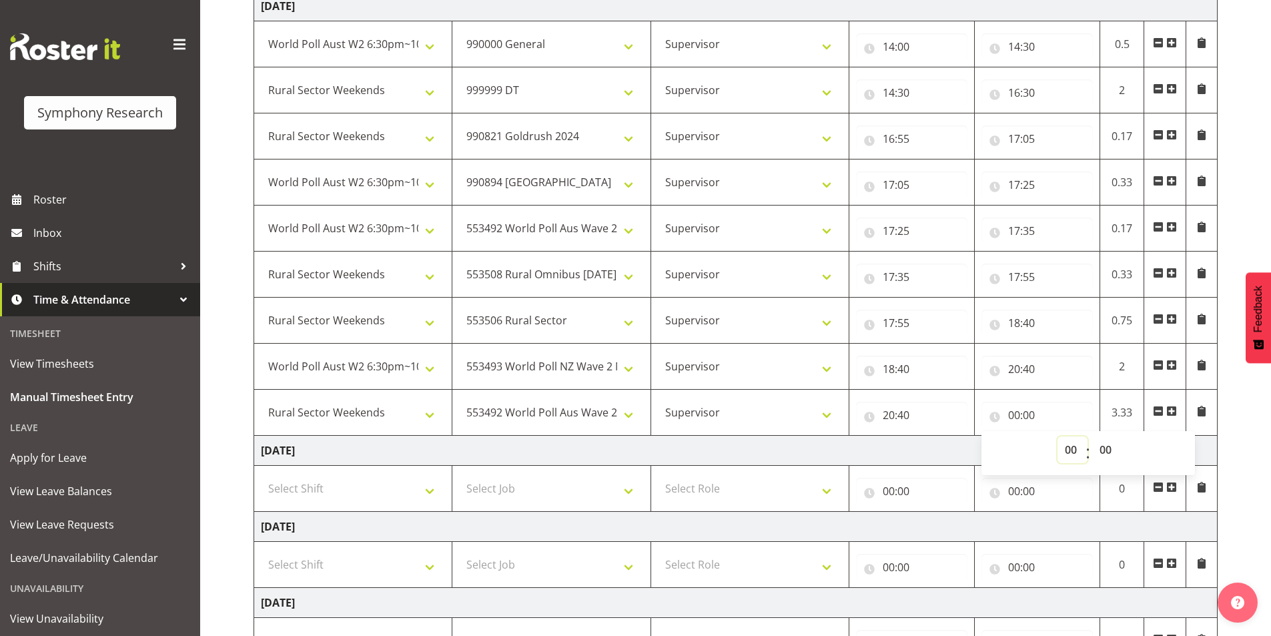
select select "20"
click at [1058, 436] on select "00 01 02 03 04 05 06 07 08 09 10 11 12 13 14 15 16 17 18 19 20 21 22 23" at bounding box center [1073, 449] width 30 height 27
type input "20:00"
click at [1101, 452] on select "00 01 02 03 04 05 06 07 08 09 10 11 12 13 14 15 16 17 18 19 20 21 22 23 24 25 2…" at bounding box center [1107, 449] width 30 height 27
select select "50"
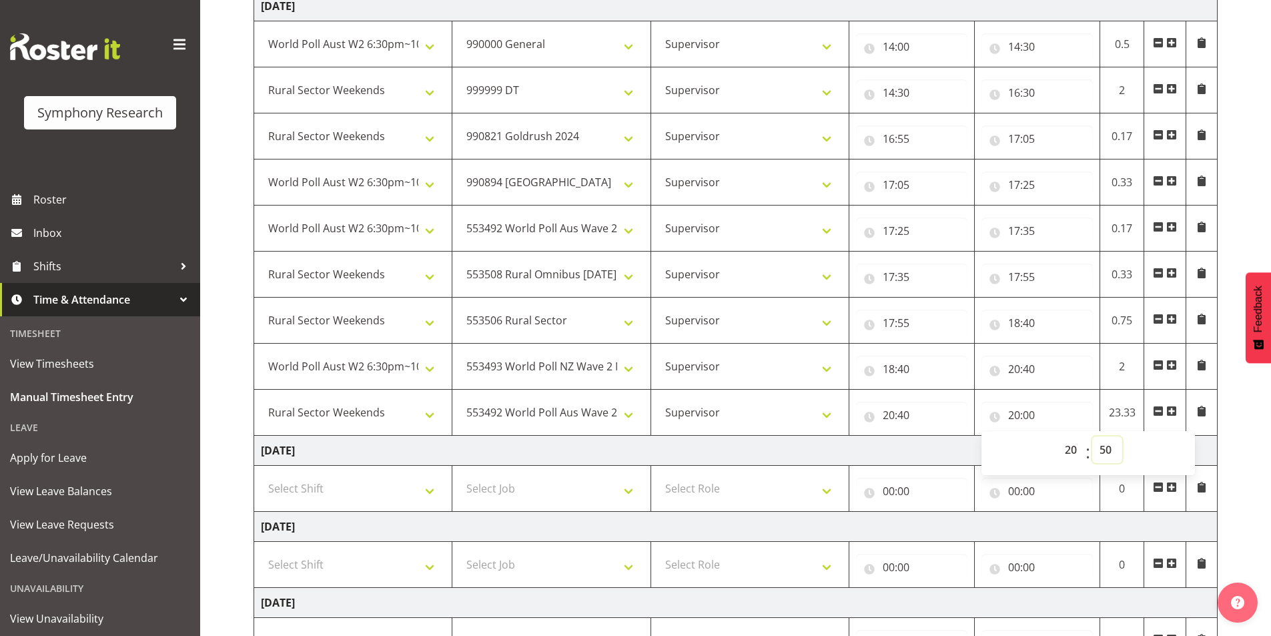
click at [1092, 436] on select "00 01 02 03 04 05 06 07 08 09 10 11 12 13 14 15 16 17 18 19 20 21 22 23 24 25 2…" at bounding box center [1107, 449] width 30 height 27
type input "20:50"
click at [743, 446] on td "Friday 5th September 2025" at bounding box center [736, 451] width 964 height 30
click at [1176, 410] on span at bounding box center [1171, 411] width 11 height 11
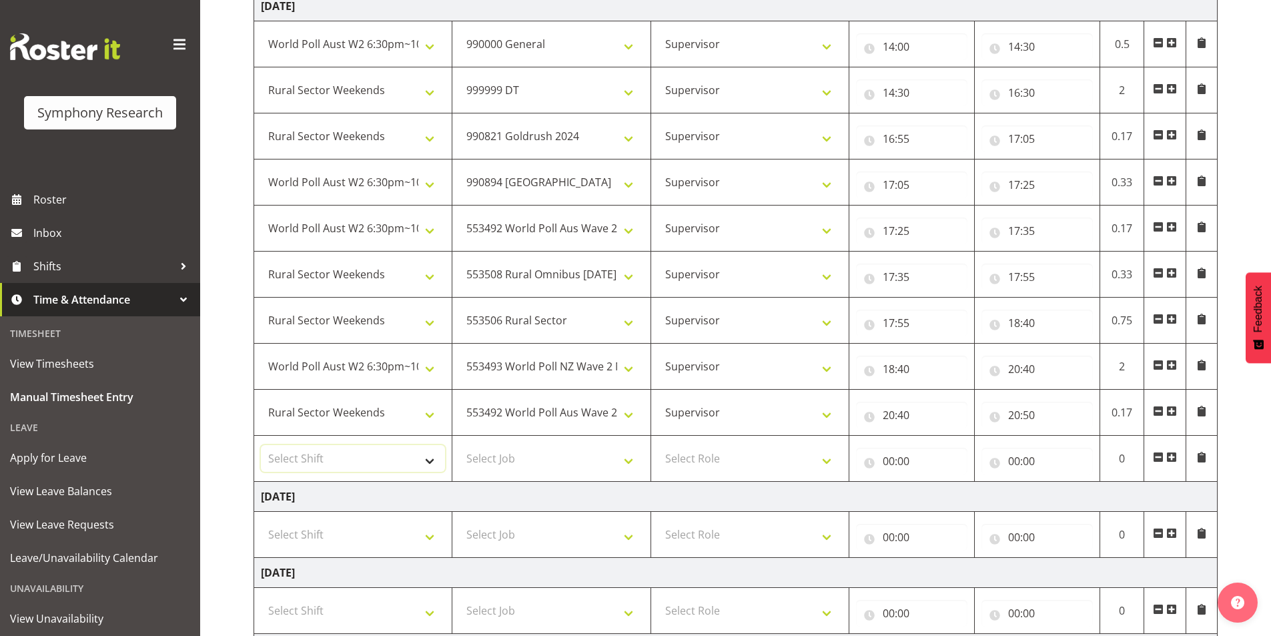
click at [338, 462] on select "Select Shift !!Weekend Residential (Roster IT Shift Label) *Business 9/10am ~ 4…" at bounding box center [353, 458] width 184 height 27
select select "56692"
click at [261, 445] on select "Select Shift !!Weekend Residential (Roster IT Shift Label) *Business 9/10am ~ 4…" at bounding box center [353, 458] width 184 height 27
click at [506, 462] on select "Select Job 550060 IF Admin 553492 World Poll Aus Wave 2 Main 2025 553493 World …" at bounding box center [551, 458] width 184 height 27
select select "743"
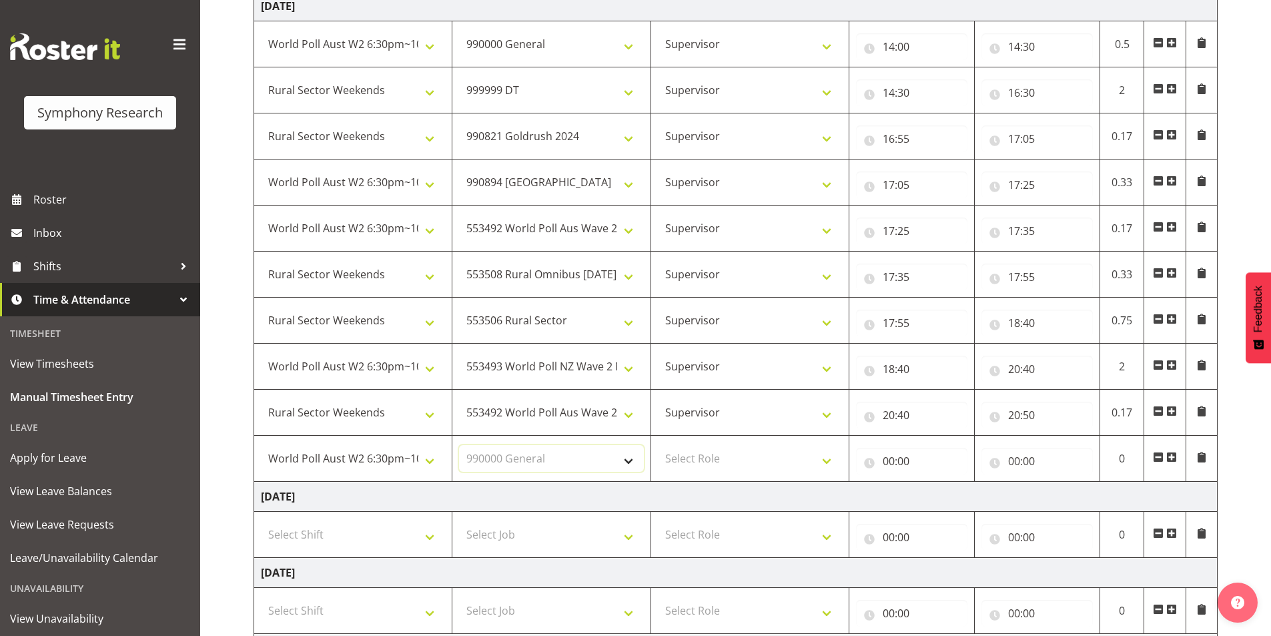
click at [459, 445] on select "Select Job 550060 IF Admin 553492 World Poll Aus Wave 2 Main 2025 553493 World …" at bounding box center [551, 458] width 184 height 27
click at [709, 454] on select "Select Role Interviewing Briefing Supervisor" at bounding box center [750, 458] width 184 height 27
select select "45"
click at [658, 445] on select "Select Role Interviewing Briefing Supervisor" at bounding box center [750, 458] width 184 height 27
click at [887, 463] on input "00:00" at bounding box center [911, 461] width 111 height 27
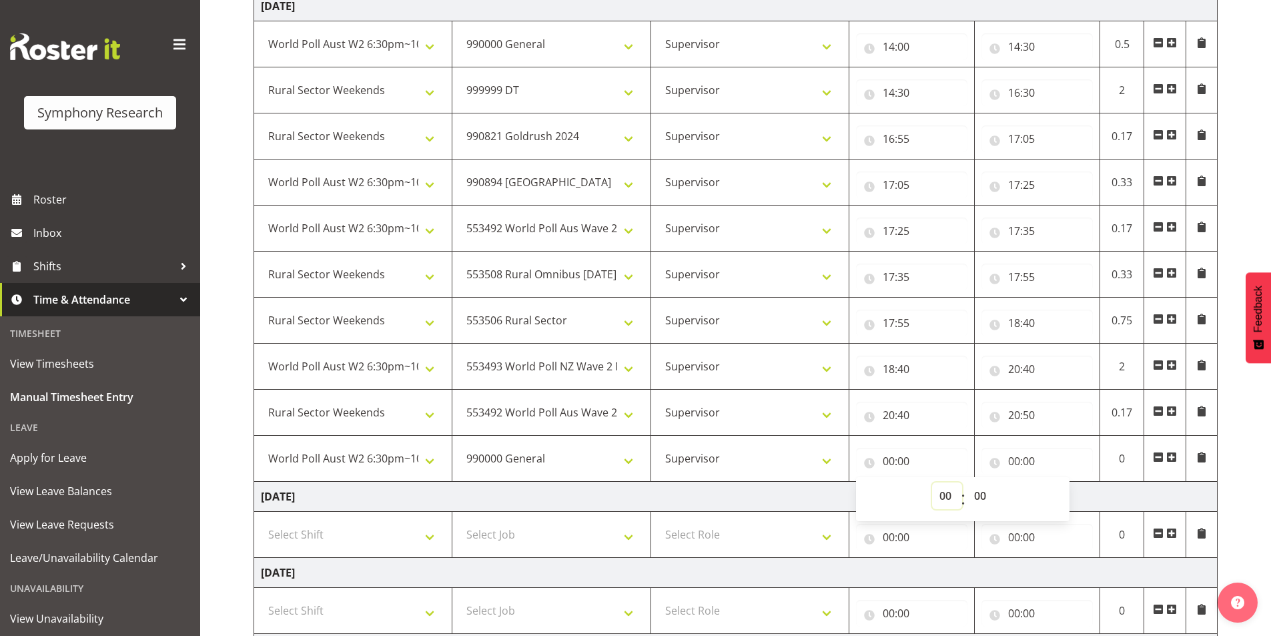
click at [942, 500] on select "00 01 02 03 04 05 06 07 08 09 10 11 12 13 14 15 16 17 18 19 20 21 22 23" at bounding box center [947, 495] width 30 height 27
select select "20"
click at [932, 482] on select "00 01 02 03 04 05 06 07 08 09 10 11 12 13 14 15 16 17 18 19 20 21 22 23" at bounding box center [947, 495] width 30 height 27
type input "20:00"
click at [974, 494] on select "00 01 02 03 04 05 06 07 08 09 10 11 12 13 14 15 16 17 18 19 20 21 22 23 24 25 2…" at bounding box center [982, 495] width 30 height 27
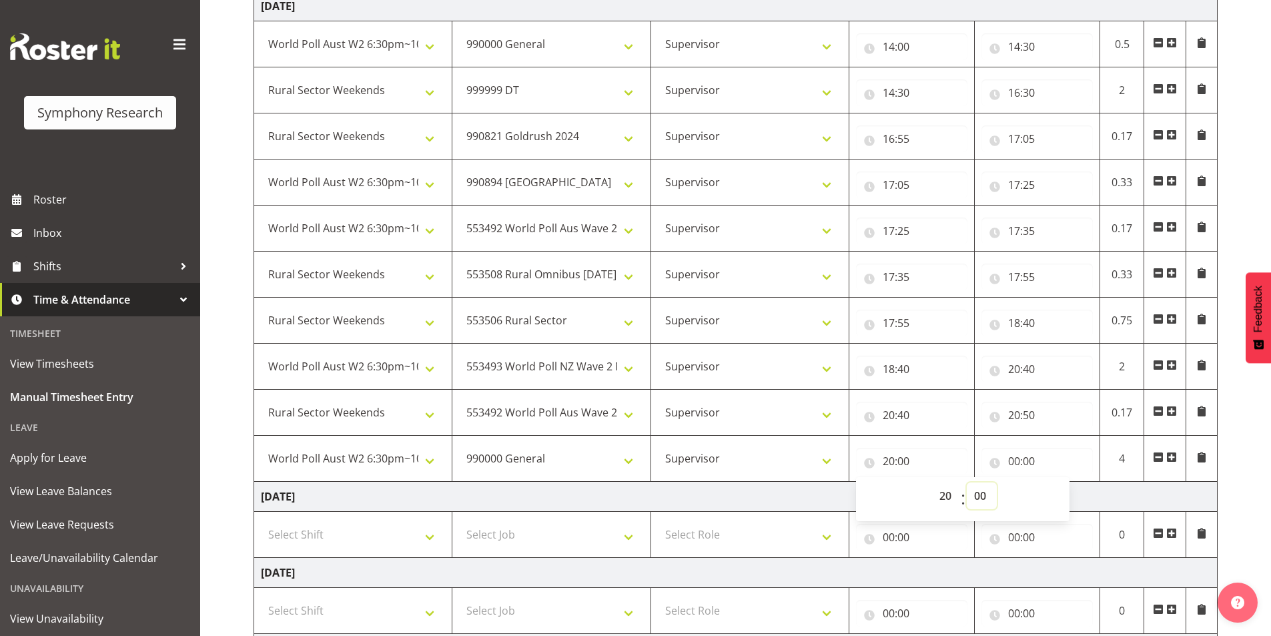
select select "50"
click at [967, 482] on select "00 01 02 03 04 05 06 07 08 09 10 11 12 13 14 15 16 17 18 19 20 21 22 23 24 25 2…" at bounding box center [982, 495] width 30 height 27
type input "20:50"
click at [1014, 457] on input "00:00" at bounding box center [1037, 461] width 111 height 27
click at [1064, 503] on select "00 01 02 03 04 05 06 07 08 09 10 11 12 13 14 15 16 17 18 19 20 21 22 23" at bounding box center [1073, 495] width 30 height 27
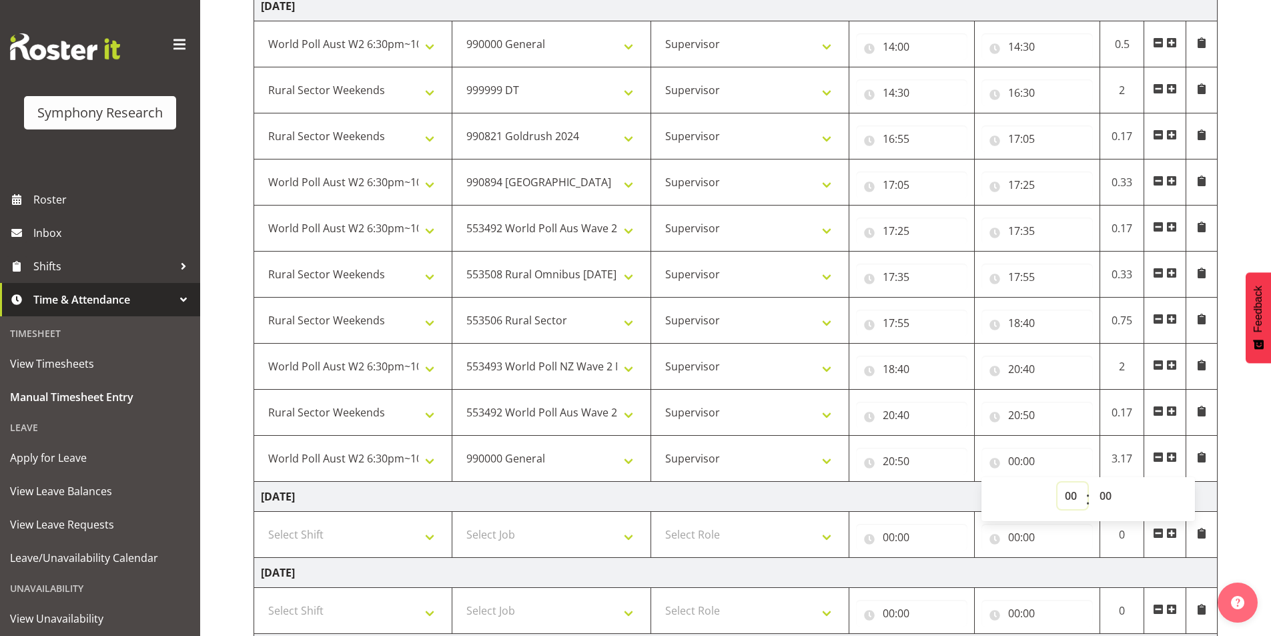
select select "21"
click at [1058, 482] on select "00 01 02 03 04 05 06 07 08 09 10 11 12 13 14 15 16 17 18 19 20 21 22 23" at bounding box center [1073, 495] width 30 height 27
type input "21:00"
click at [1104, 496] on select "00 01 02 03 04 05 06 07 08 09 10 11 12 13 14 15 16 17 18 19 20 21 22 23 24 25 2…" at bounding box center [1107, 495] width 30 height 27
click at [1092, 482] on select "00 01 02 03 04 05 06 07 08 09 10 11 12 13 14 15 16 17 18 19 20 21 22 23 24 25 2…" at bounding box center [1107, 495] width 30 height 27
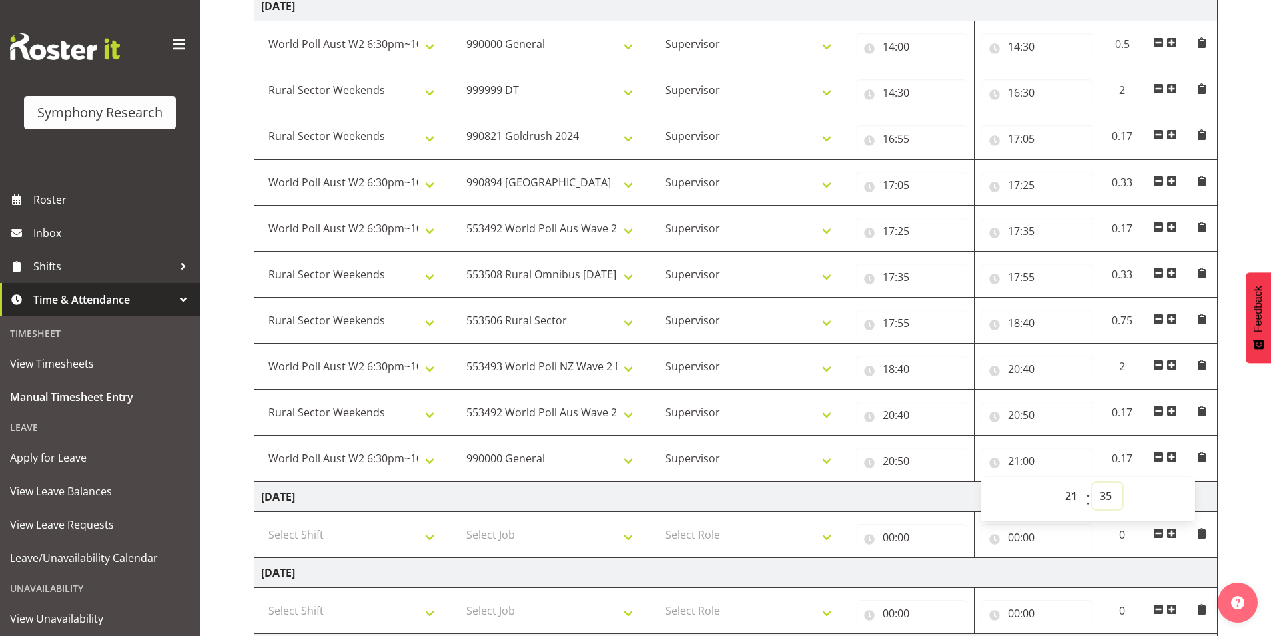
select select "36"
type input "21:36"
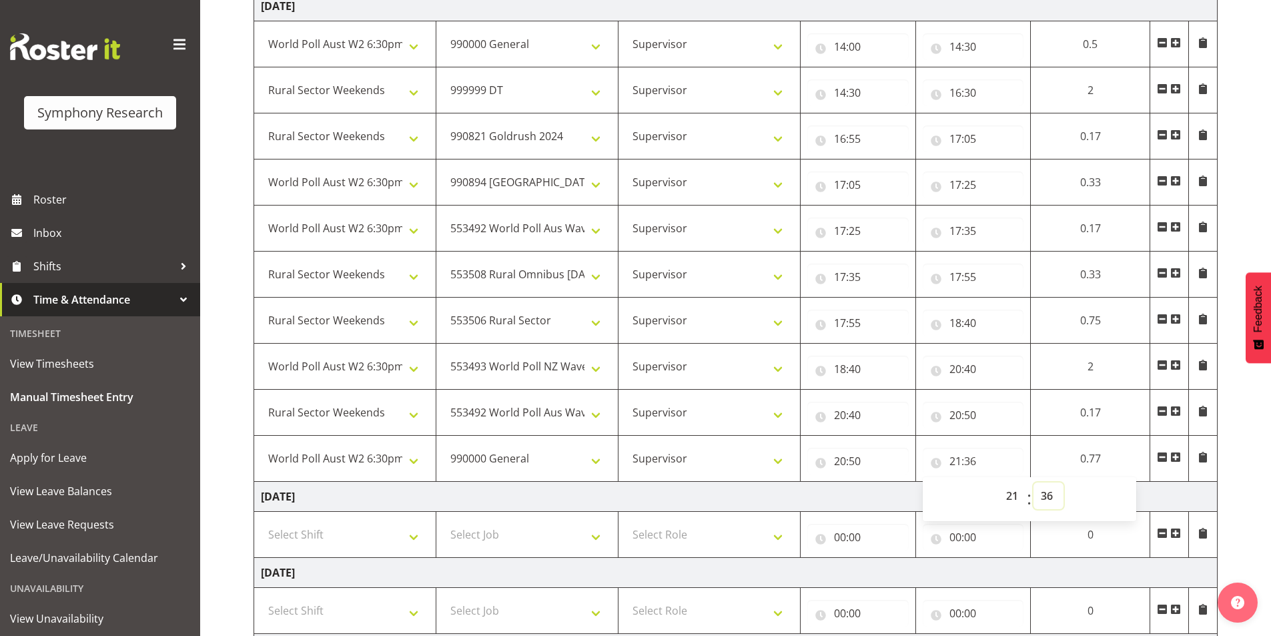
click at [1043, 501] on select "00 01 02 03 04 05 06 07 08 09 10 11 12 13 14 15 16 17 18 19 20 21 22 23 24 25 2…" at bounding box center [1049, 495] width 30 height 27
select select "35"
click at [1064, 482] on select "00 01 02 03 04 05 06 07 08 09 10 11 12 13 14 15 16 17 18 19 20 21 22 23 24 25 2…" at bounding box center [1049, 495] width 30 height 27
type input "21:35"
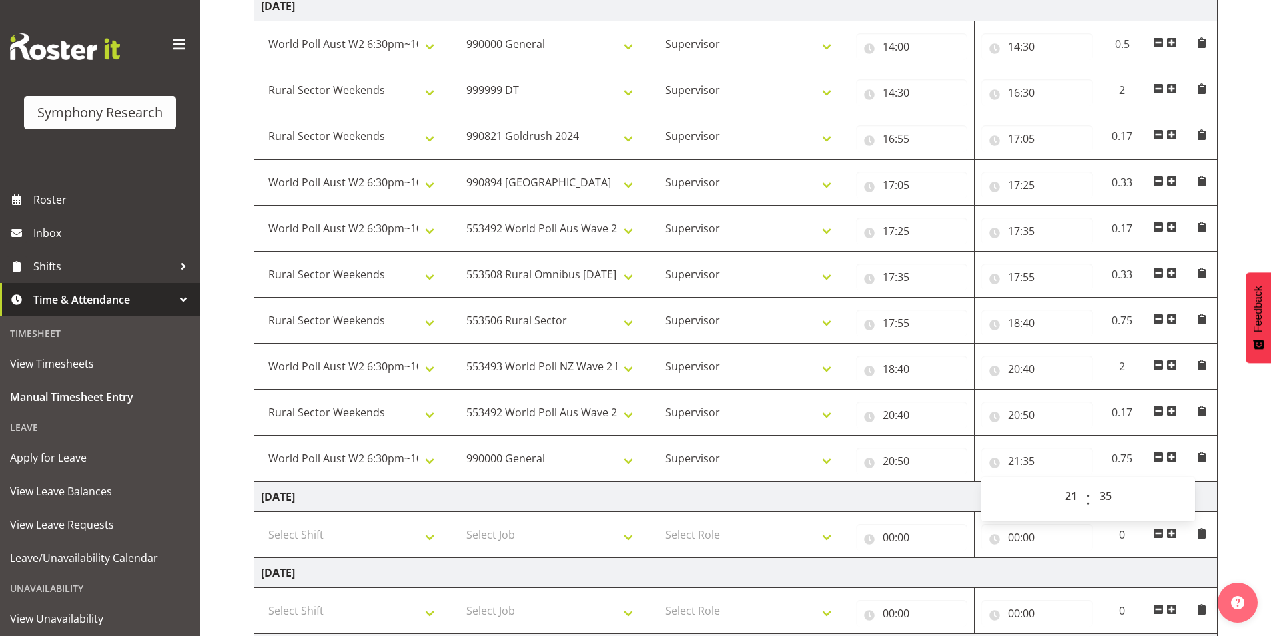
click at [1234, 448] on div "September 1st - September 7th 2025 Shift Job Role Start Time End Time Total Mon…" at bounding box center [763, 222] width 1018 height 1124
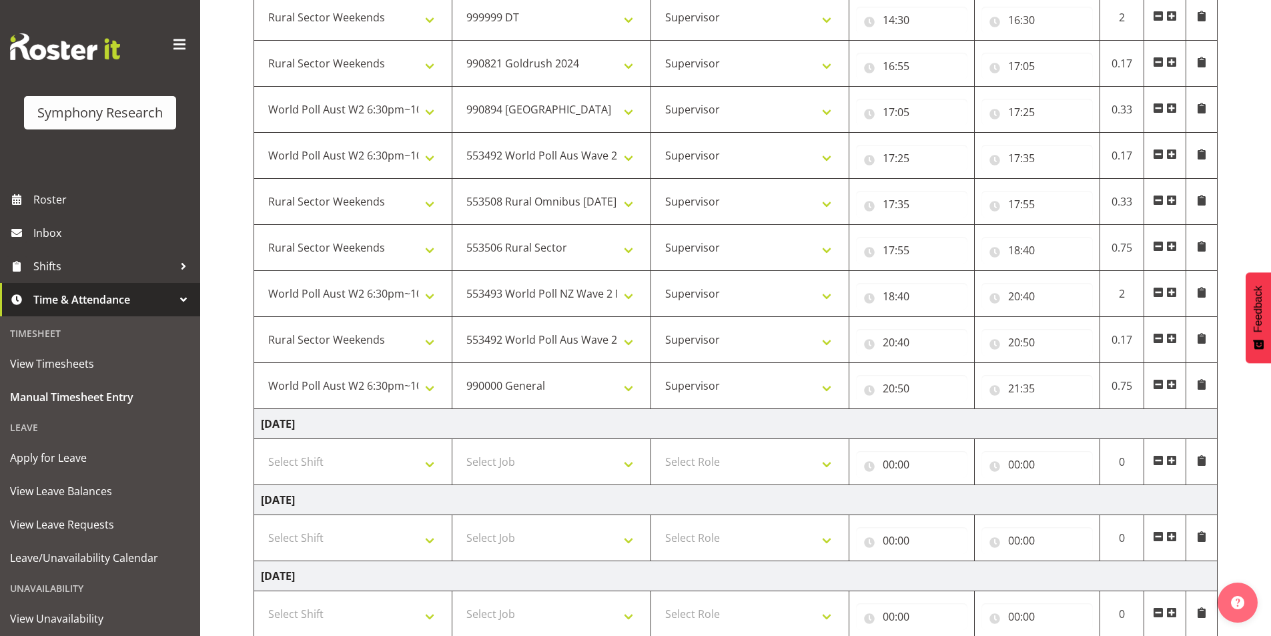
scroll to position [611, 0]
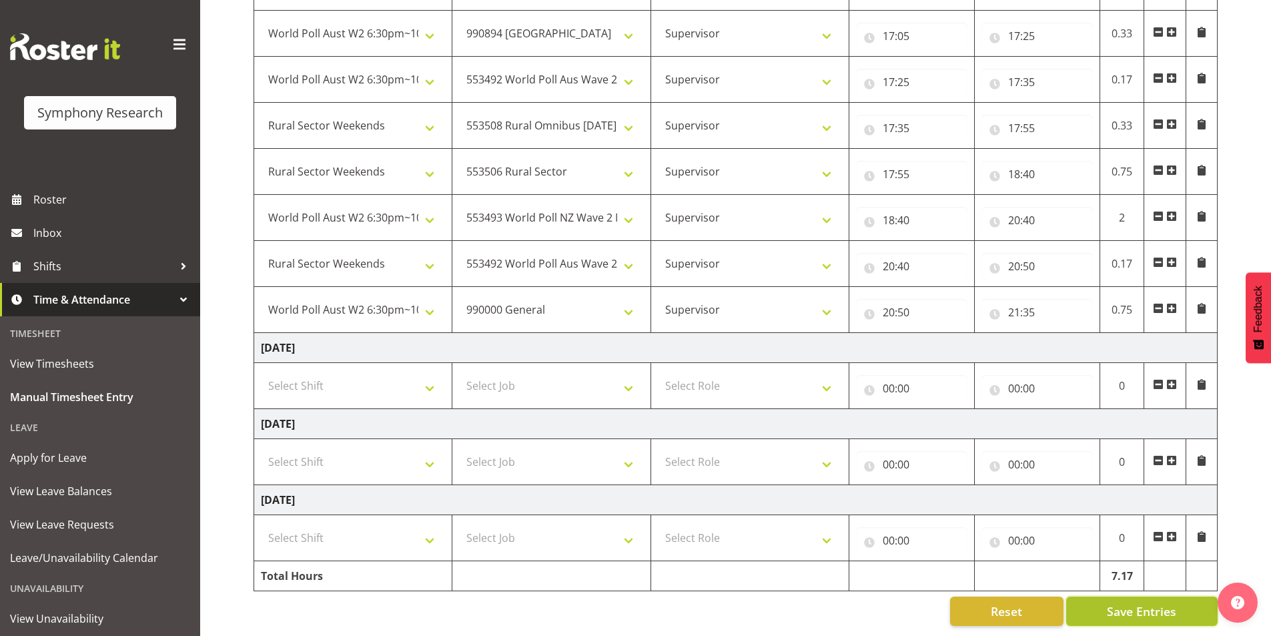
click at [1126, 603] on span "Save Entries" at bounding box center [1141, 611] width 69 height 17
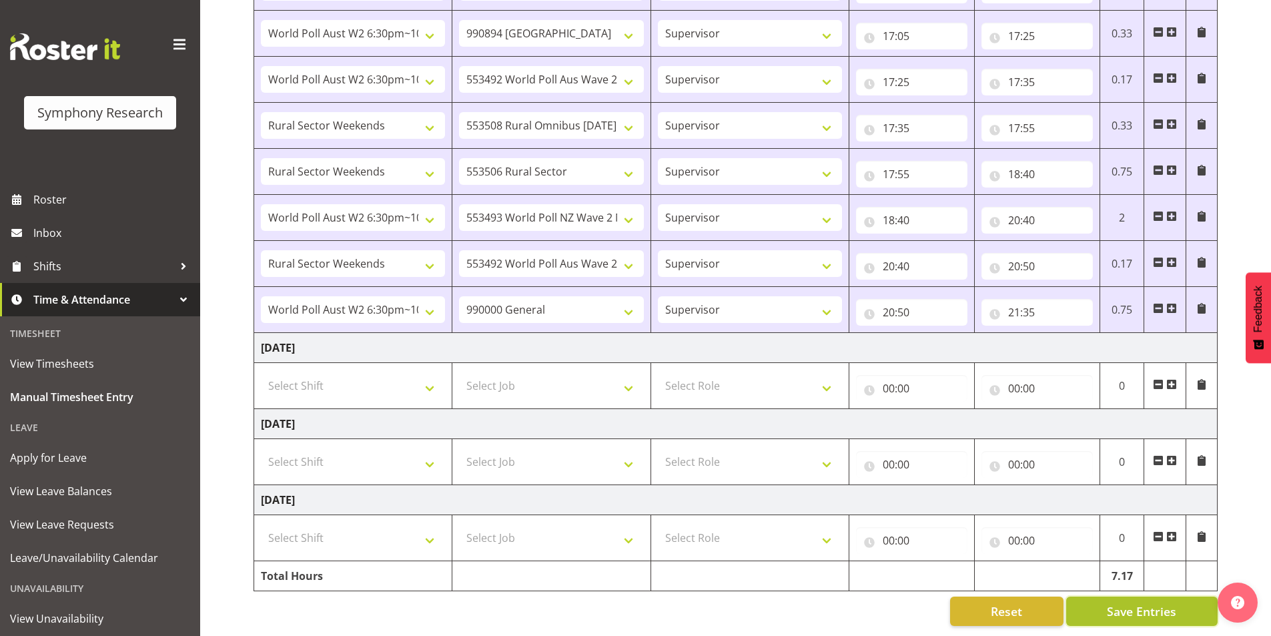
click at [1105, 597] on button "Save Entries" at bounding box center [1141, 611] width 151 height 29
